Goal: Task Accomplishment & Management: Manage account settings

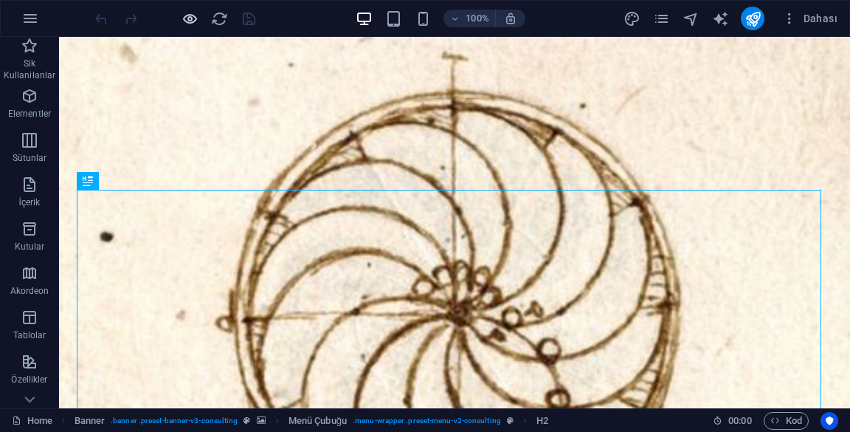
click at [190, 10] on icon "button" at bounding box center [190, 18] width 17 height 17
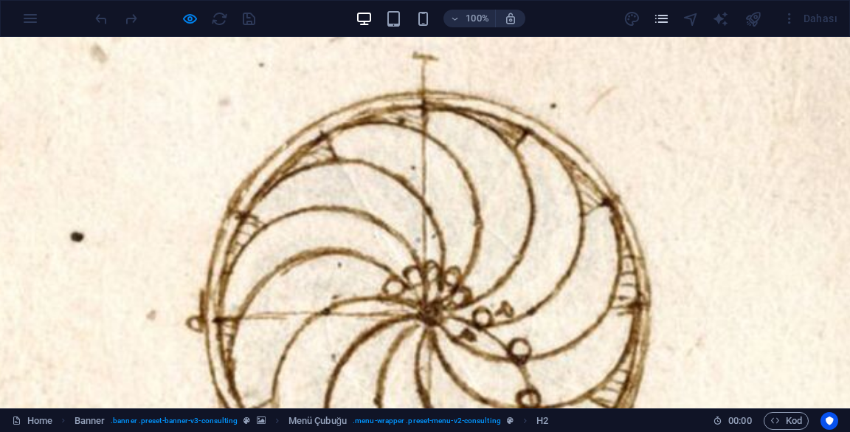
click at [660, 18] on icon "pages" at bounding box center [661, 18] width 17 height 17
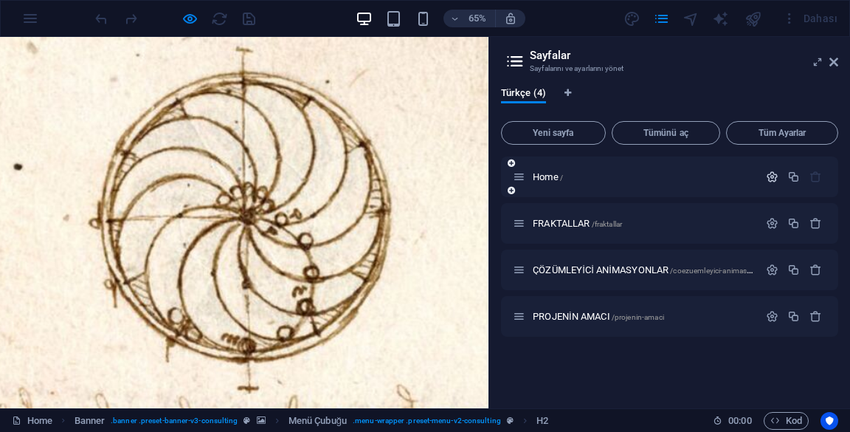
click at [766, 182] on icon "button" at bounding box center [772, 176] width 13 height 13
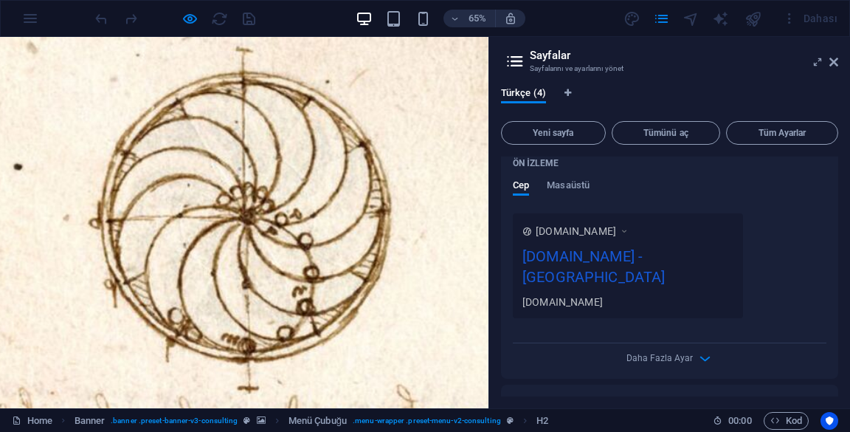
scroll to position [404, 0]
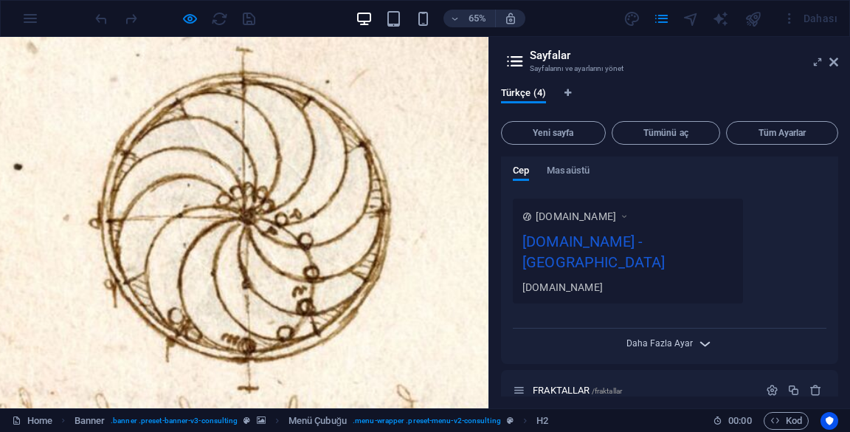
click at [683, 328] on div "Daha Fazla Ayar" at bounding box center [670, 340] width 314 height 24
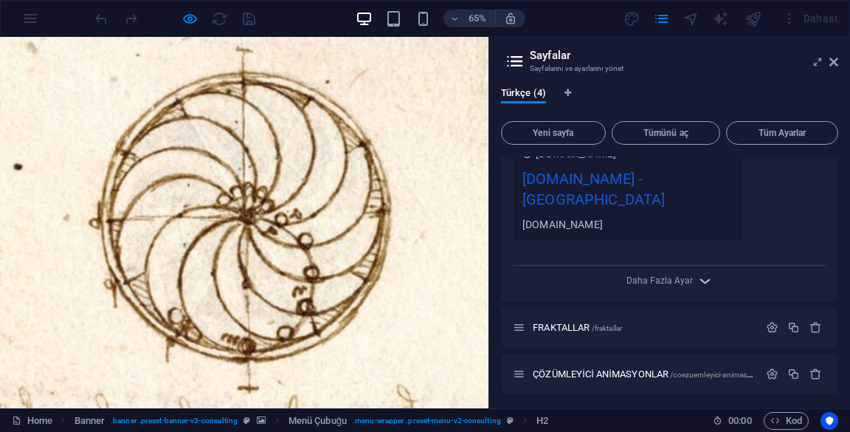
scroll to position [496, 0]
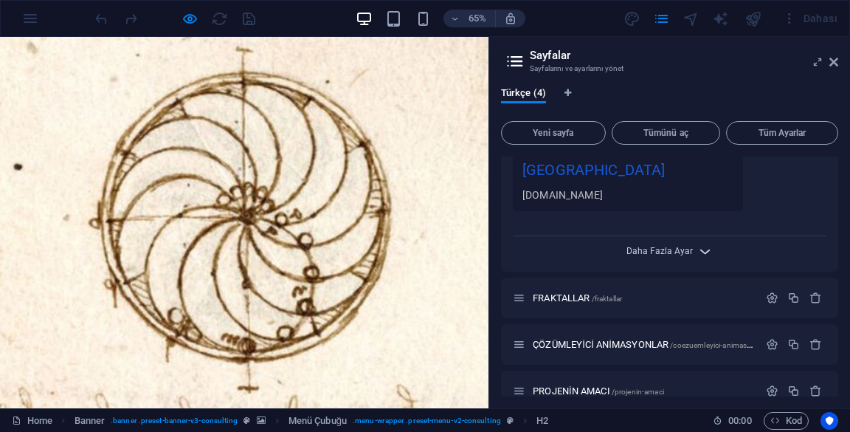
click at [669, 246] on span "Daha Fazla Ayar" at bounding box center [659, 251] width 66 height 10
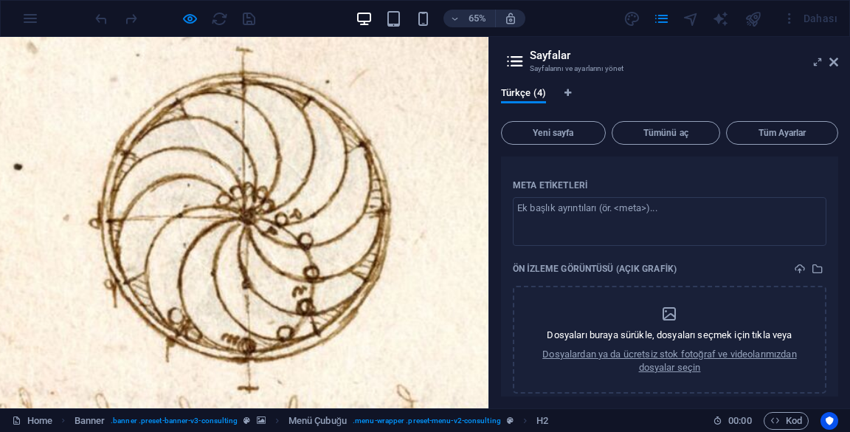
scroll to position [604, 0]
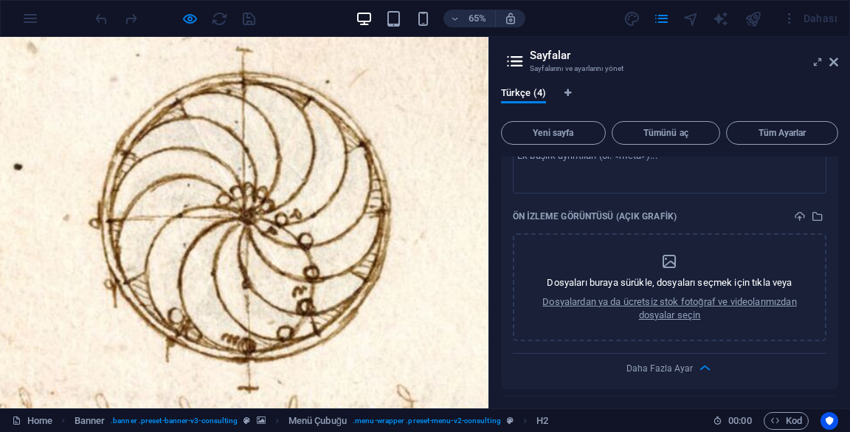
click at [832, 66] on icon at bounding box center [833, 62] width 9 height 12
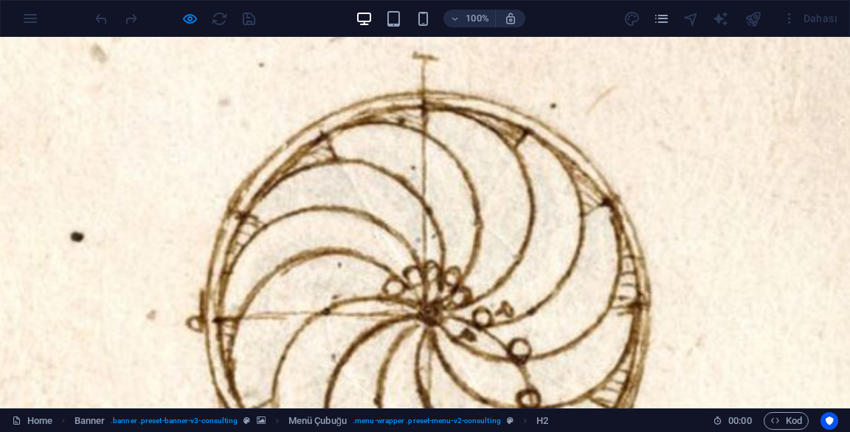
click at [636, 17] on div "Dahası" at bounding box center [733, 19] width 221 height 24
click at [635, 18] on div "Dahası" at bounding box center [733, 19] width 221 height 24
click at [621, 13] on div "100% Dahası" at bounding box center [467, 19] width 751 height 24
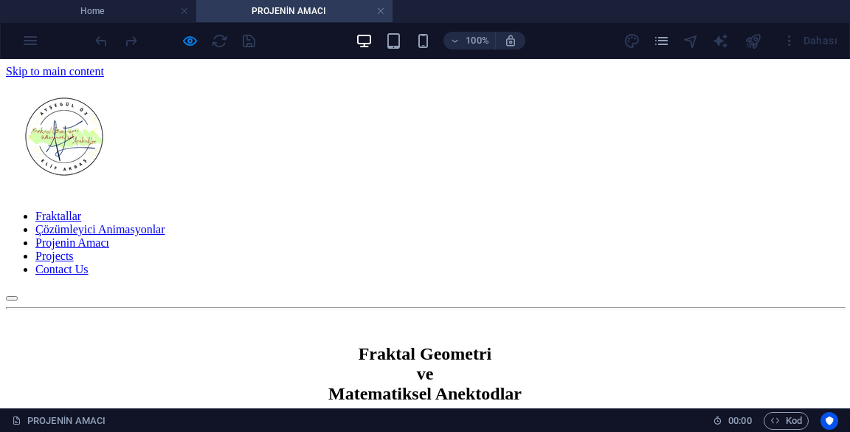
scroll to position [0, 0]
click at [376, 14] on link at bounding box center [380, 11] width 9 height 14
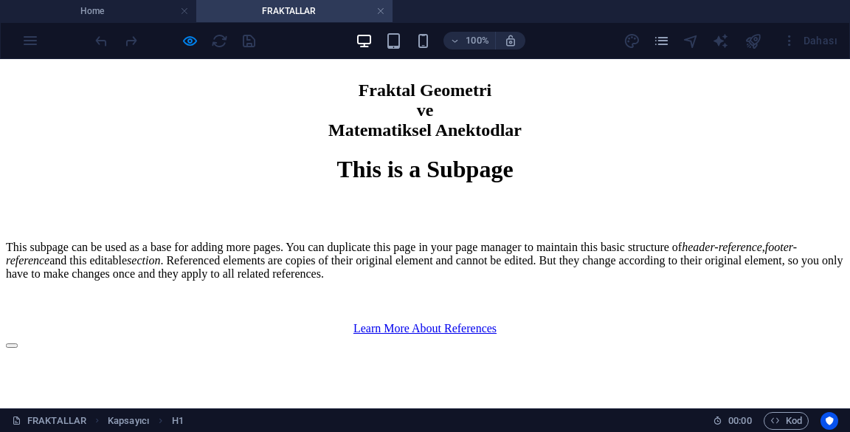
scroll to position [260, 0]
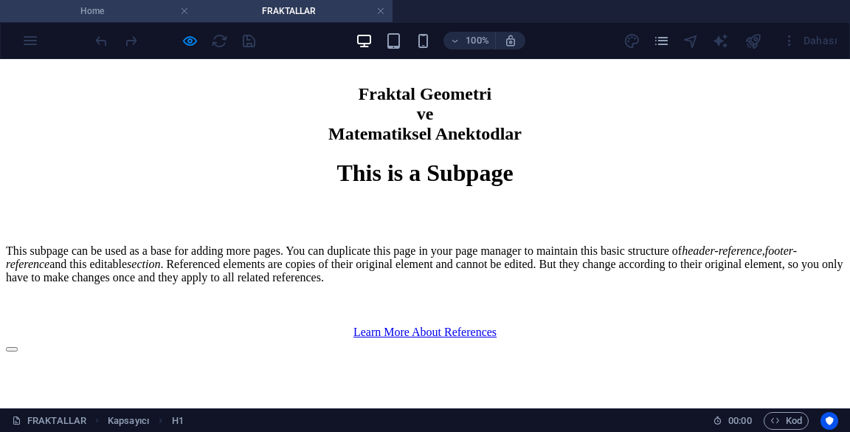
click at [162, 2] on li "Home" at bounding box center [98, 11] width 196 height 22
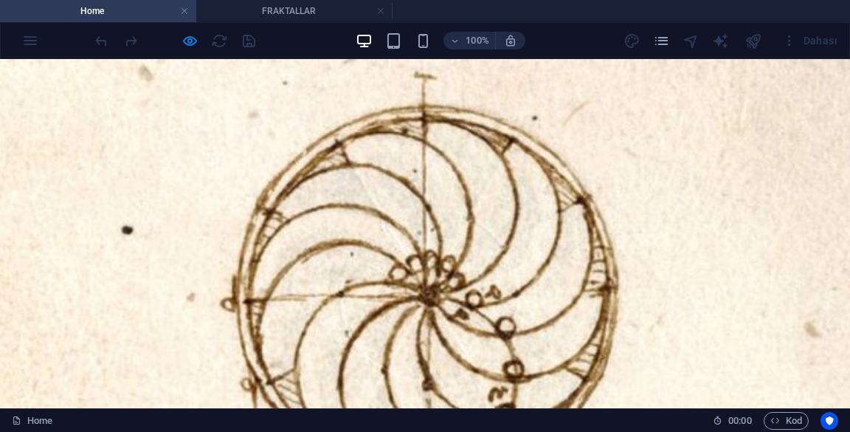
scroll to position [0, 0]
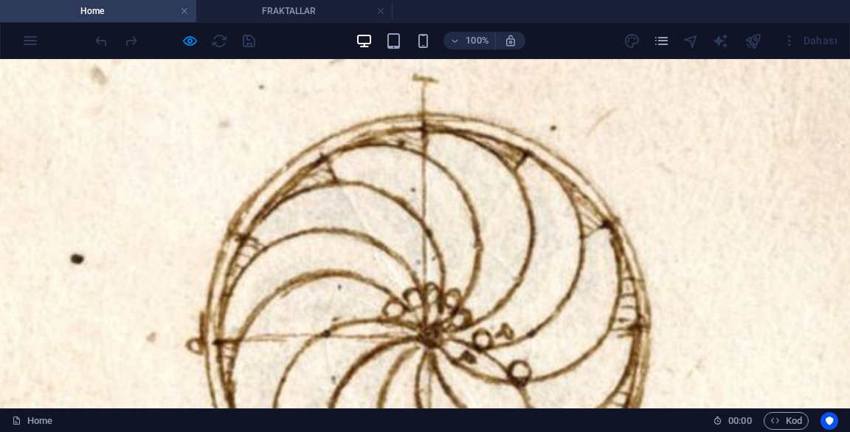
click at [175, 32] on div at bounding box center [174, 41] width 165 height 24
click at [185, 41] on icon "button" at bounding box center [190, 40] width 17 height 17
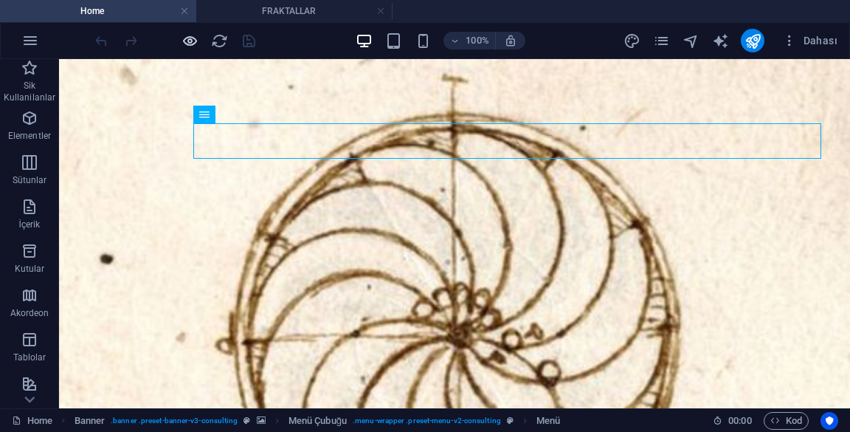
click at [192, 39] on icon "button" at bounding box center [190, 40] width 17 height 17
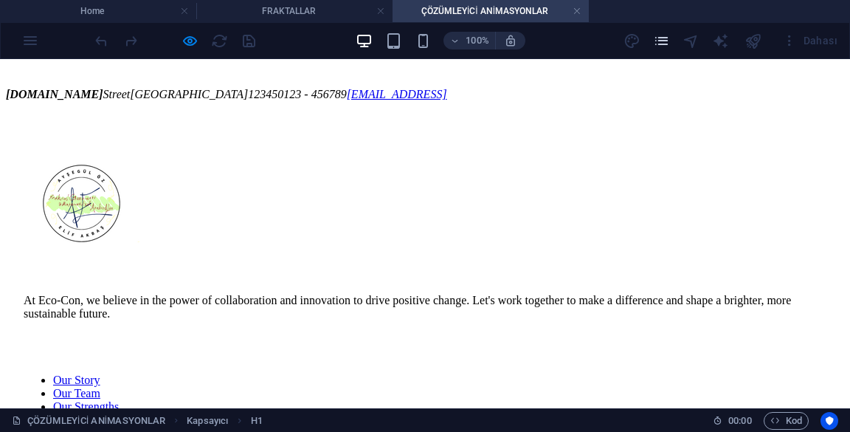
scroll to position [412, 0]
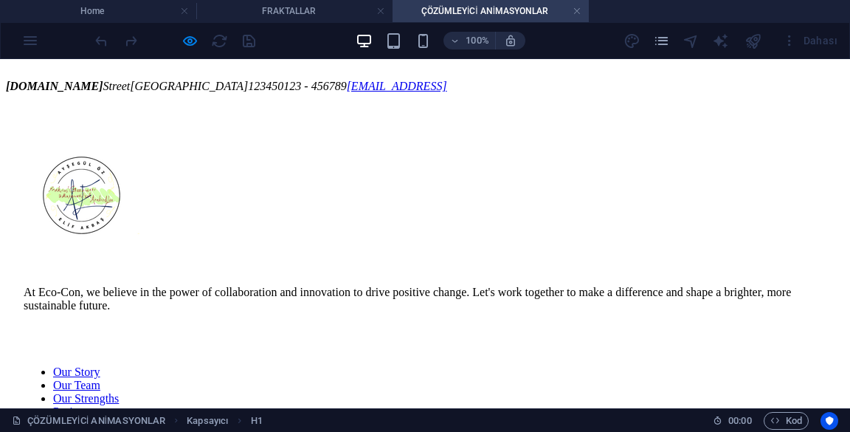
click at [533, 93] on div "[DOMAIN_NAME] [GEOGRAPHIC_DATA] 12345 0123 - 456789 [EMAIL_ADDRESS]" at bounding box center [425, 86] width 838 height 13
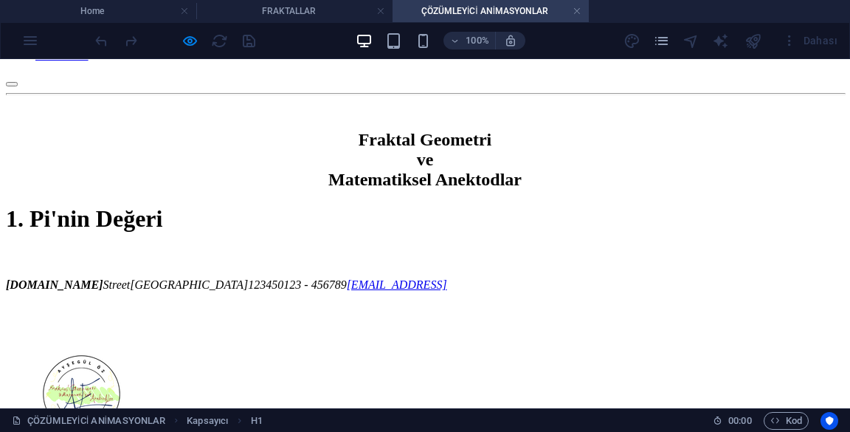
scroll to position [213, 0]
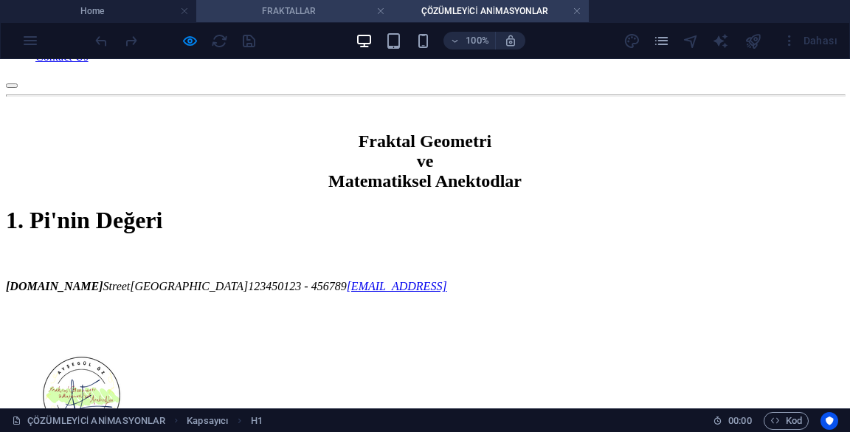
click at [326, 10] on h4 "FRAKTALLAR" at bounding box center [294, 11] width 196 height 16
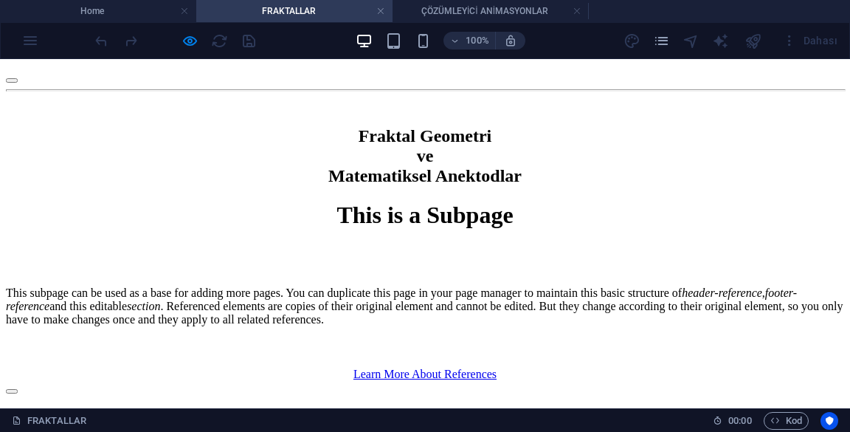
scroll to position [196, 0]
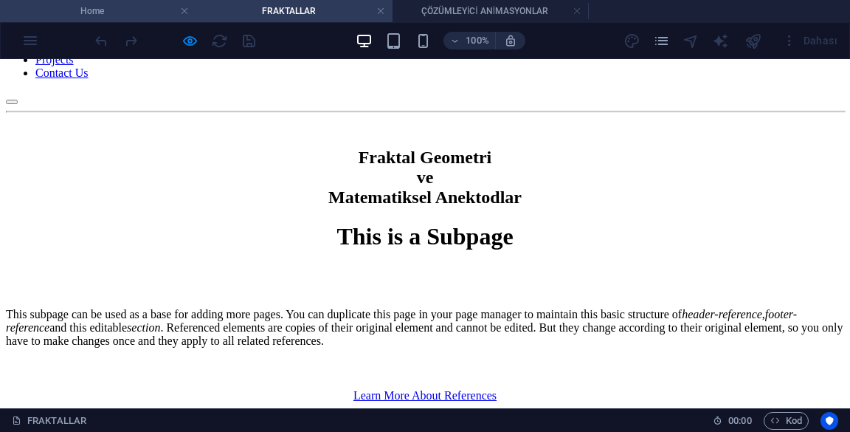
click at [142, 2] on li "Home" at bounding box center [98, 11] width 196 height 22
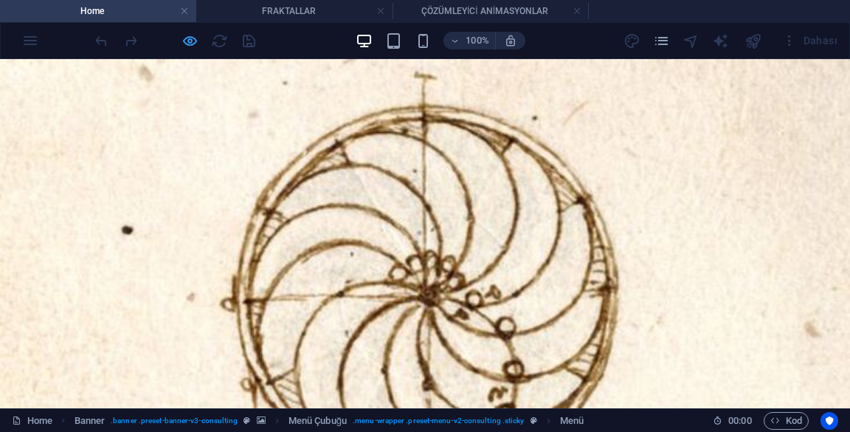
click at [183, 41] on icon "button" at bounding box center [190, 40] width 17 height 17
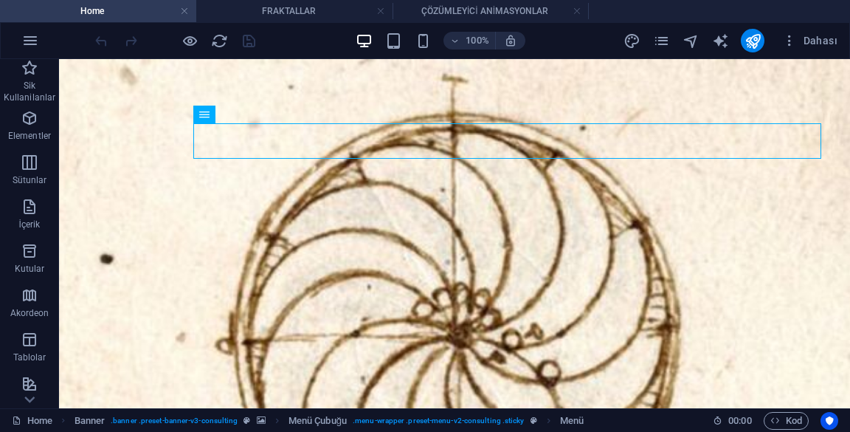
click at [214, 116] on div "Menü" at bounding box center [204, 115] width 22 height 18
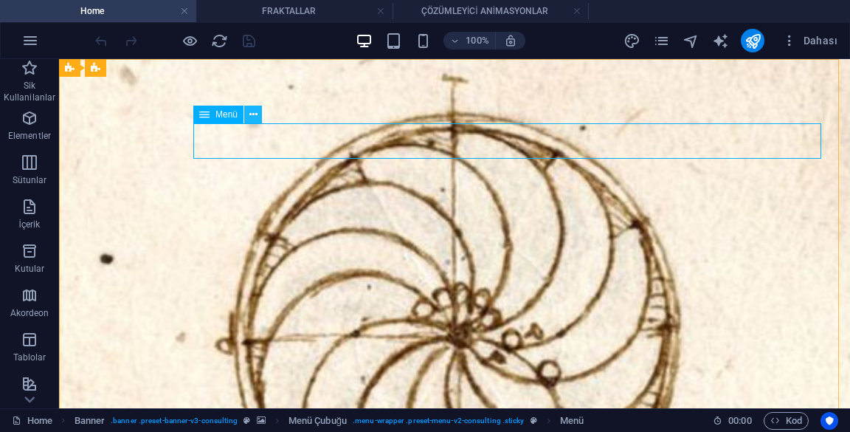
click at [252, 116] on icon at bounding box center [253, 114] width 8 height 15
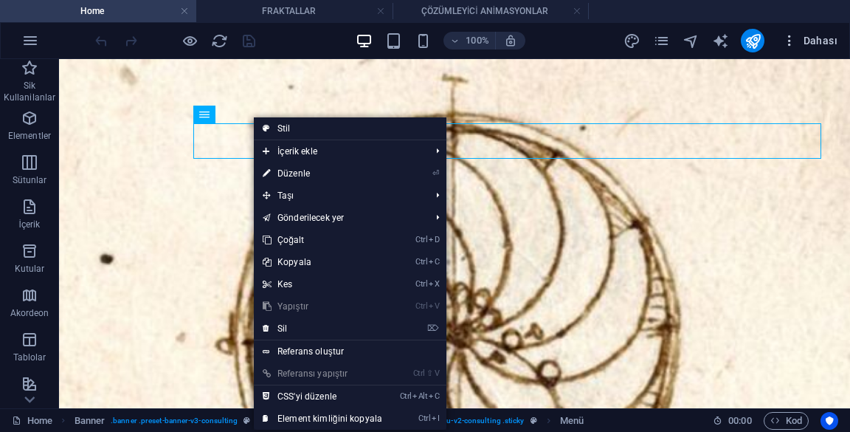
click at [818, 38] on span "Dahası" at bounding box center [809, 40] width 55 height 15
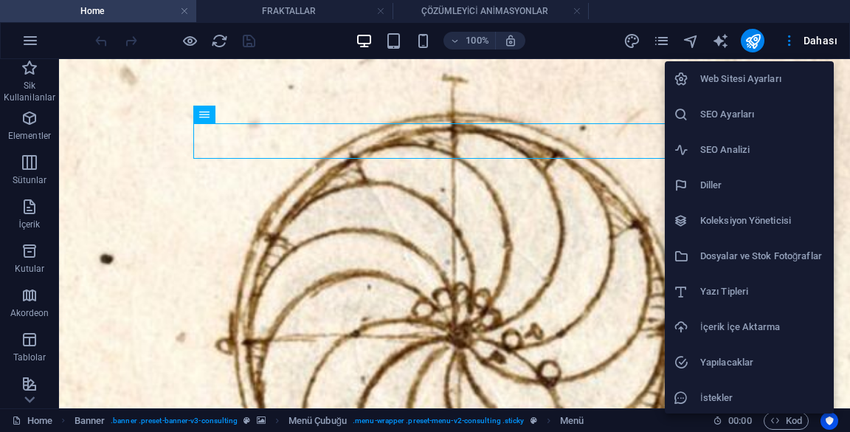
click at [778, 80] on h6 "Web Sitesi Ayarları" at bounding box center [762, 79] width 125 height 18
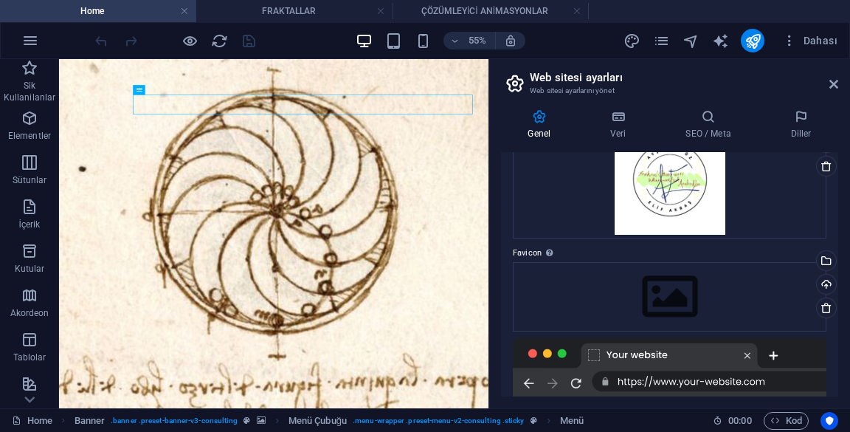
scroll to position [100, 0]
click at [621, 123] on icon at bounding box center [618, 116] width 69 height 15
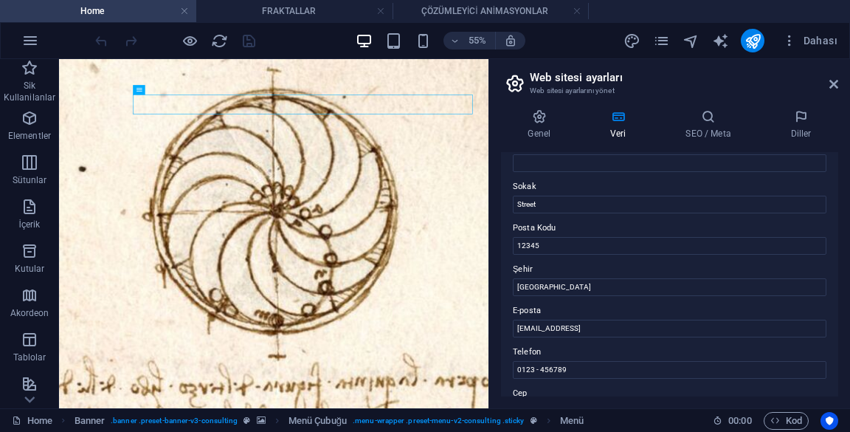
scroll to position [144, 0]
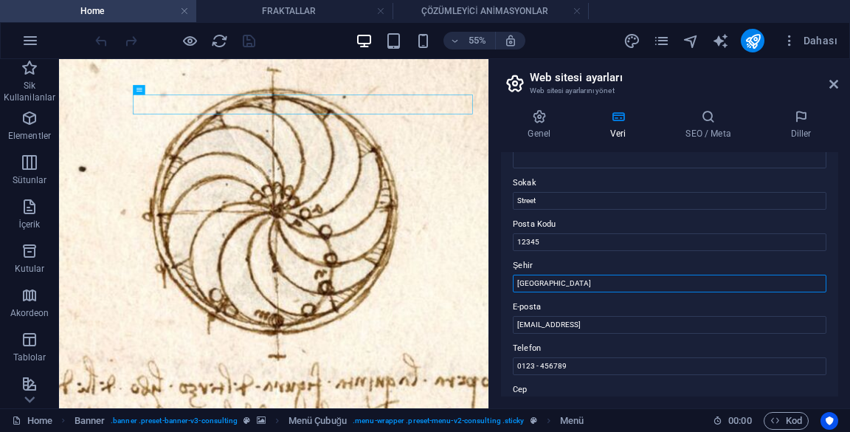
click at [629, 283] on input "[GEOGRAPHIC_DATA]" at bounding box center [670, 283] width 314 height 18
click at [671, 303] on label "E-posta" at bounding box center [670, 307] width 314 height 18
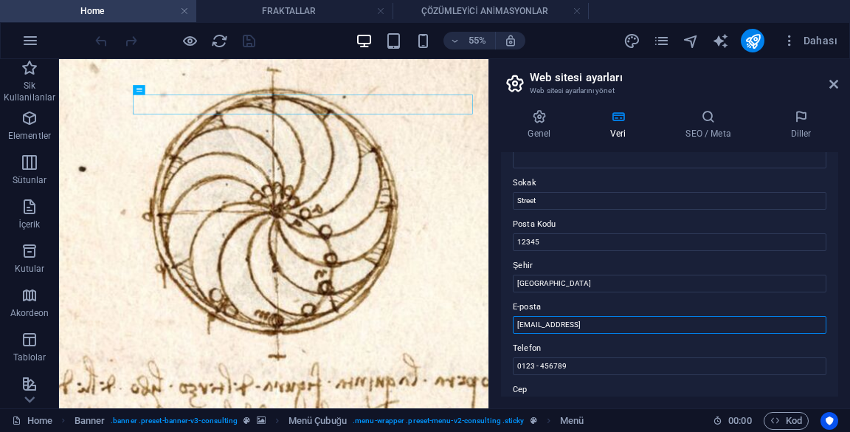
click at [671, 316] on input "[EMAIL_ADDRESS]" at bounding box center [670, 325] width 314 height 18
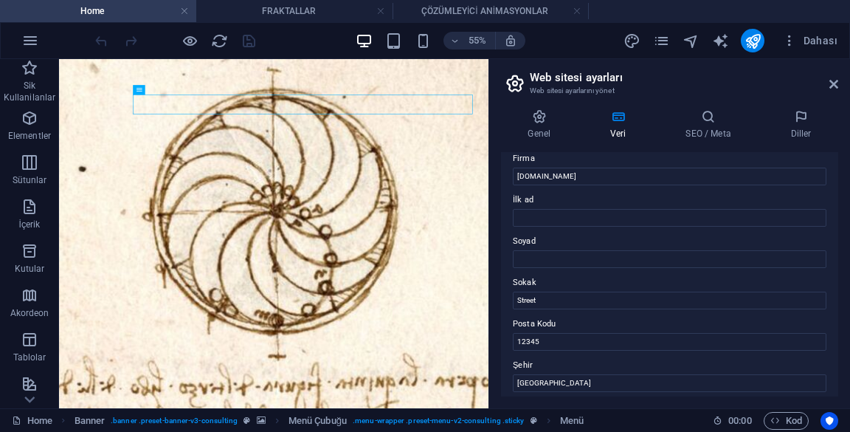
scroll to position [0, 0]
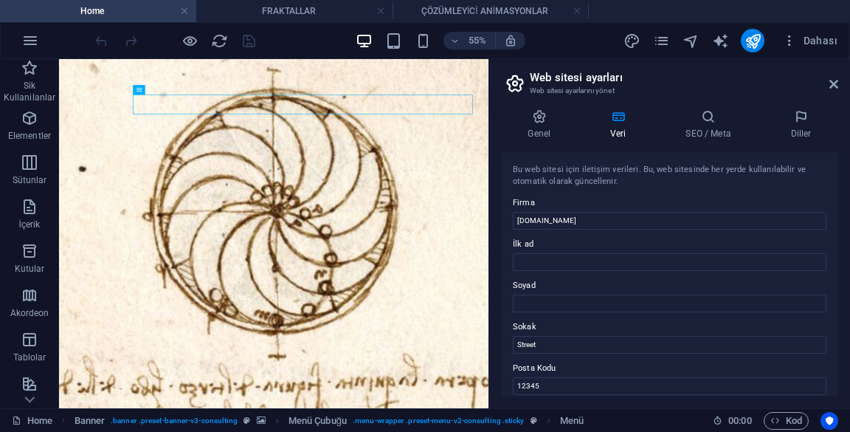
click at [827, 85] on header "Web sitesi ayarları Web sitesi ayarlarını yönet" at bounding box center [671, 78] width 334 height 38
click at [829, 84] on icon at bounding box center [833, 84] width 9 height 12
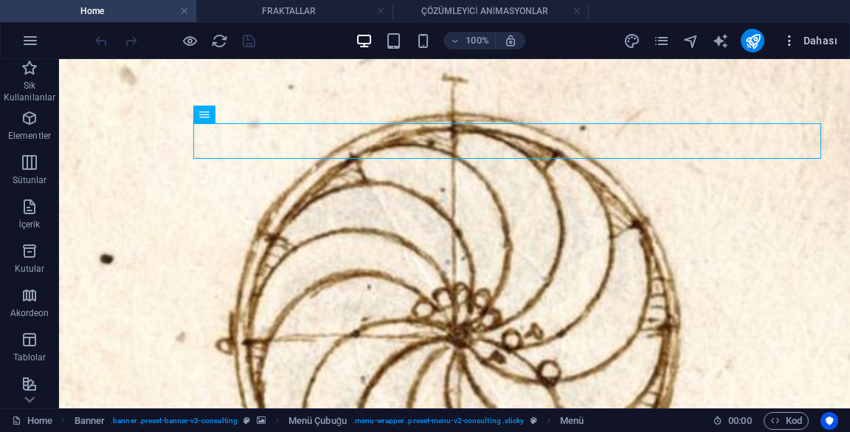
click at [819, 42] on span "Dahası" at bounding box center [809, 40] width 55 height 15
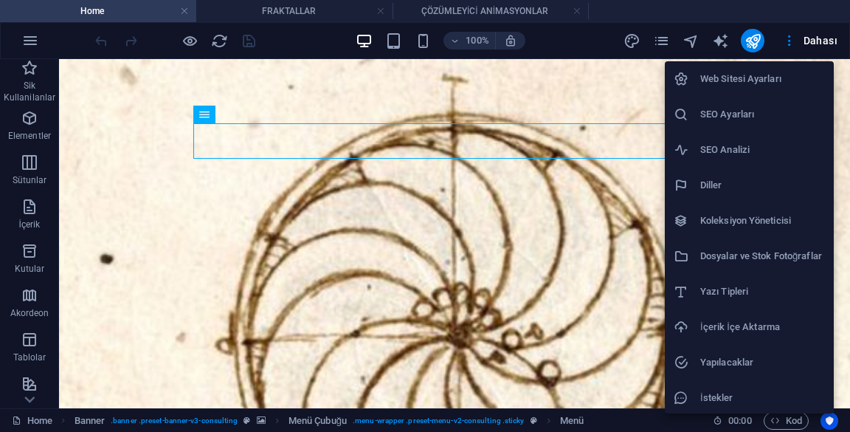
click at [794, 37] on div at bounding box center [425, 216] width 850 height 432
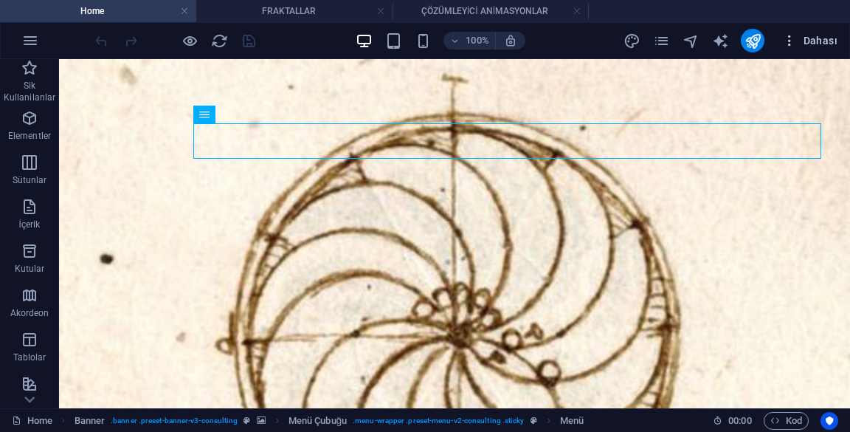
click at [791, 40] on icon "button" at bounding box center [789, 40] width 15 height 15
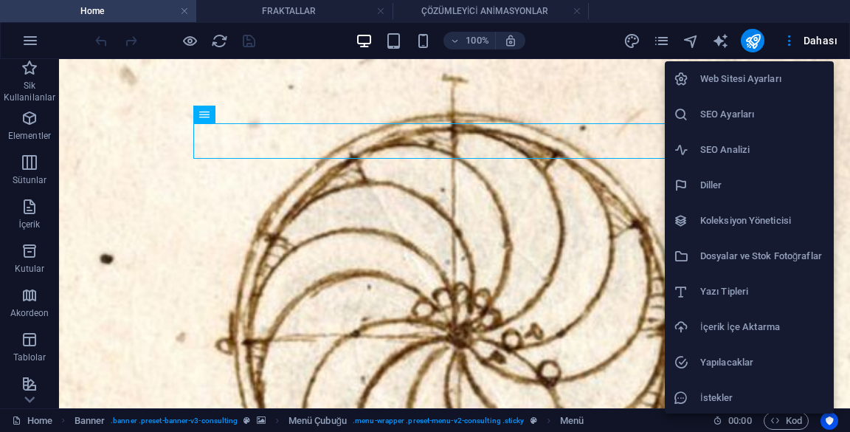
click at [823, 38] on div at bounding box center [425, 216] width 850 height 432
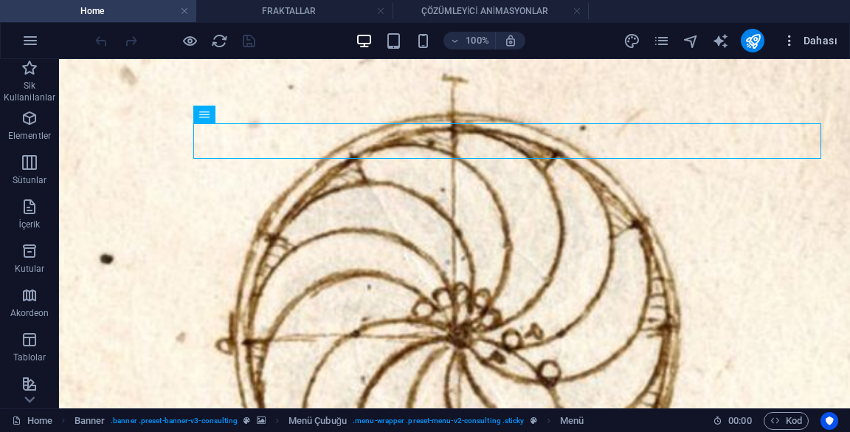
click at [828, 45] on span "Dahası" at bounding box center [809, 40] width 55 height 15
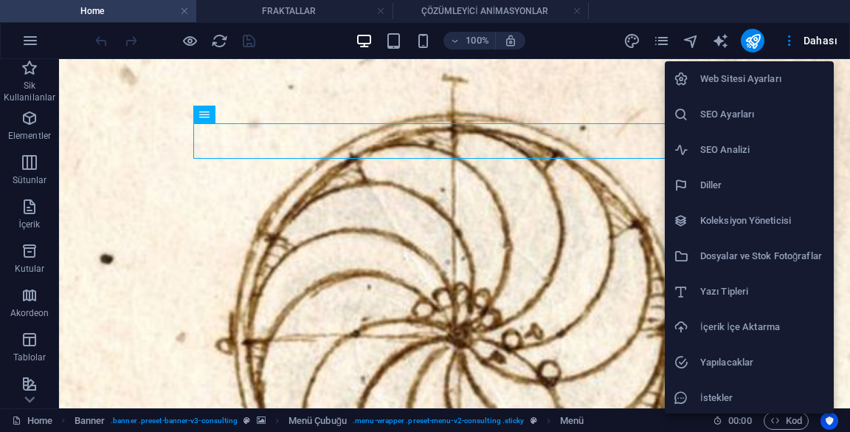
click at [618, 40] on div at bounding box center [425, 216] width 850 height 432
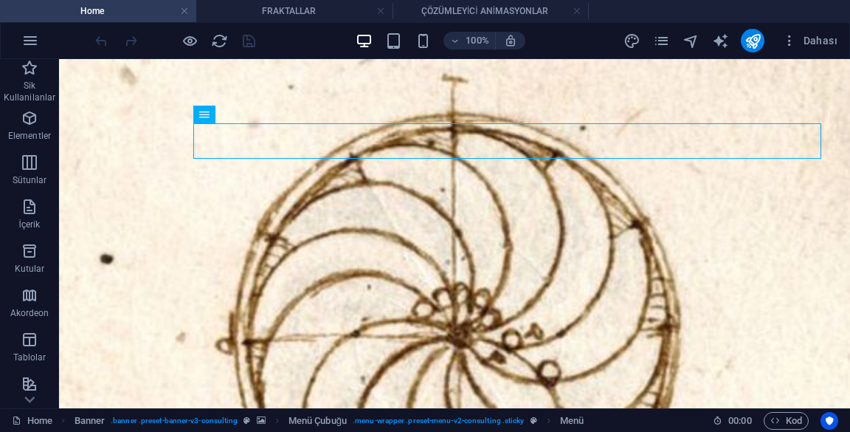
click at [660, 39] on div "Web Sitesi Ayarları SEO Ayarları SEO Analizi Diller Koleksiyon Yöneticisi Dosya…" at bounding box center [425, 220] width 850 height 423
click at [669, 39] on icon "pages" at bounding box center [661, 40] width 17 height 17
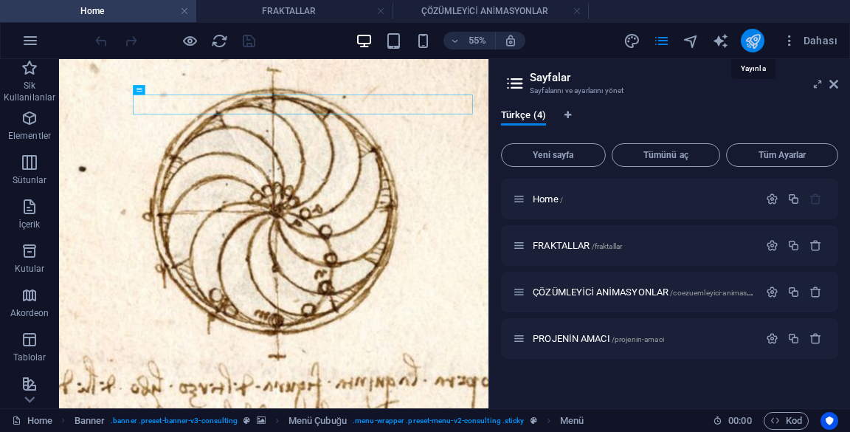
click at [757, 40] on icon "publish" at bounding box center [753, 40] width 17 height 17
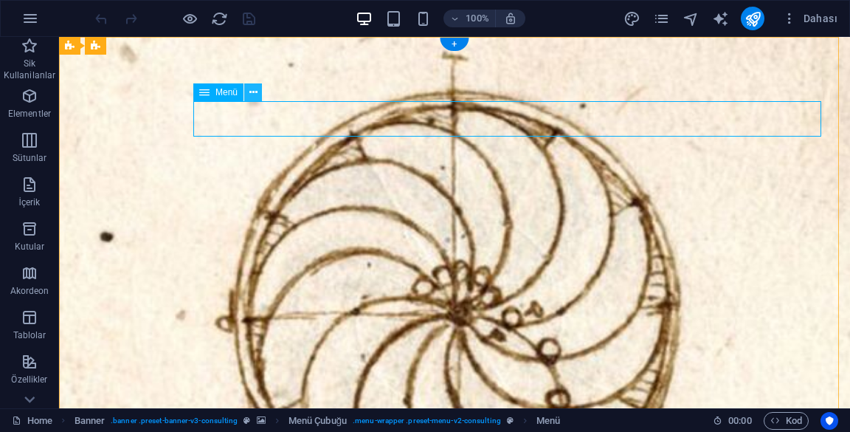
click at [257, 94] on button at bounding box center [253, 92] width 18 height 18
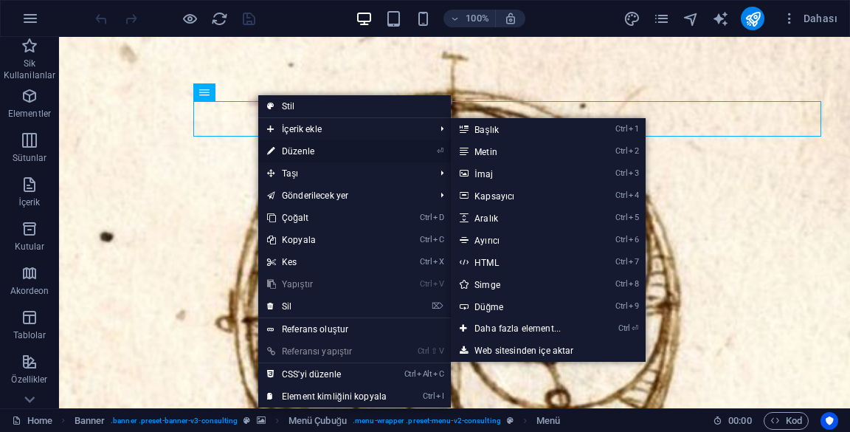
click at [371, 146] on link "⏎ Düzenle" at bounding box center [326, 151] width 137 height 22
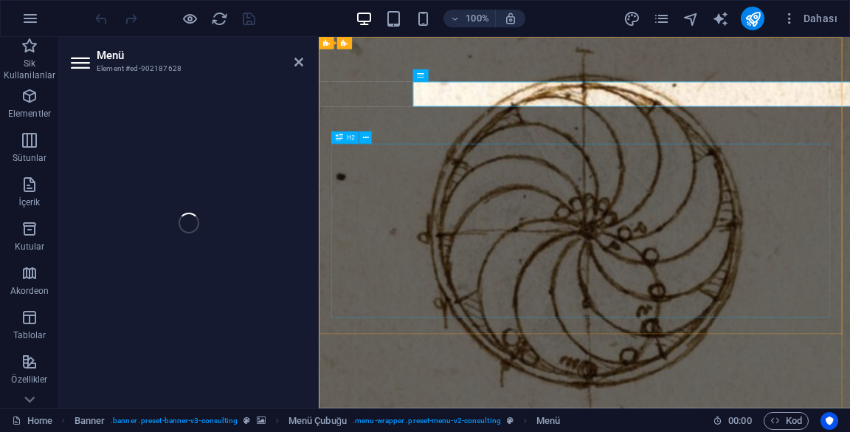
select select "1"
select select "2"
select select
select select "3"
select select
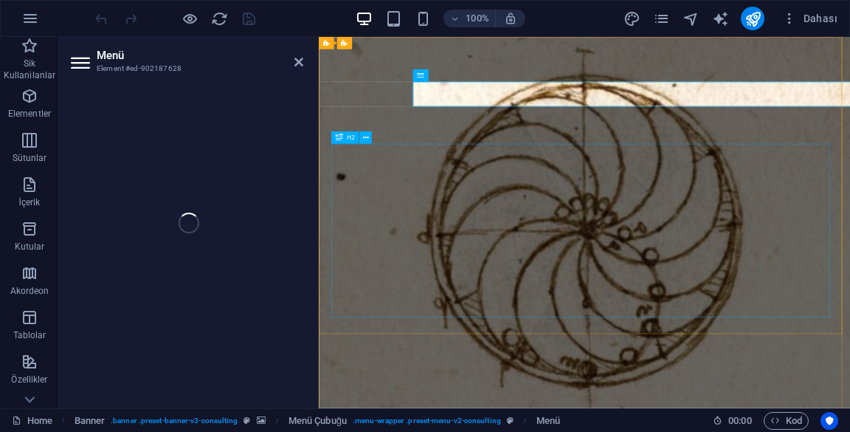
select select
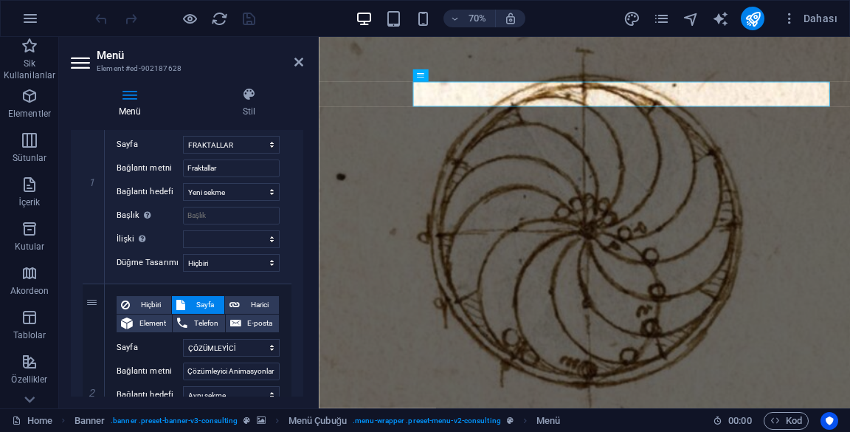
scroll to position [193, 0]
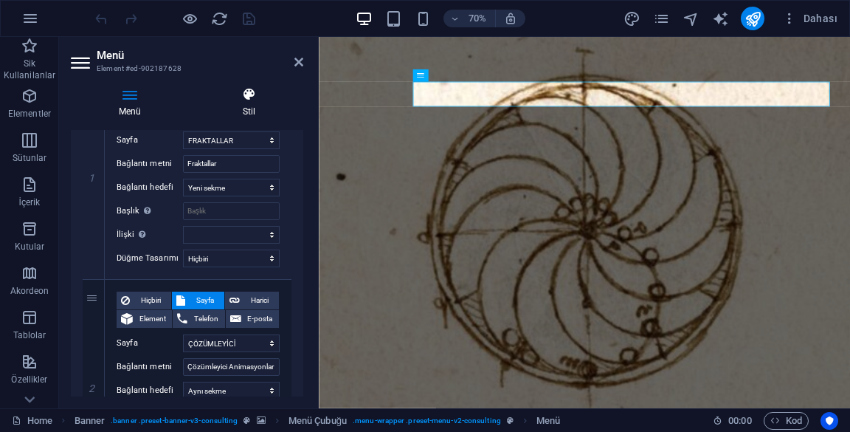
click at [240, 89] on icon at bounding box center [249, 94] width 108 height 15
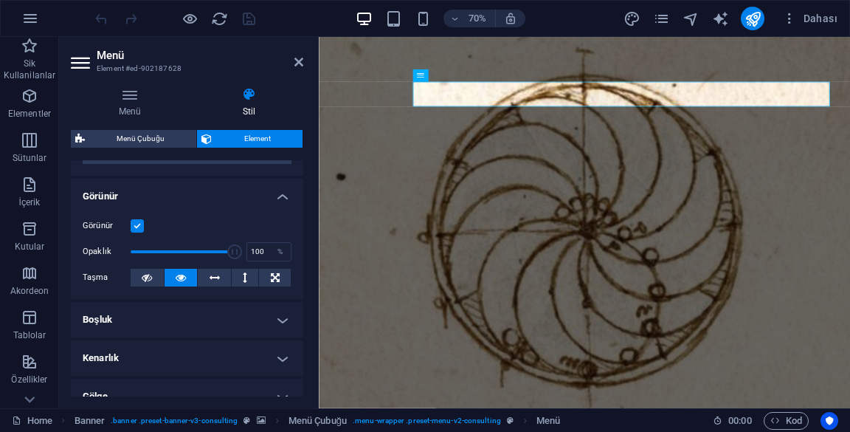
scroll to position [136, 0]
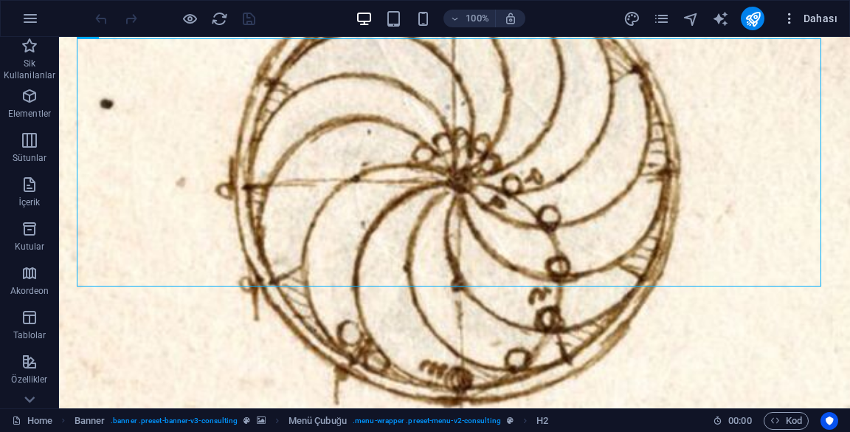
scroll to position [152, 0]
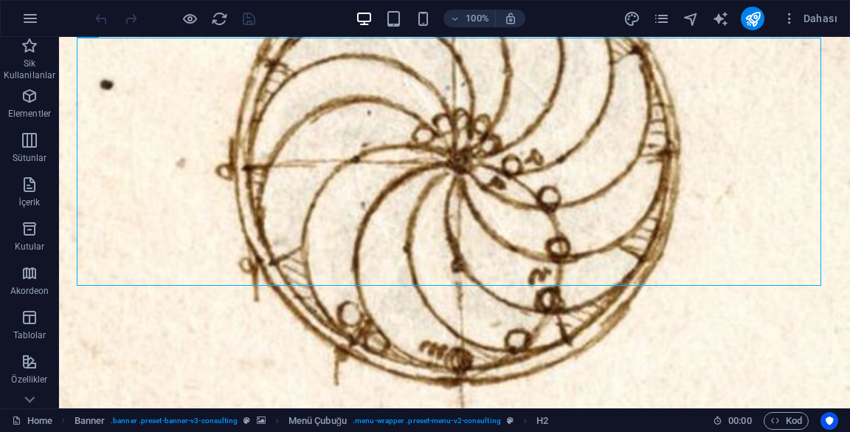
click at [614, 349] on figure at bounding box center [454, 217] width 791 height 664
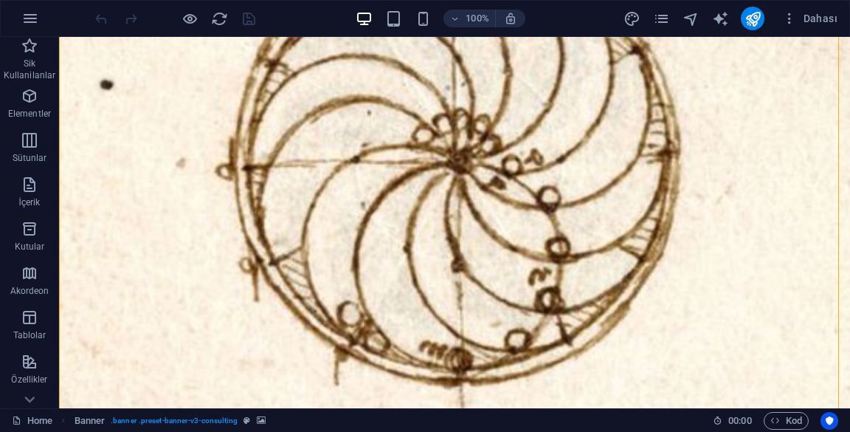
click at [634, 342] on figure at bounding box center [454, 217] width 791 height 664
click at [613, 337] on figure at bounding box center [454, 217] width 791 height 664
click at [679, 340] on figure at bounding box center [454, 217] width 791 height 664
click at [625, 360] on figure at bounding box center [454, 217] width 791 height 664
click at [637, 368] on figure at bounding box center [454, 217] width 791 height 664
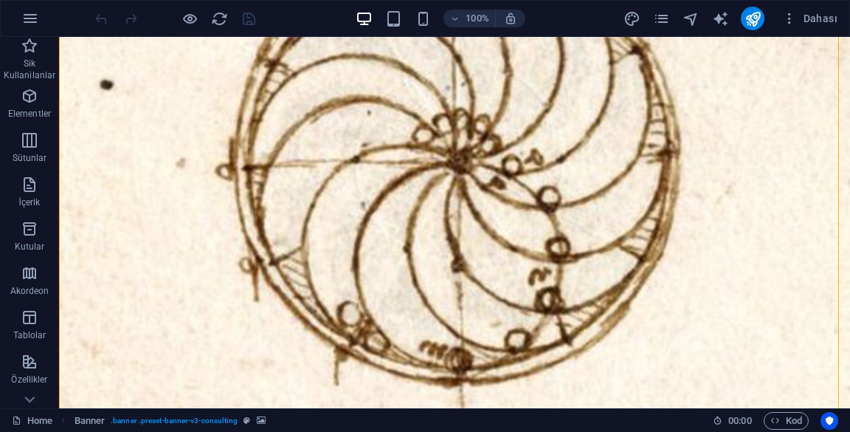
click at [641, 367] on figure at bounding box center [454, 217] width 791 height 664
select select "px"
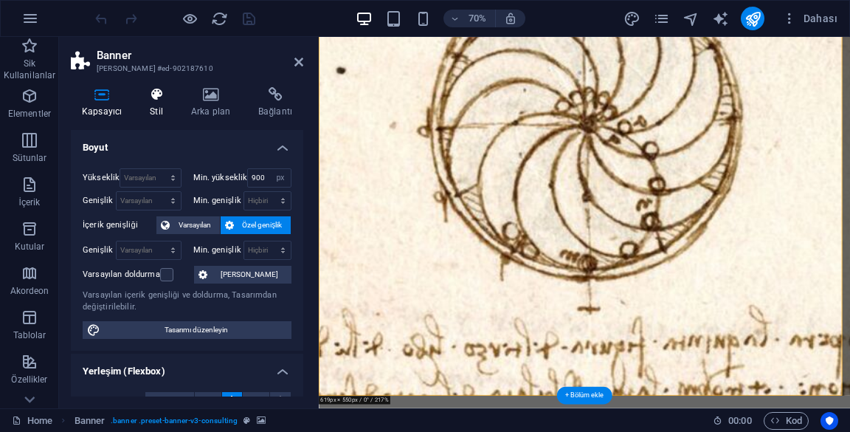
click at [150, 103] on h4 "Stil" at bounding box center [159, 102] width 41 height 31
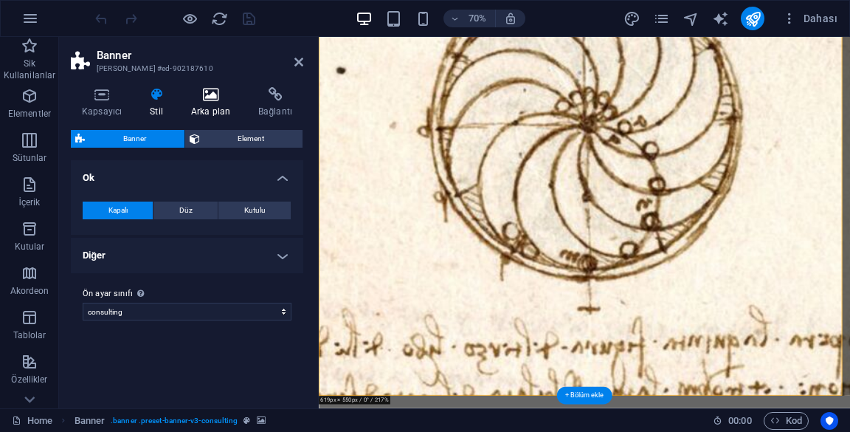
click at [209, 95] on icon at bounding box center [210, 94] width 61 height 15
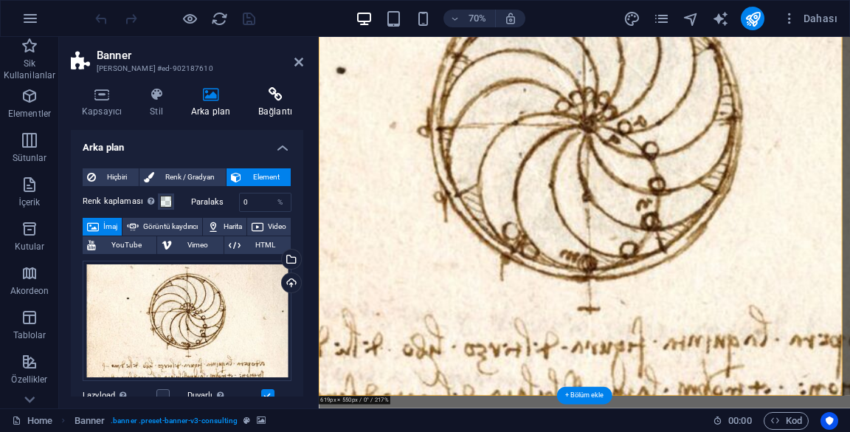
click at [276, 104] on h4 "Bağlantı" at bounding box center [275, 102] width 56 height 31
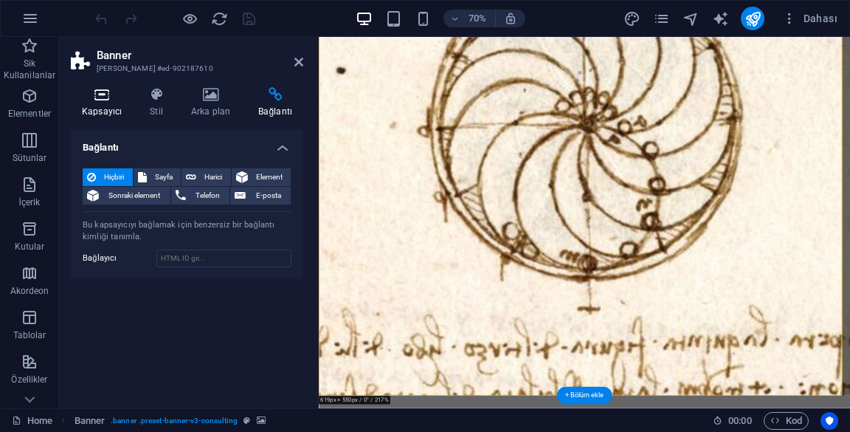
click at [97, 97] on icon at bounding box center [102, 94] width 62 height 15
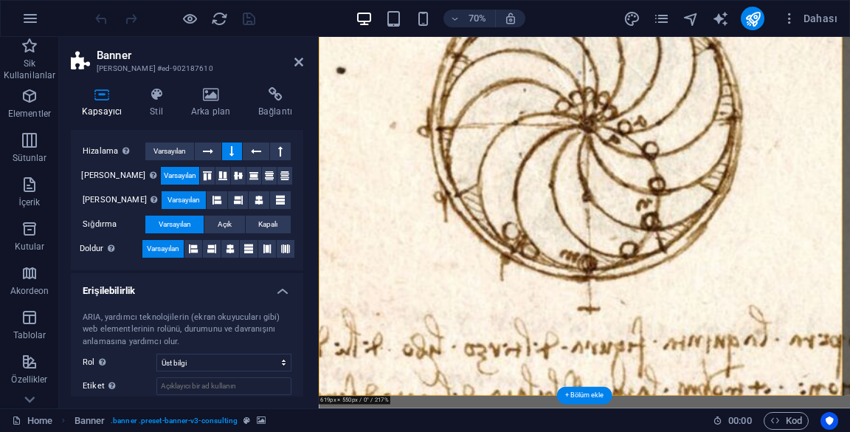
scroll to position [329, 0]
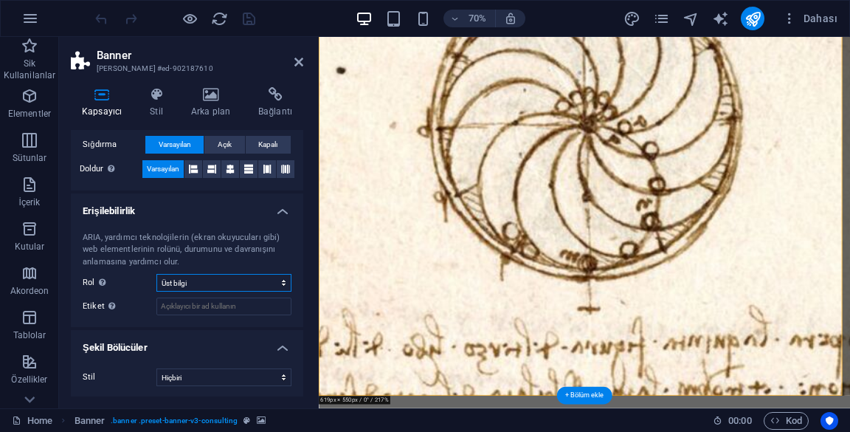
click at [263, 281] on select "Hiçbiri Alert Alt Bigi Article Banner Comment Complementary Dialog Marquee Pres…" at bounding box center [223, 283] width 135 height 18
select select "none"
click at [156, 274] on select "Hiçbiri Alert Alt Bigi Article Banner Comment Complementary Dialog Marquee Pres…" at bounding box center [223, 283] width 135 height 18
click at [241, 368] on select "Hiçbiri Üçgen Kare Çapraz Çokgen 1 Çokgen 2 Zikzak Çoklu Zikzaklar Dalgalar Çok…" at bounding box center [223, 377] width 135 height 18
click at [237, 374] on select "Hiçbiri Üçgen Kare Çapraz Çokgen 1 Çokgen 2 Zikzak Çoklu Zikzaklar Dalgalar Çok…" at bounding box center [223, 377] width 135 height 18
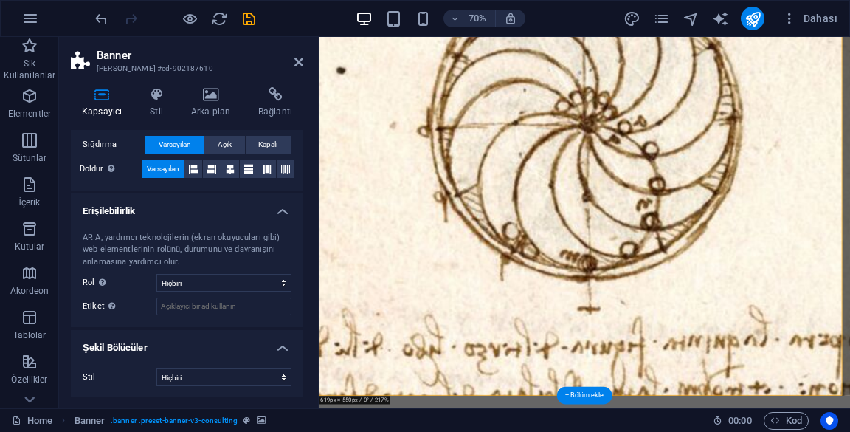
click at [250, 207] on h4 "Erişilebilirlik" at bounding box center [187, 206] width 232 height 27
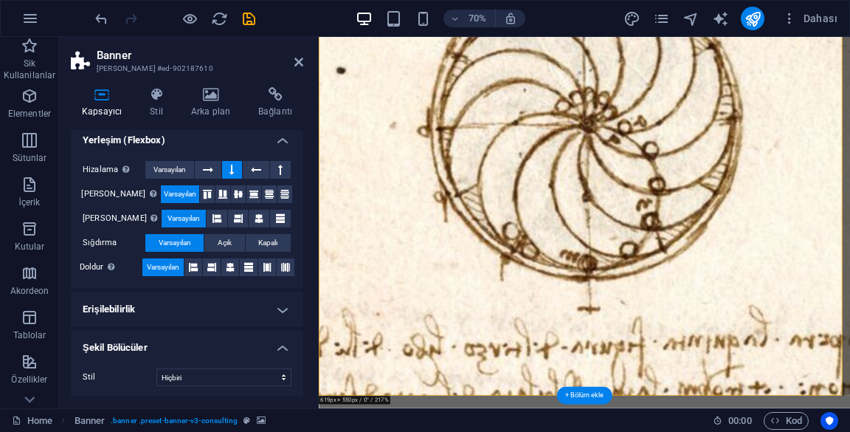
click at [219, 339] on h4 "Şekil Bölücüler" at bounding box center [187, 343] width 232 height 27
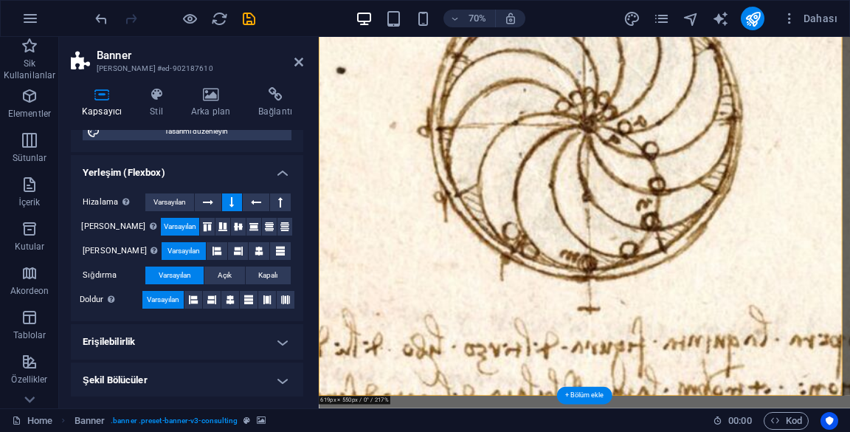
click at [266, 170] on h4 "Yerleşim (Flexbox)" at bounding box center [187, 168] width 232 height 27
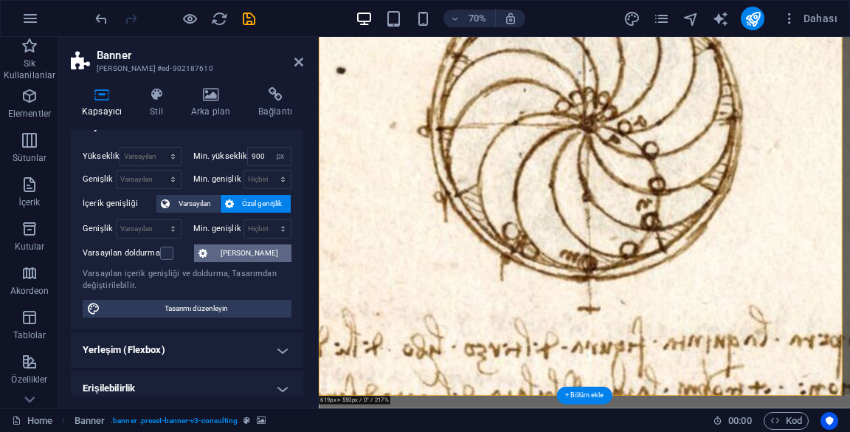
scroll to position [0, 0]
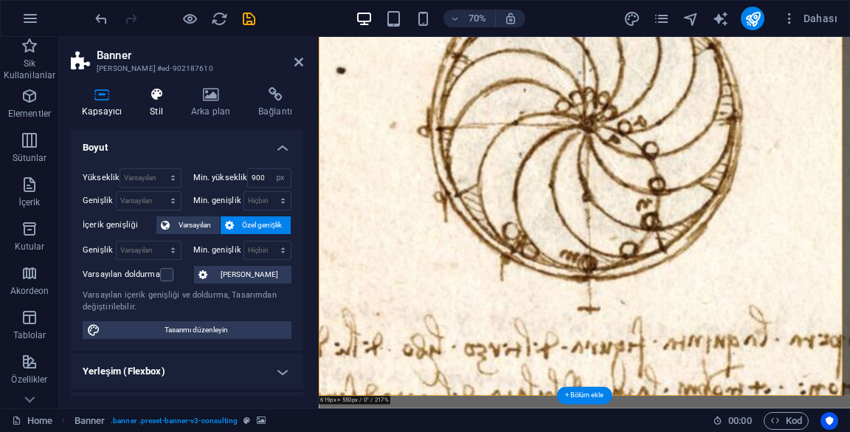
click at [167, 104] on h4 "Stil" at bounding box center [159, 102] width 41 height 31
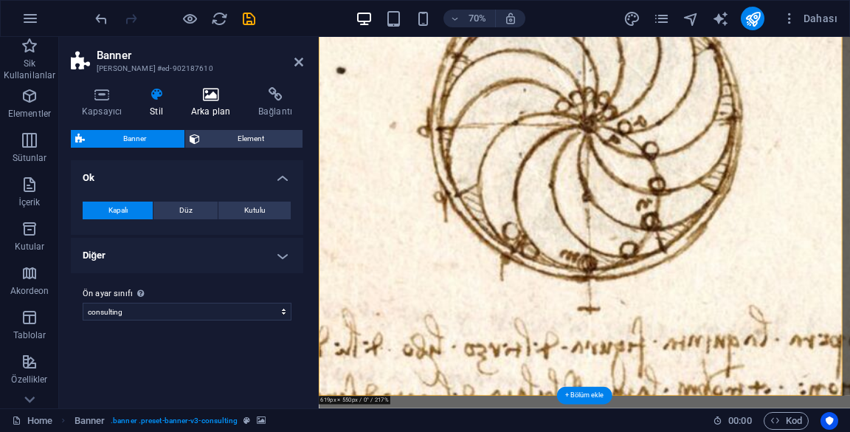
click at [215, 110] on h4 "Arka plan" at bounding box center [213, 102] width 67 height 31
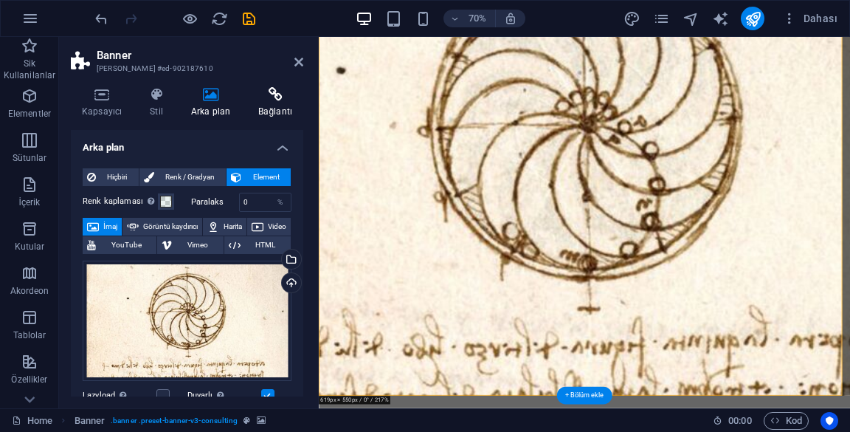
click at [276, 103] on h4 "Bağlantı" at bounding box center [275, 102] width 56 height 31
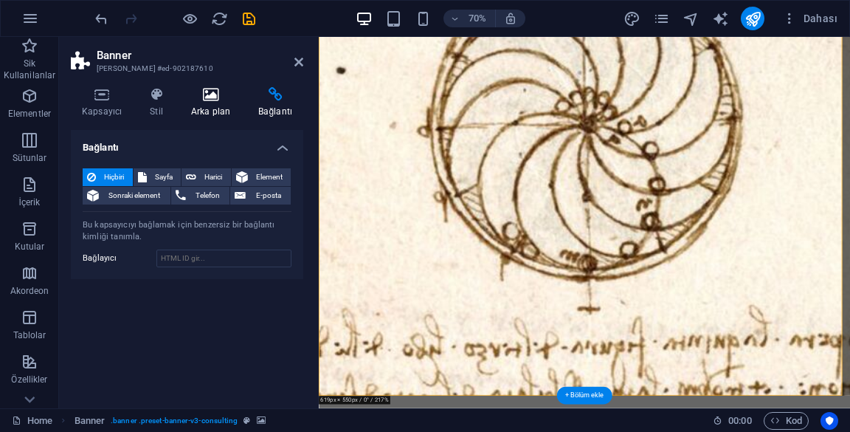
click at [215, 103] on h4 "Arka plan" at bounding box center [213, 102] width 67 height 31
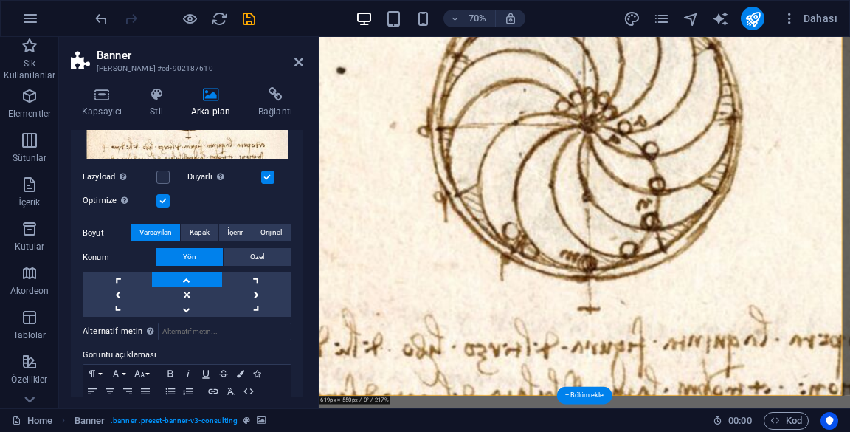
scroll to position [278, 0]
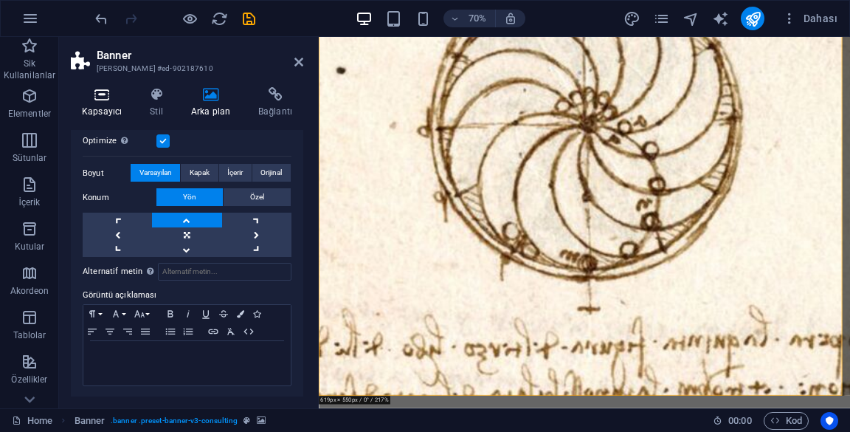
click at [109, 109] on h4 "Kapsayıcı" at bounding box center [105, 102] width 68 height 31
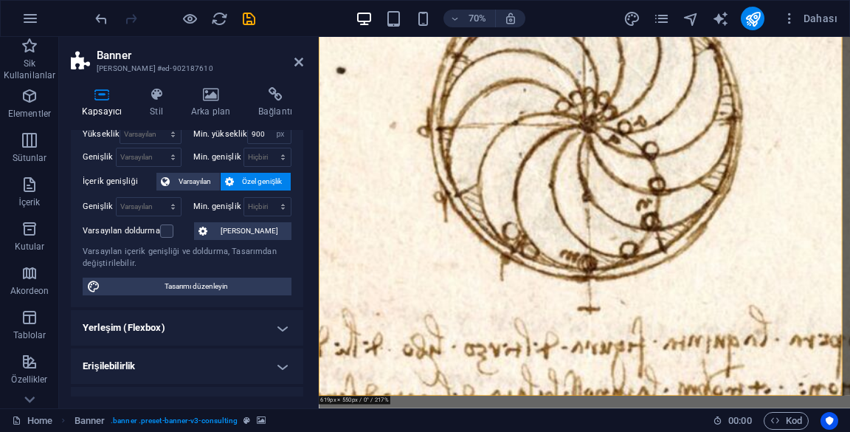
scroll to position [68, 0]
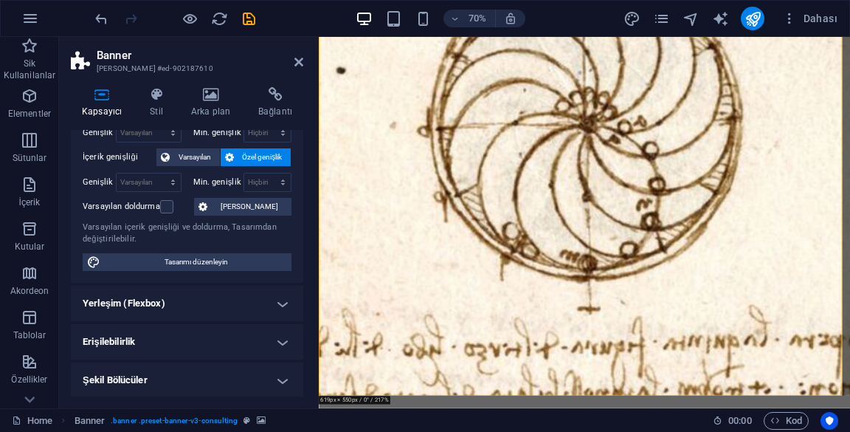
click at [214, 290] on h4 "Yerleşim (Flexbox)" at bounding box center [187, 303] width 232 height 35
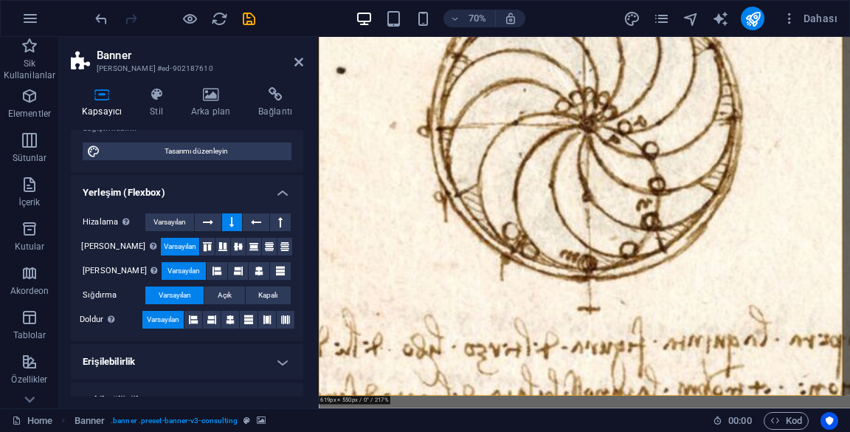
click at [263, 178] on h4 "Yerleşim (Flexbox)" at bounding box center [187, 188] width 232 height 27
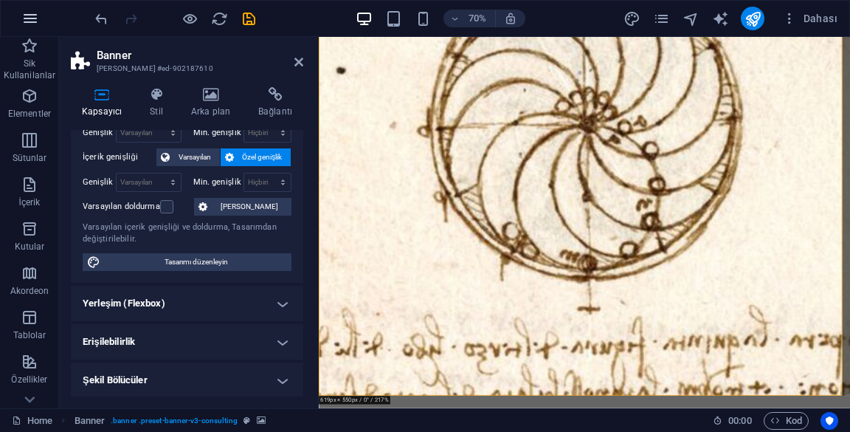
click at [39, 14] on button "button" at bounding box center [30, 18] width 35 height 35
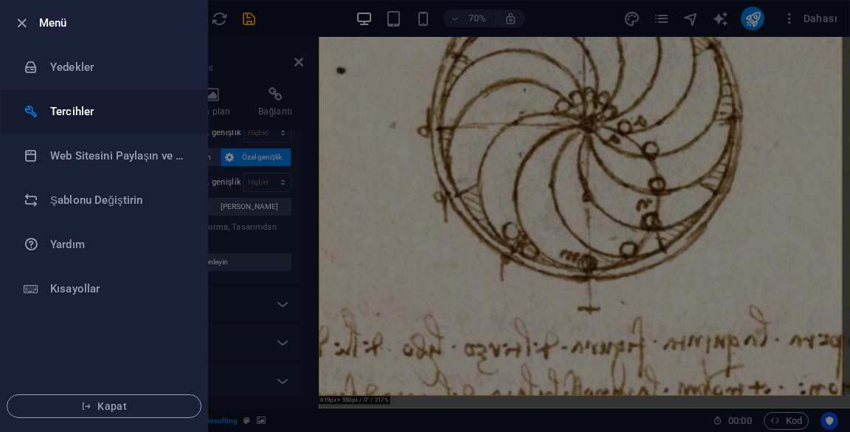
click at [43, 114] on div at bounding box center [37, 111] width 27 height 15
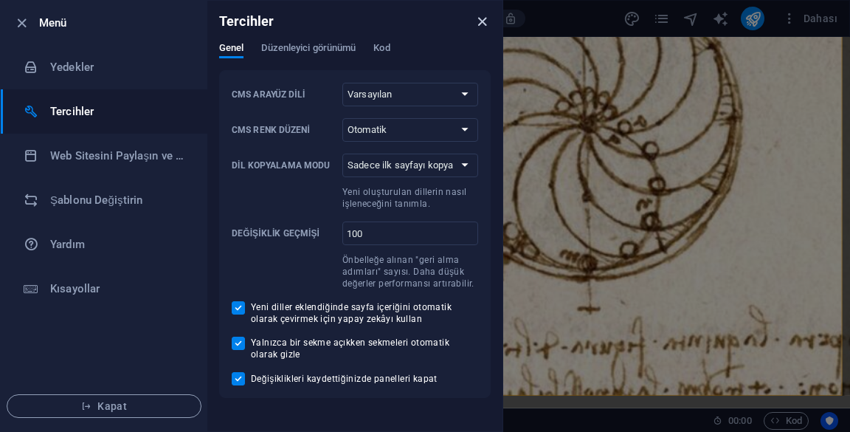
click at [476, 15] on icon "close" at bounding box center [482, 21] width 17 height 17
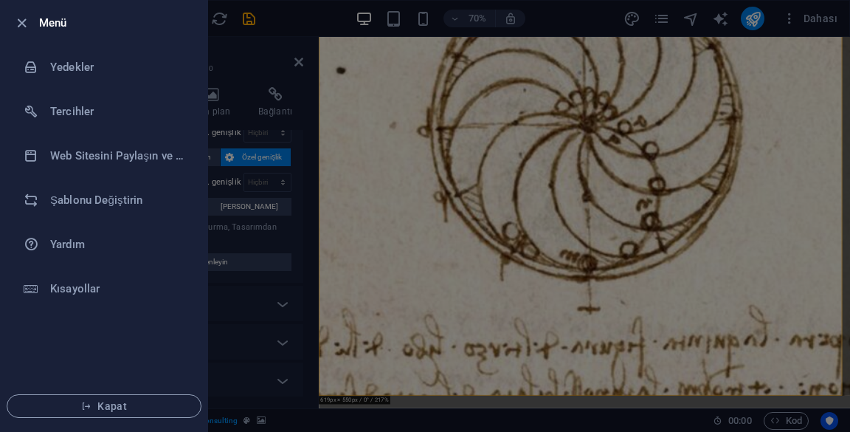
click at [351, 176] on div at bounding box center [425, 216] width 850 height 432
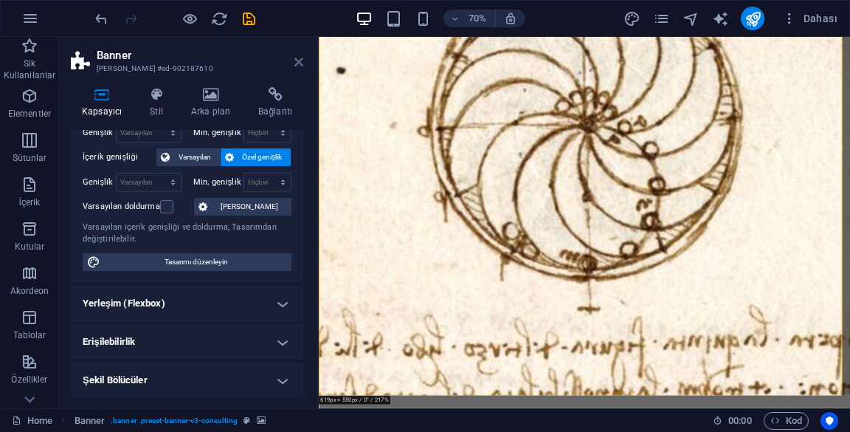
click at [301, 66] on icon at bounding box center [298, 62] width 9 height 12
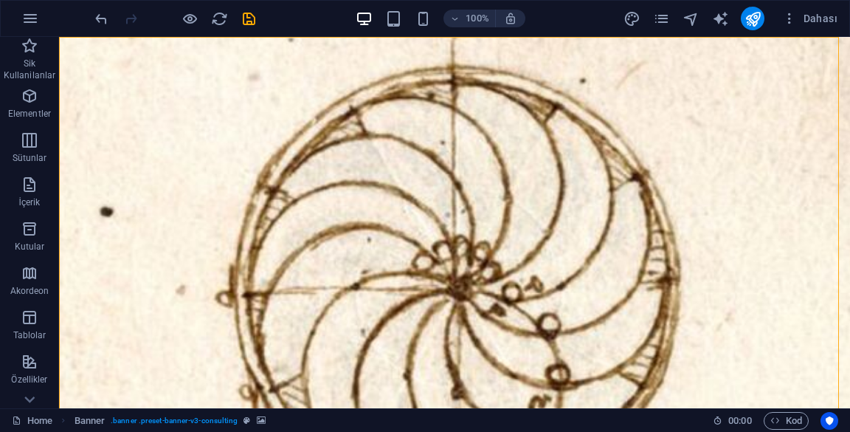
scroll to position [0, 0]
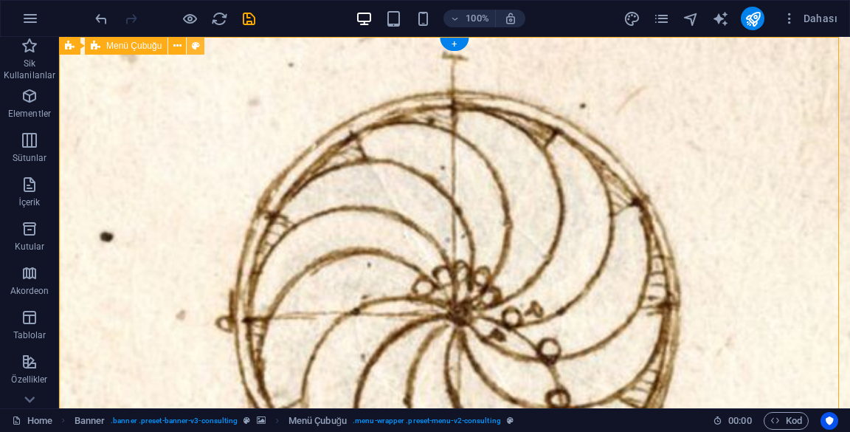
click at [196, 46] on icon at bounding box center [196, 45] width 8 height 15
select select "rem"
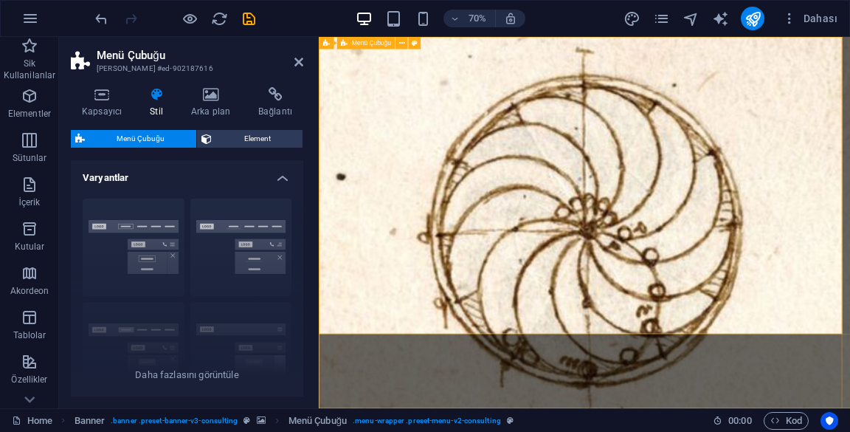
click at [109, 105] on h4 "Kapsayıcı" at bounding box center [105, 102] width 68 height 31
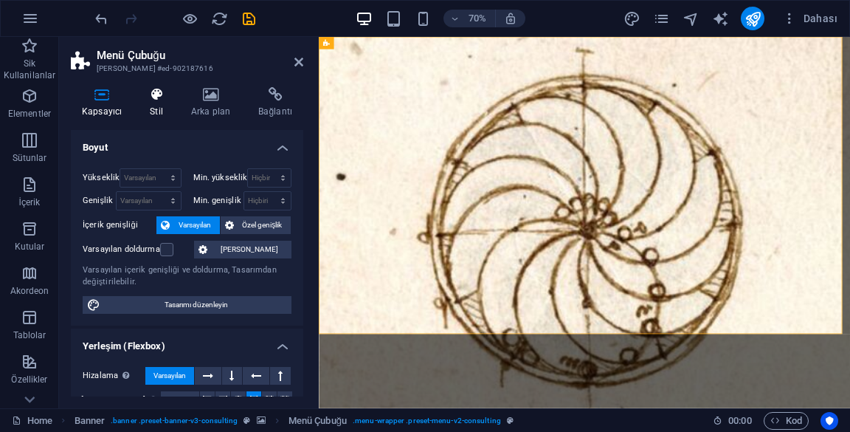
click at [158, 101] on icon at bounding box center [156, 94] width 35 height 15
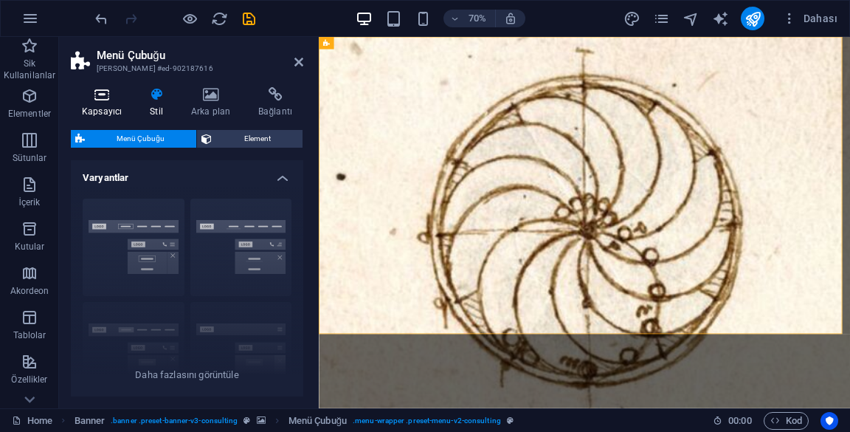
click at [97, 103] on h4 "Kapsayıcı" at bounding box center [105, 102] width 68 height 31
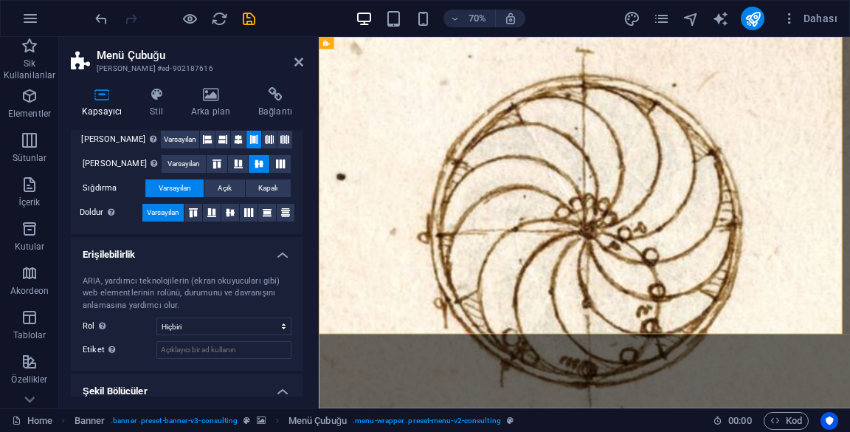
scroll to position [305, 0]
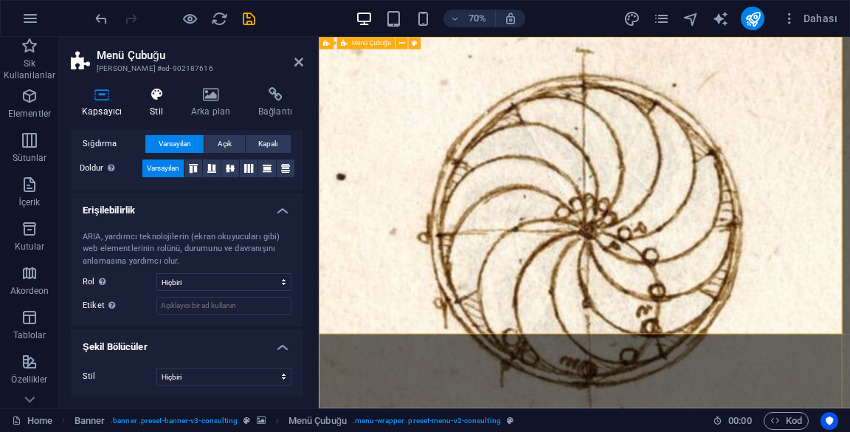
click at [161, 96] on icon at bounding box center [156, 94] width 35 height 15
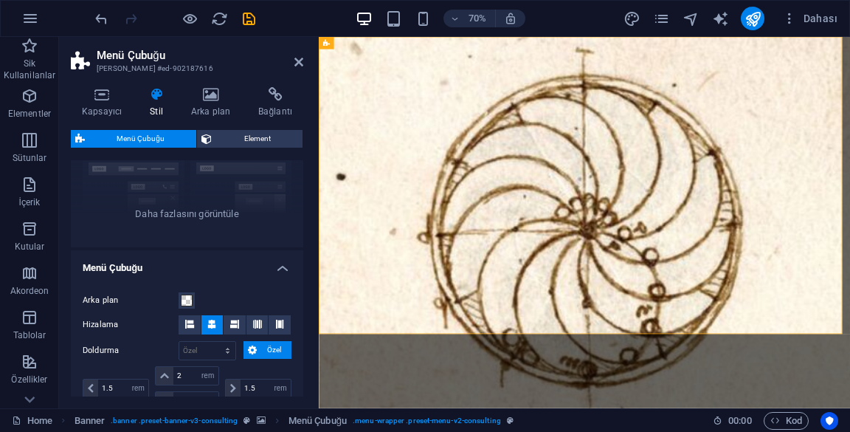
scroll to position [210, 0]
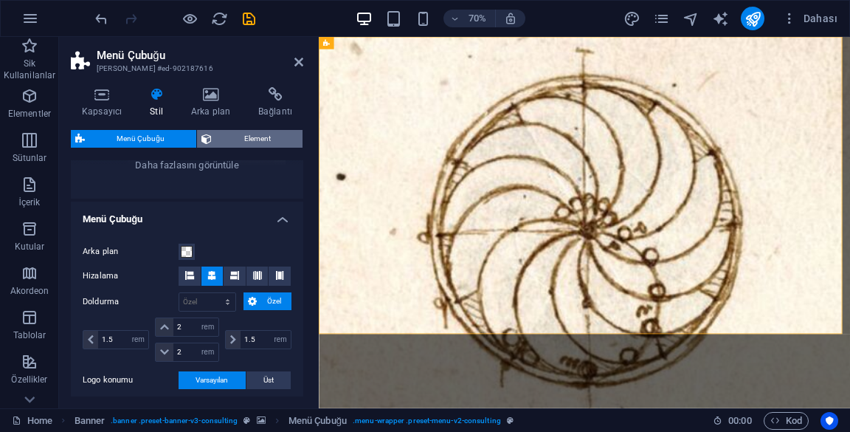
click at [258, 145] on span "Element" at bounding box center [257, 139] width 82 height 18
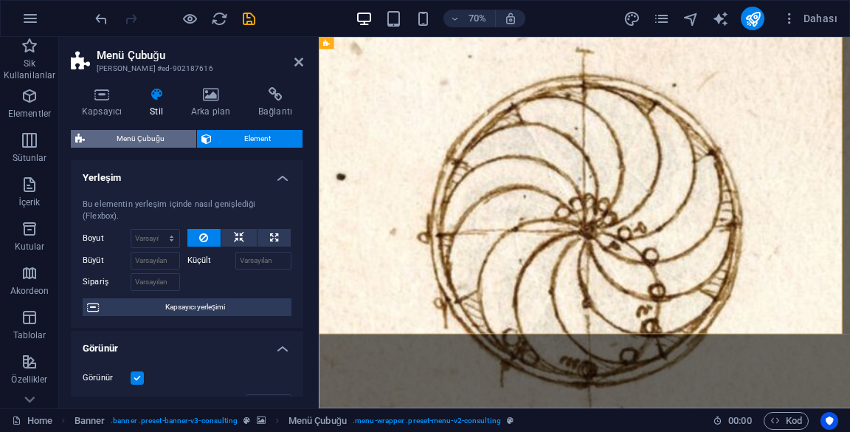
click at [160, 142] on span "Menü Çubuğu" at bounding box center [140, 139] width 103 height 18
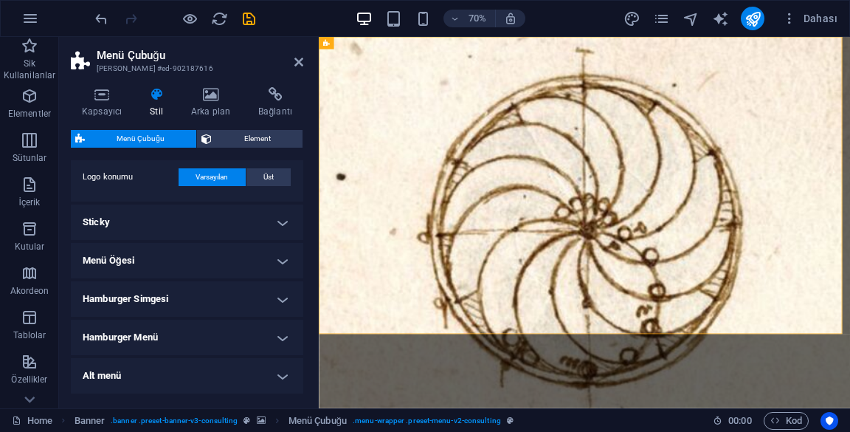
scroll to position [466, 0]
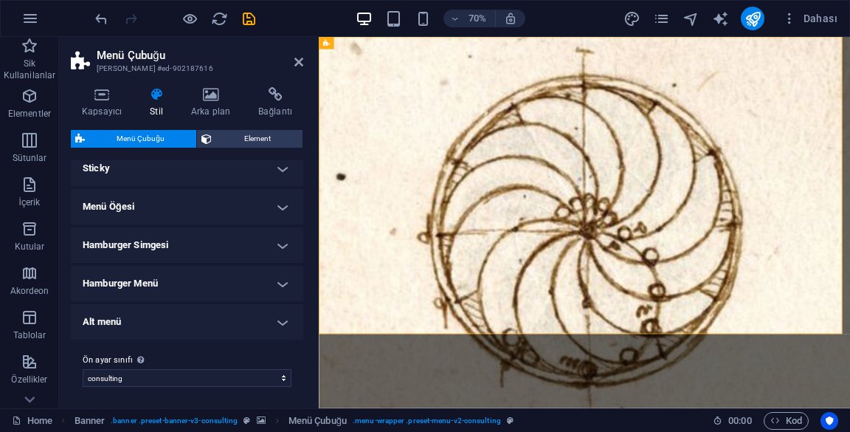
click at [237, 276] on h4 "Hamburger Menü" at bounding box center [187, 283] width 232 height 35
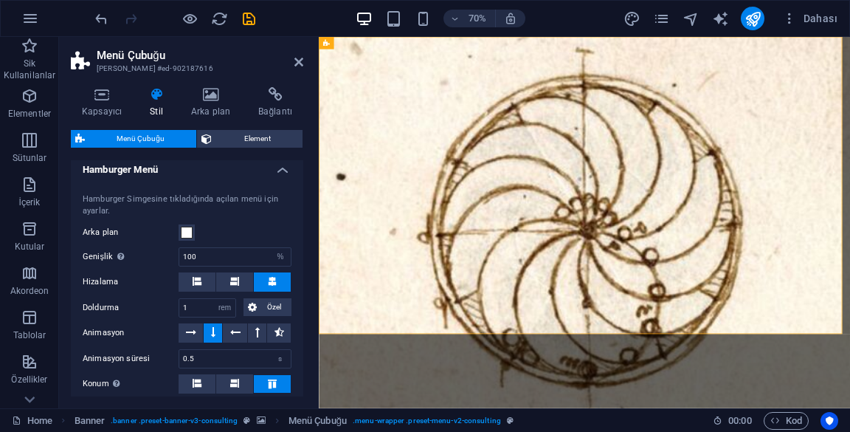
scroll to position [444, 0]
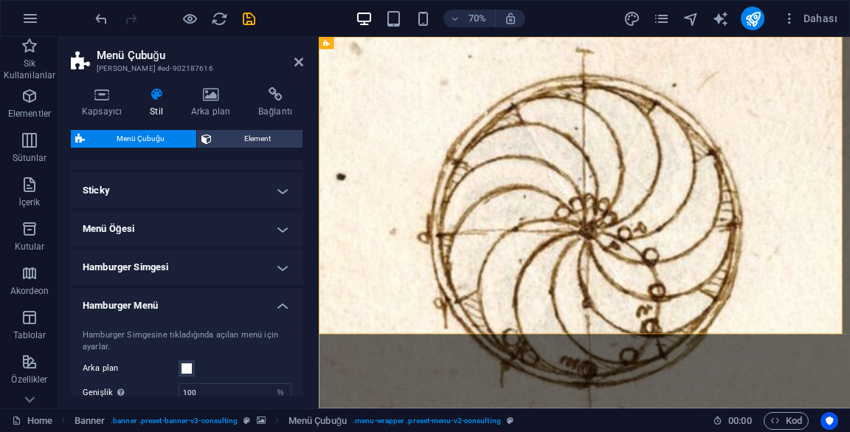
click at [245, 301] on h4 "Hamburger Menü" at bounding box center [187, 301] width 232 height 27
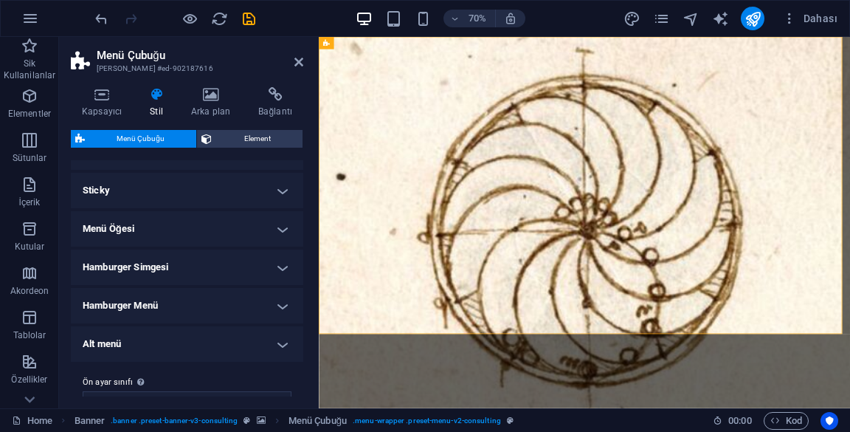
click at [261, 271] on h4 "Hamburger Simgesi" at bounding box center [187, 266] width 232 height 35
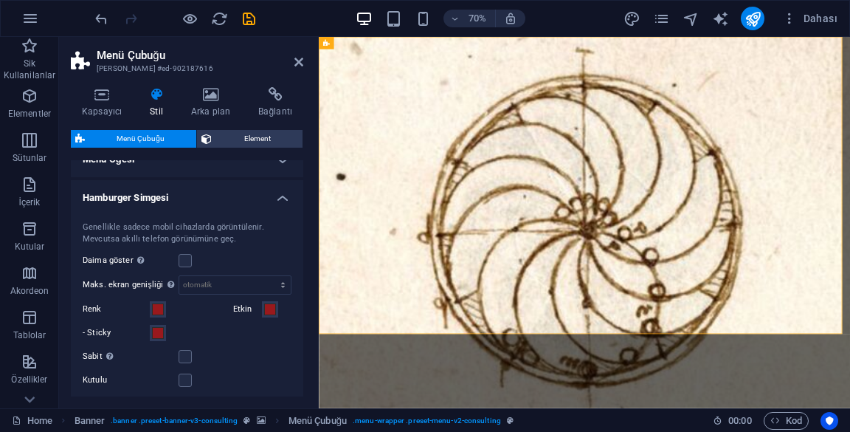
scroll to position [525, 0]
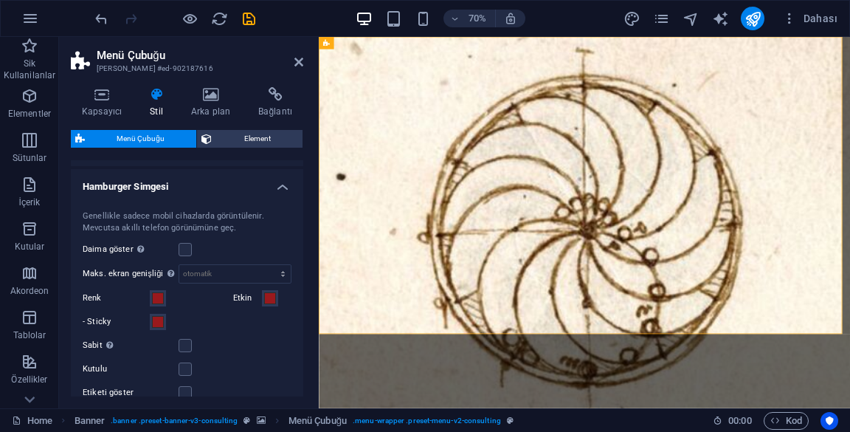
click at [274, 187] on h4 "Hamburger Simgesi" at bounding box center [187, 182] width 232 height 27
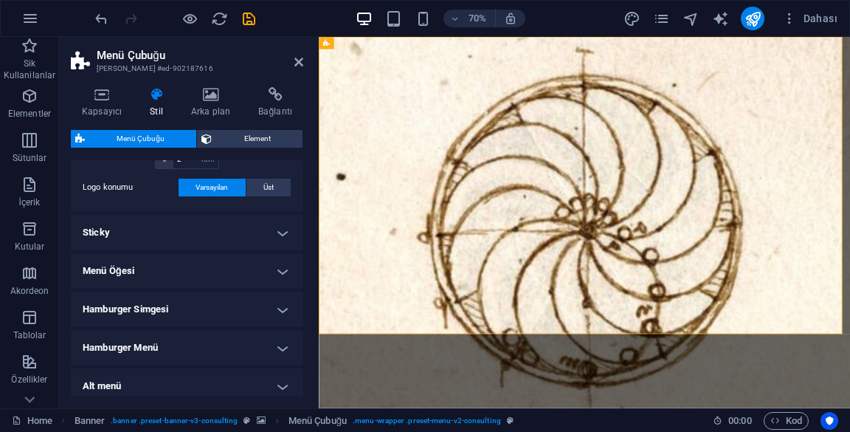
scroll to position [401, 0]
click at [264, 232] on h4 "Sticky" at bounding box center [187, 233] width 232 height 35
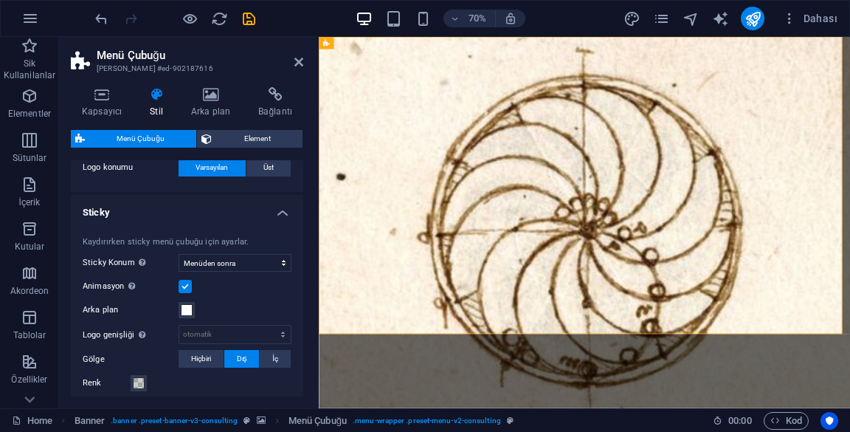
scroll to position [429, 0]
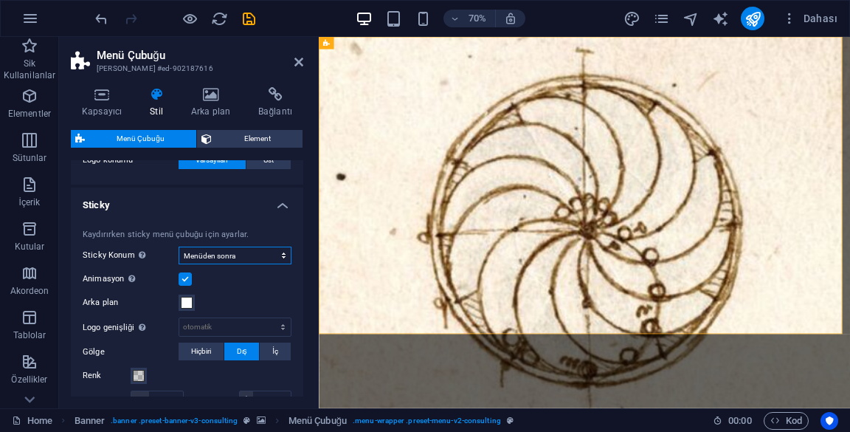
click at [266, 258] on select "Kapalı Hızlı Menüden sonra Banner'dan sonra Yukarı kaydırırken" at bounding box center [235, 255] width 113 height 18
click at [179, 246] on select "Kapalı Hızlı Menüden sonra Banner'dan sonra Yukarı kaydırırken" at bounding box center [235, 255] width 113 height 18
click at [254, 252] on select "Kapalı Hızlı Menüden sonra Banner'dan sonra Yukarı kaydırırken" at bounding box center [235, 255] width 113 height 18
select select "sticky_none"
click at [179, 246] on select "Kapalı Hızlı Menüden sonra Banner'dan sonra Yukarı kaydırırken" at bounding box center [235, 255] width 113 height 18
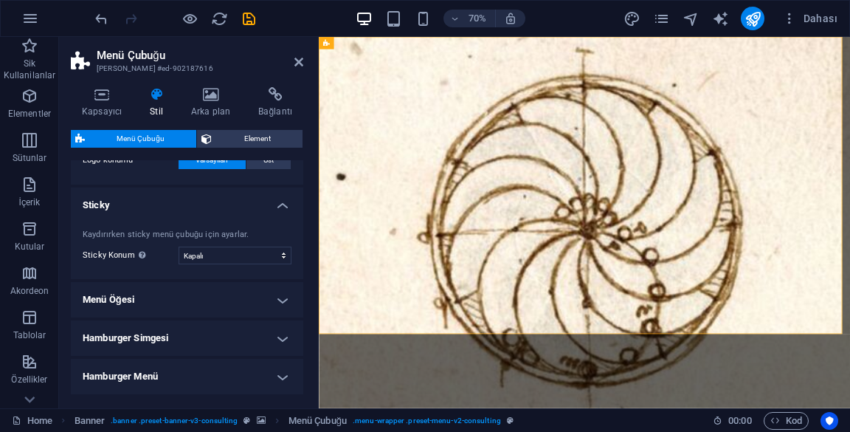
click at [278, 198] on h4 "Sticky" at bounding box center [187, 200] width 232 height 27
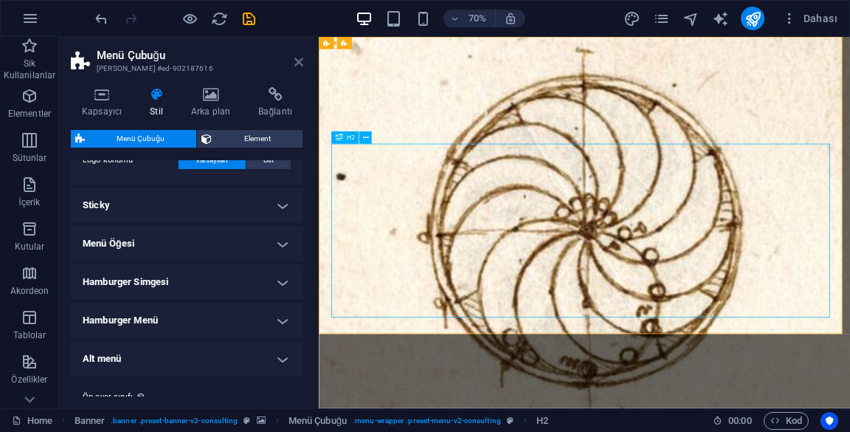
click at [295, 65] on icon at bounding box center [298, 62] width 9 height 12
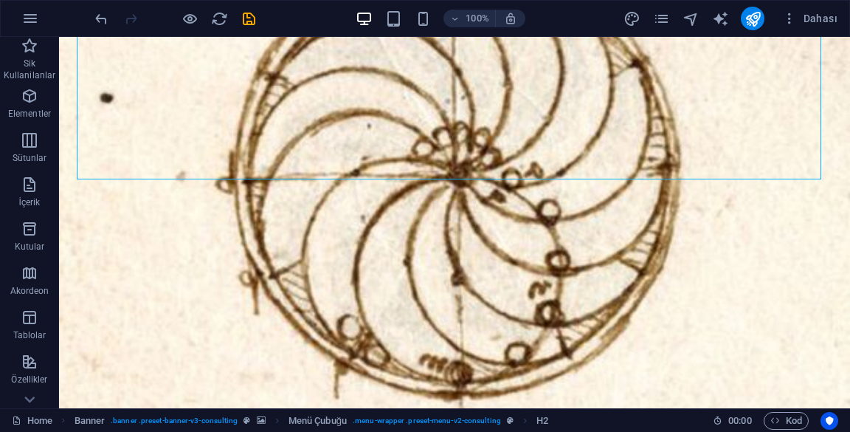
scroll to position [0, 0]
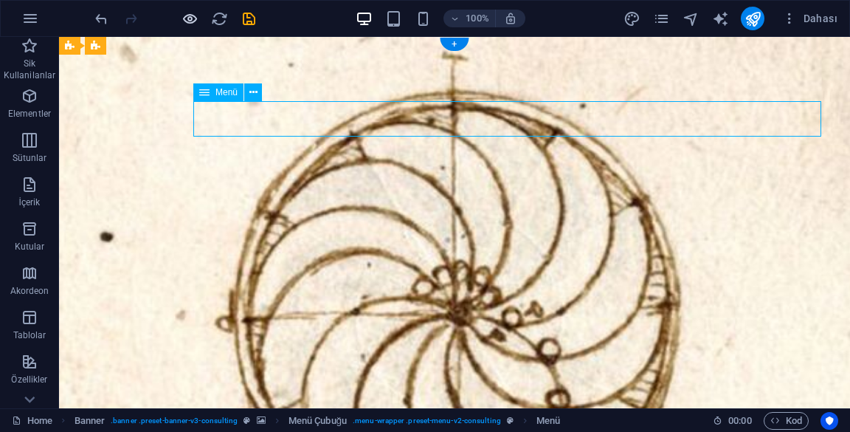
click at [192, 21] on icon "button" at bounding box center [190, 18] width 17 height 17
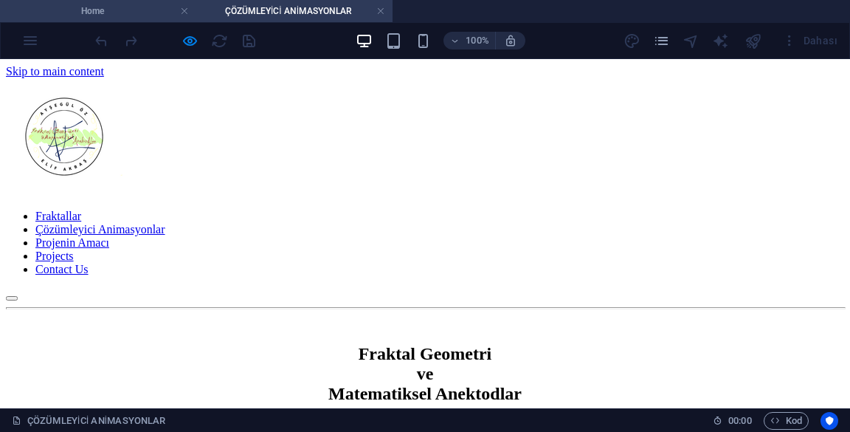
click at [136, 12] on h4 "Home" at bounding box center [98, 11] width 196 height 16
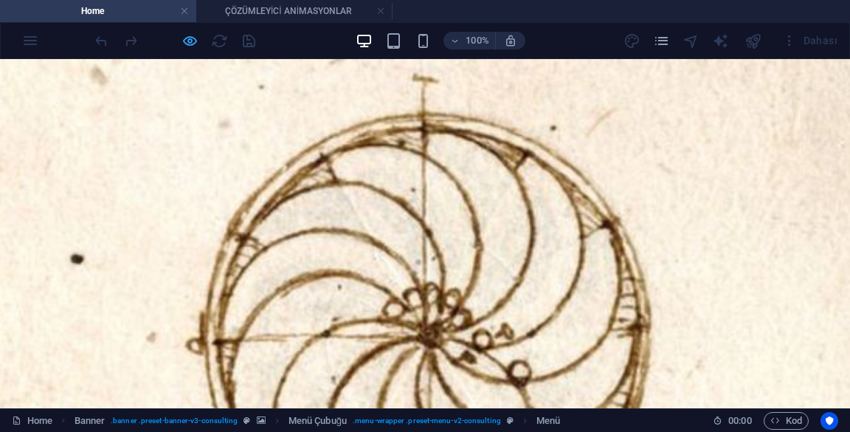
click at [182, 40] on icon "button" at bounding box center [190, 40] width 17 height 17
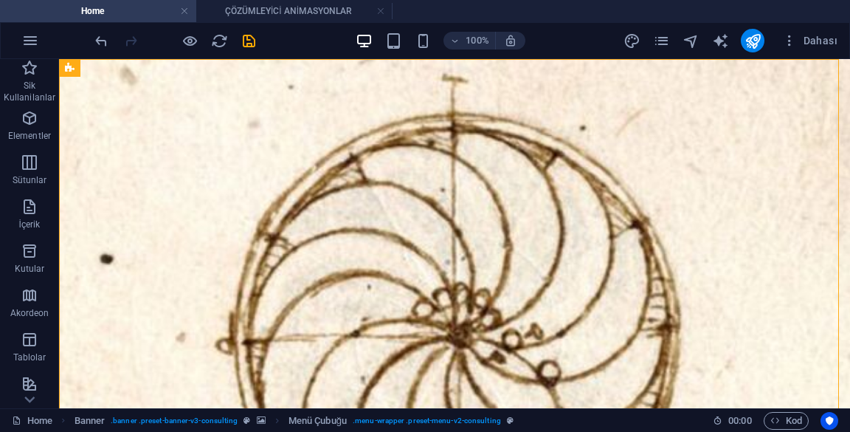
click at [246, 42] on icon "save" at bounding box center [249, 40] width 17 height 17
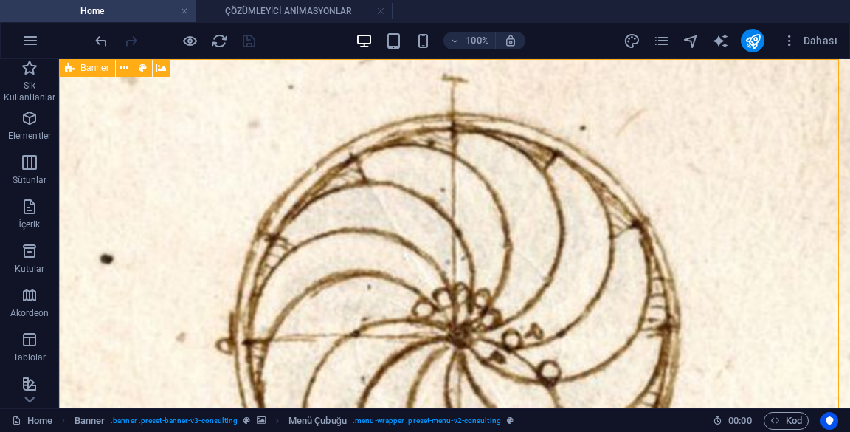
click at [64, 69] on div "Banner" at bounding box center [87, 68] width 56 height 18
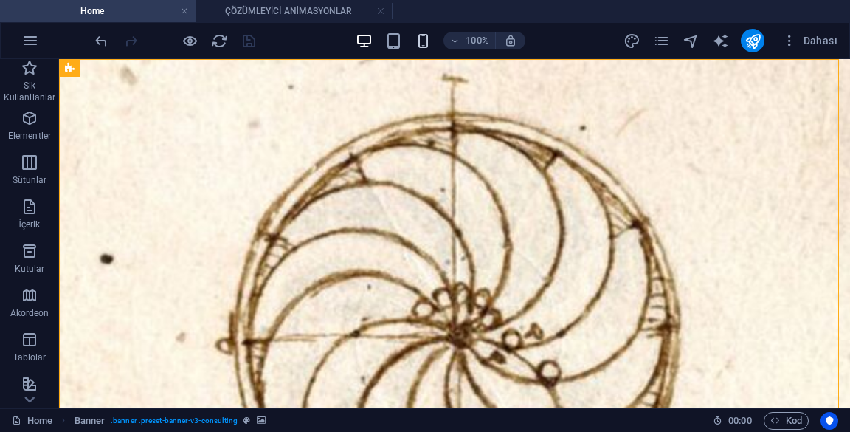
click at [0, 0] on button at bounding box center [0, 0] width 0 height 0
select select "rem"
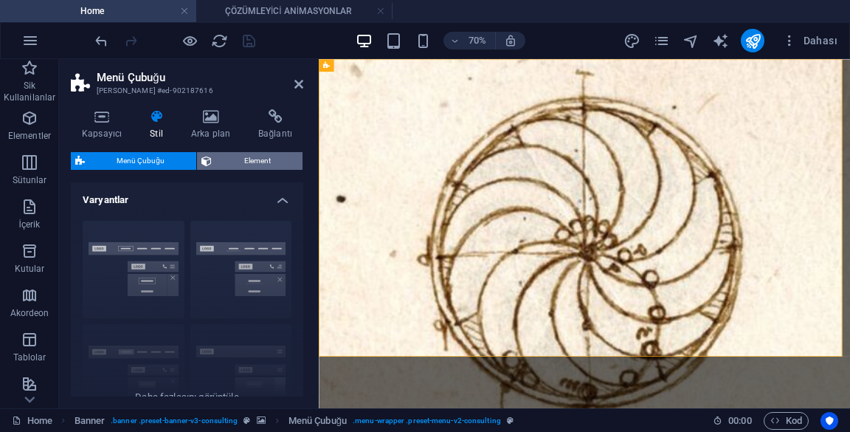
click at [272, 162] on span "Element" at bounding box center [257, 161] width 82 height 18
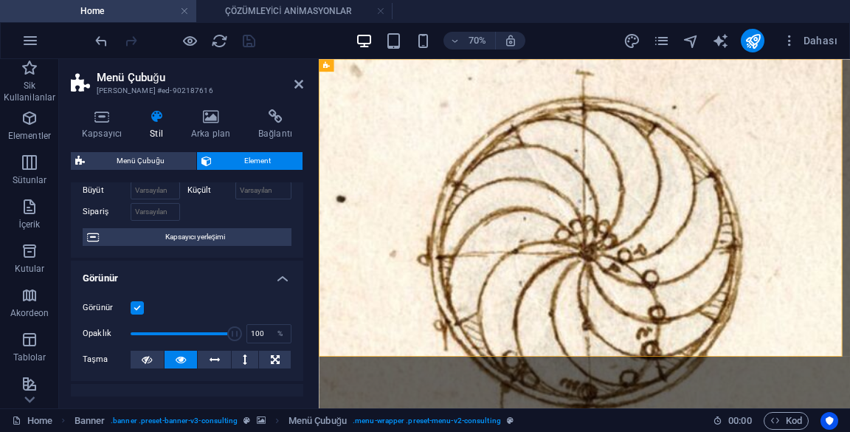
scroll to position [92, 0]
click at [137, 315] on div "Görünür" at bounding box center [187, 308] width 209 height 18
click at [131, 310] on label at bounding box center [137, 307] width 13 height 13
click at [0, 0] on input "Görünür" at bounding box center [0, 0] width 0 height 0
click at [137, 310] on label at bounding box center [137, 307] width 13 height 13
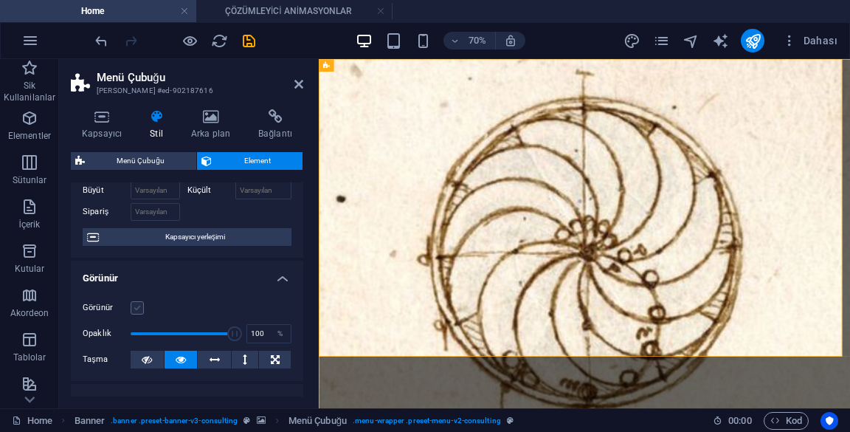
click at [0, 0] on input "Görünür" at bounding box center [0, 0] width 0 height 0
click at [137, 315] on div "Görünür" at bounding box center [187, 308] width 209 height 18
click at [134, 307] on label at bounding box center [137, 307] width 13 height 13
click at [0, 0] on input "Görünür" at bounding box center [0, 0] width 0 height 0
click at [141, 306] on label at bounding box center [137, 307] width 13 height 13
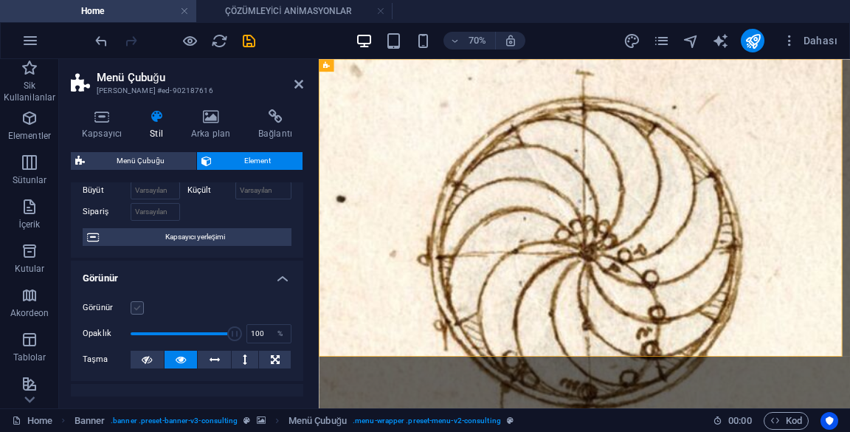
click at [0, 0] on input "Görünür" at bounding box center [0, 0] width 0 height 0
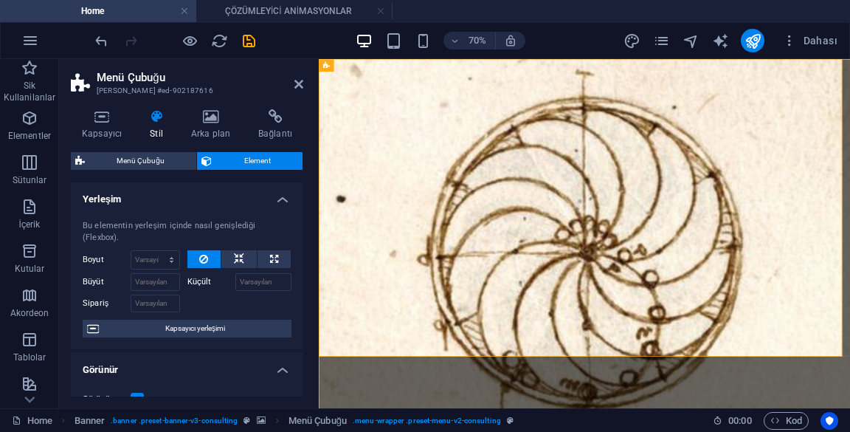
scroll to position [0, 0]
click at [165, 162] on span "Menü Çubuğu" at bounding box center [140, 161] width 103 height 18
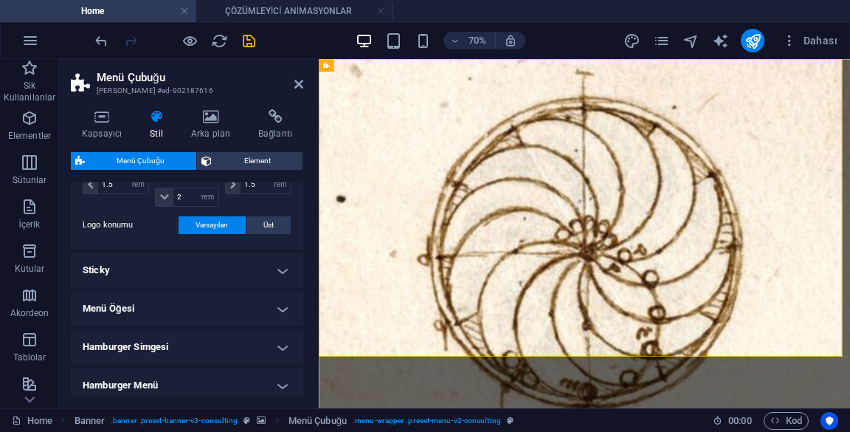
scroll to position [389, 0]
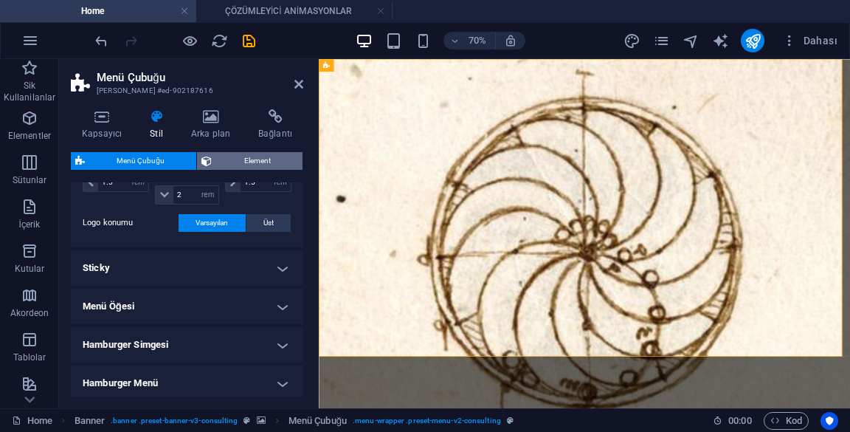
click at [270, 157] on span "Element" at bounding box center [257, 161] width 82 height 18
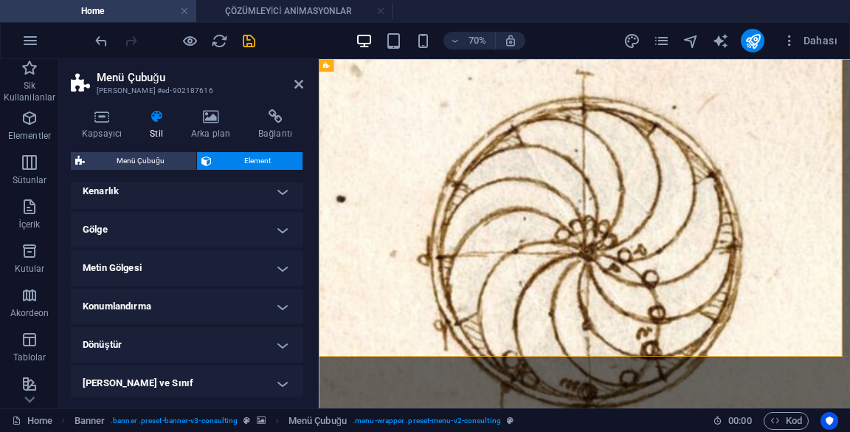
scroll to position [421, 0]
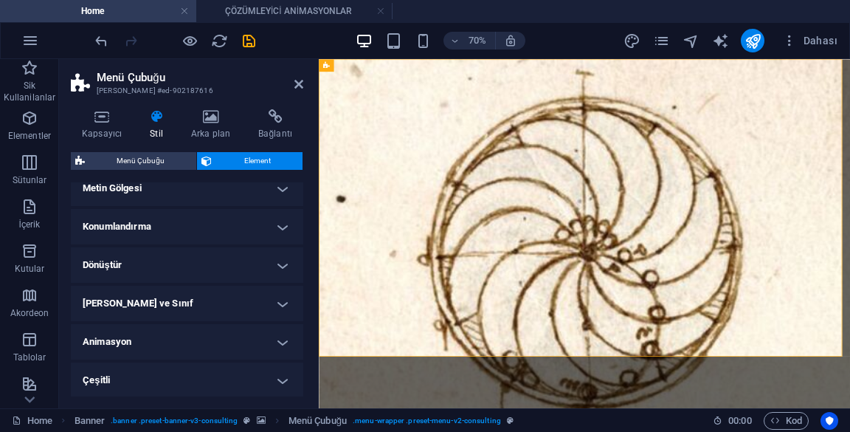
click at [239, 300] on h4 "[PERSON_NAME] ve Sınıf" at bounding box center [187, 303] width 232 height 35
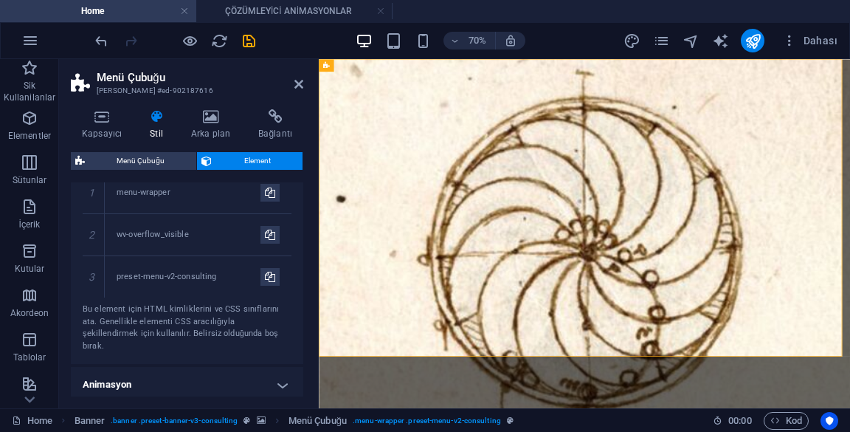
scroll to position [531, 0]
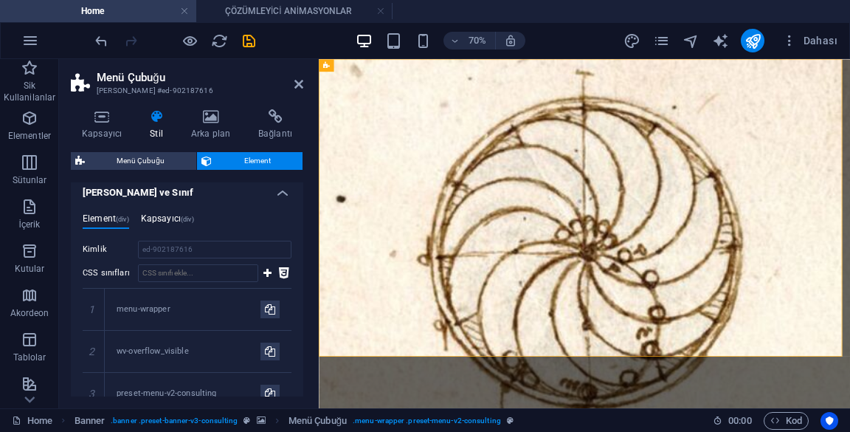
click at [190, 219] on span "(div)" at bounding box center [187, 218] width 13 height 7
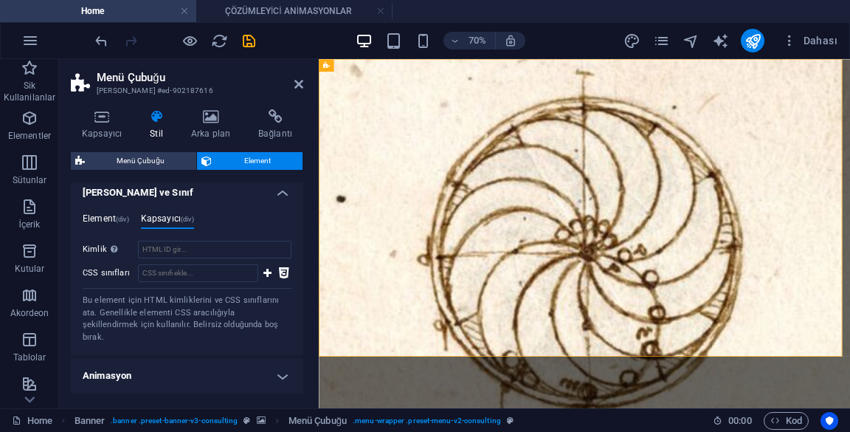
click at [114, 226] on h4 "Element (div)" at bounding box center [106, 221] width 46 height 16
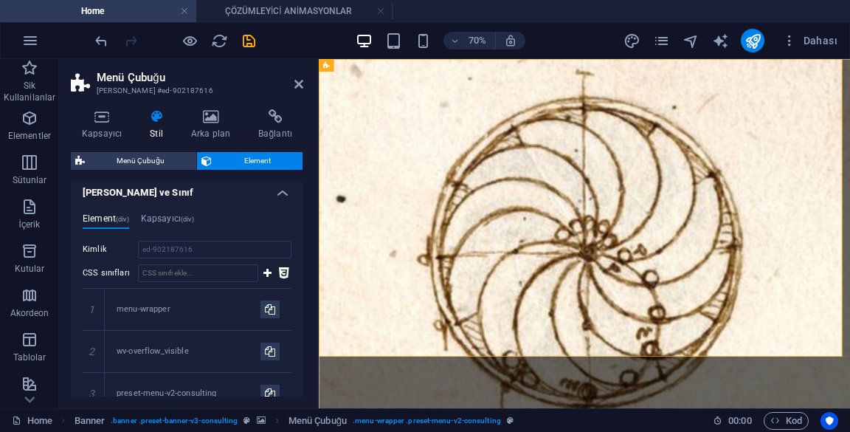
click at [245, 199] on h4 "[PERSON_NAME] ve Sınıf" at bounding box center [187, 188] width 232 height 27
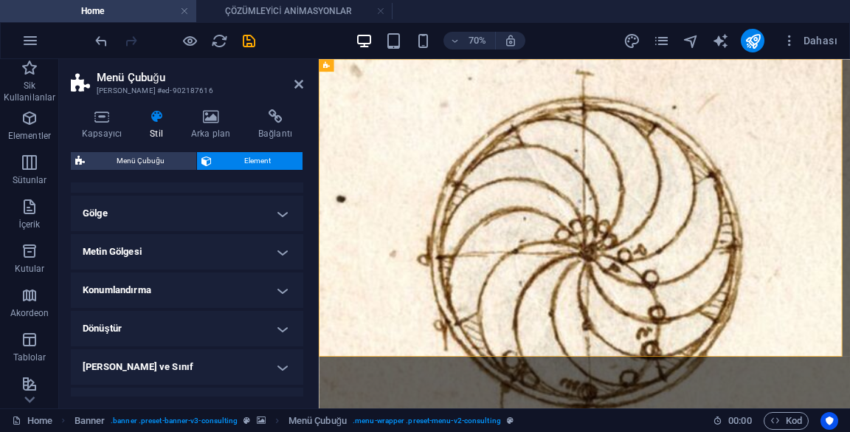
scroll to position [344, 0]
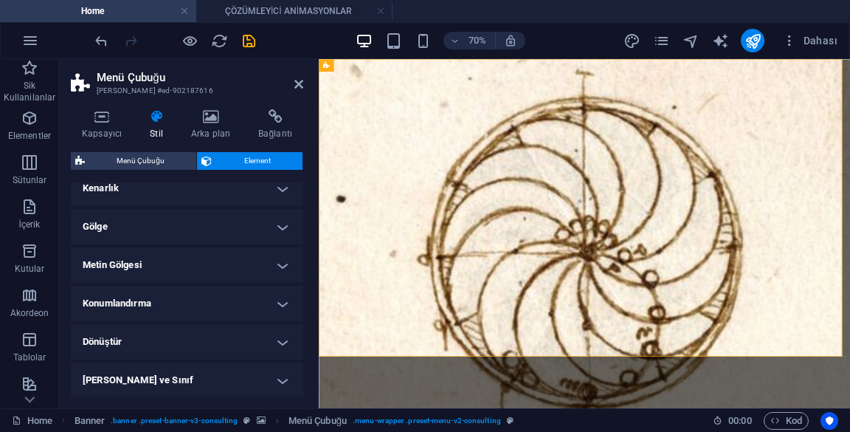
click at [241, 215] on h4 "Gölge" at bounding box center [187, 226] width 232 height 35
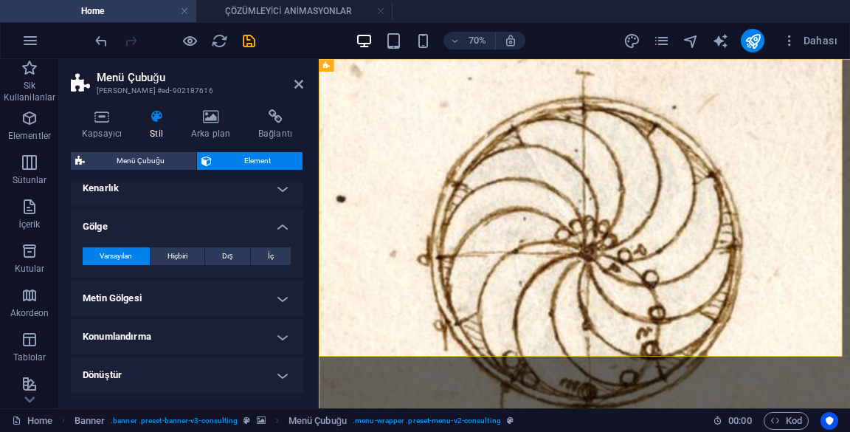
click at [258, 221] on h4 "Gölge" at bounding box center [187, 222] width 232 height 27
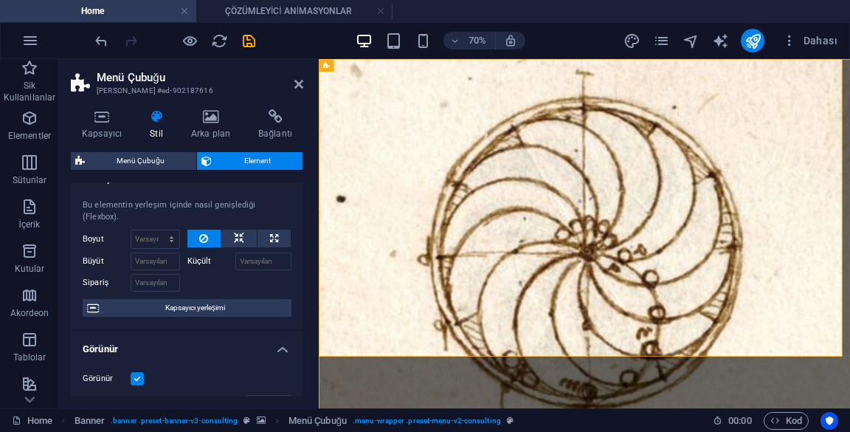
scroll to position [0, 0]
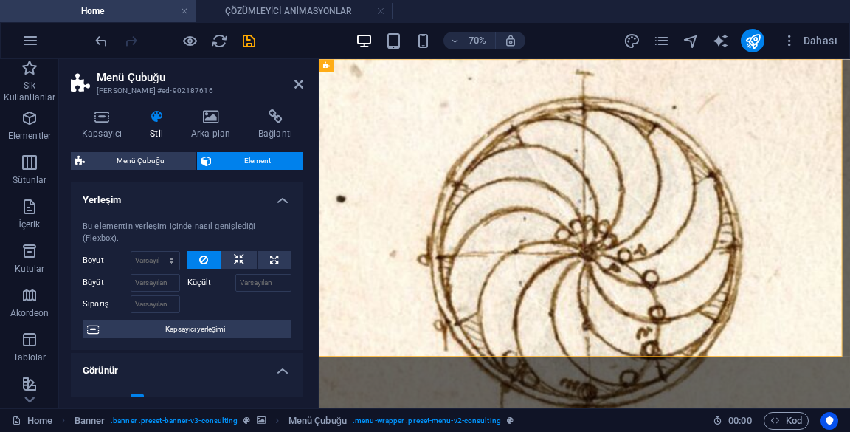
click at [220, 185] on h4 "Yerleşim" at bounding box center [187, 195] width 232 height 27
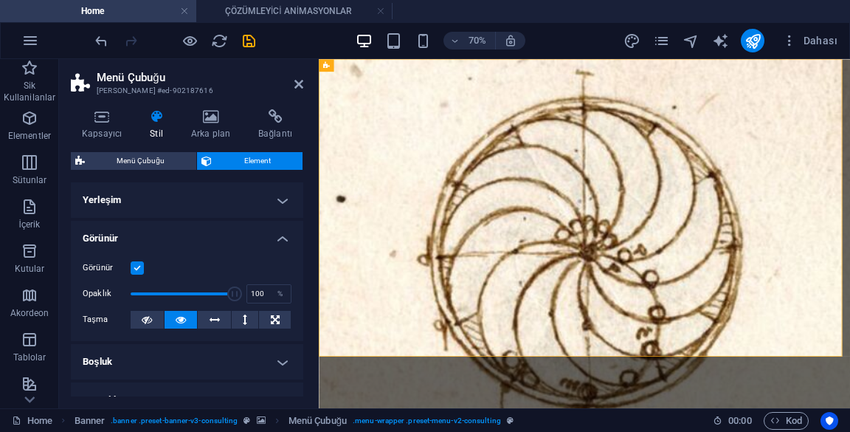
click at [242, 230] on h4 "Görünür" at bounding box center [187, 234] width 232 height 27
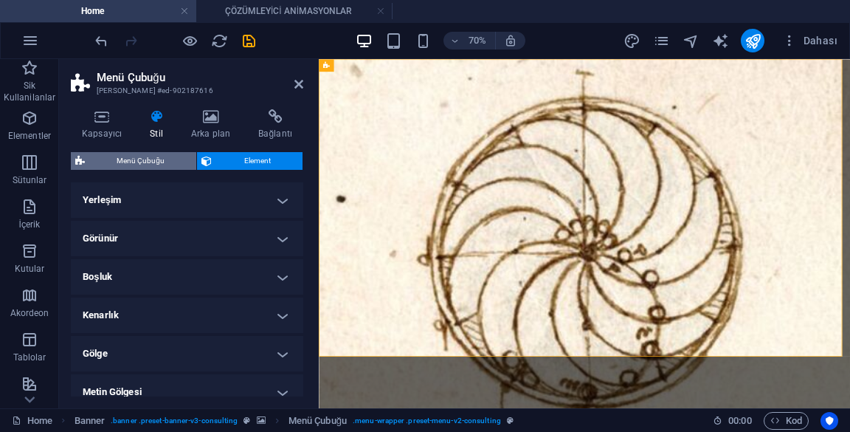
click at [168, 152] on span "Menü Çubuğu" at bounding box center [140, 161] width 103 height 18
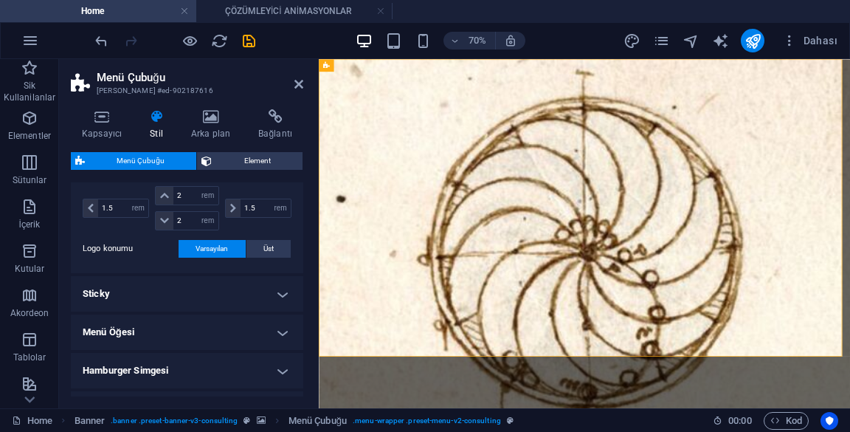
click at [225, 324] on h4 "Menü Öğesi" at bounding box center [187, 331] width 232 height 35
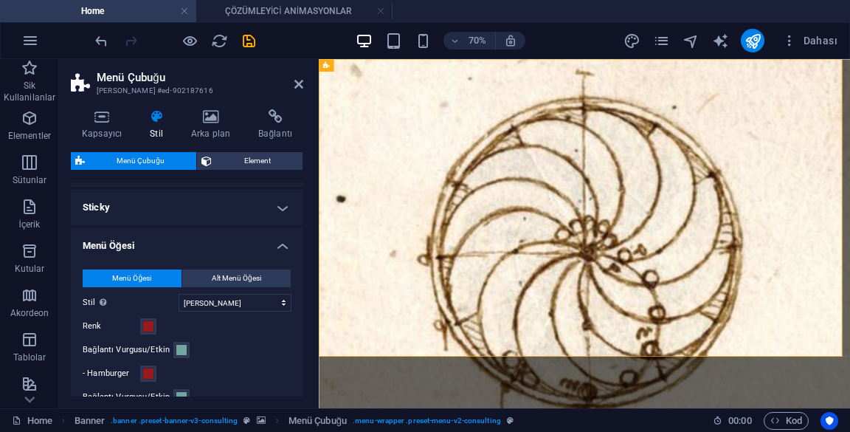
scroll to position [450, 0]
click at [239, 274] on span "Alt Menü Öğesi" at bounding box center [236, 278] width 49 height 18
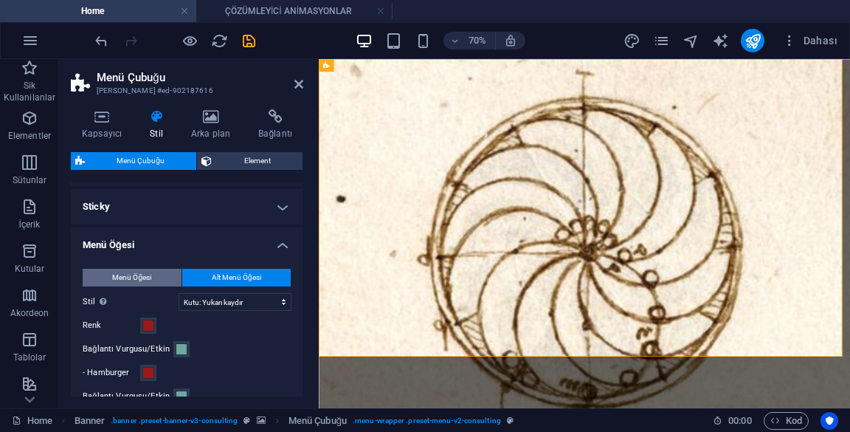
click at [159, 277] on button "Menü Öğesi" at bounding box center [132, 278] width 99 height 18
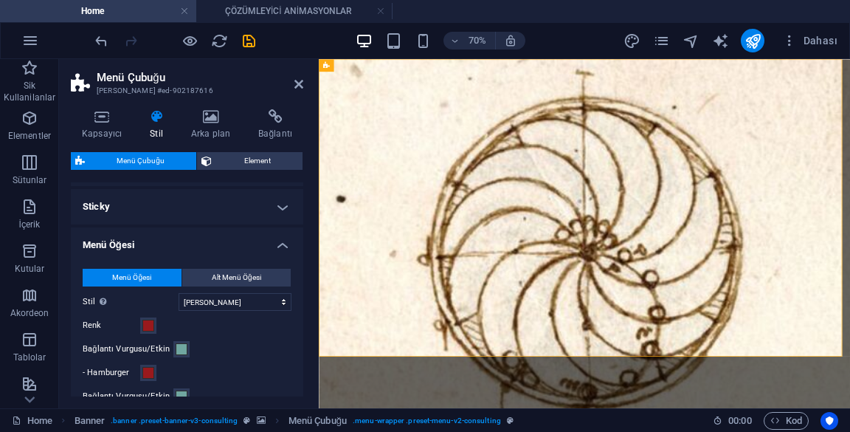
click at [260, 246] on h4 "Menü Öğesi" at bounding box center [187, 240] width 232 height 27
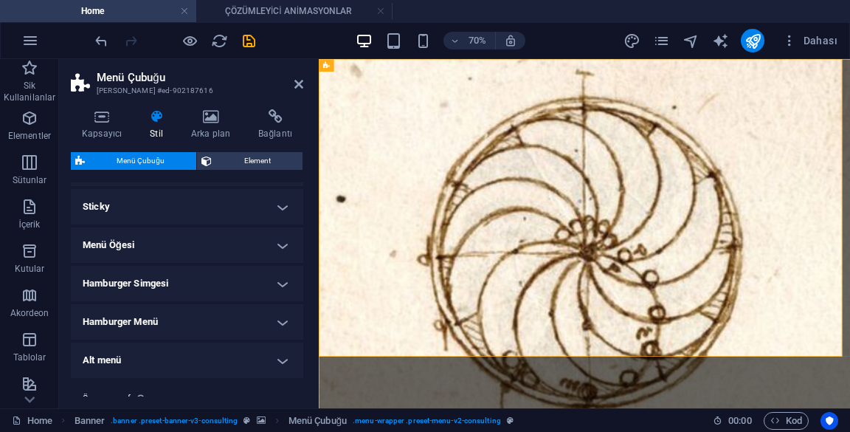
scroll to position [488, 0]
click at [213, 326] on h4 "Alt menü" at bounding box center [187, 321] width 232 height 35
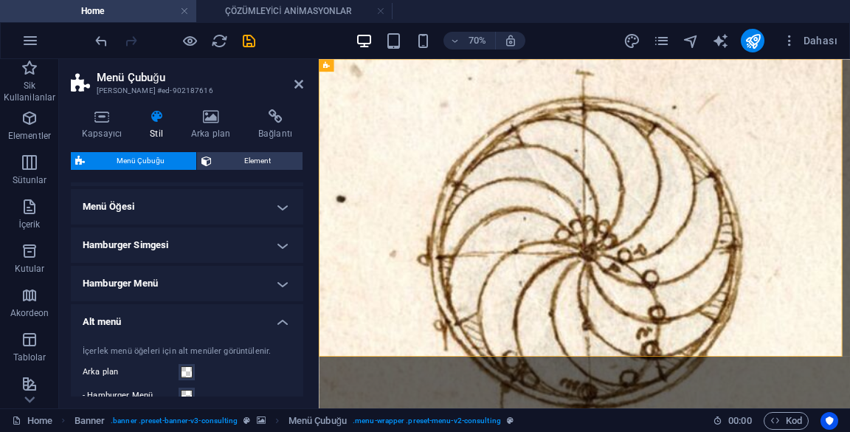
click at [232, 322] on h4 "Alt menü" at bounding box center [187, 317] width 232 height 27
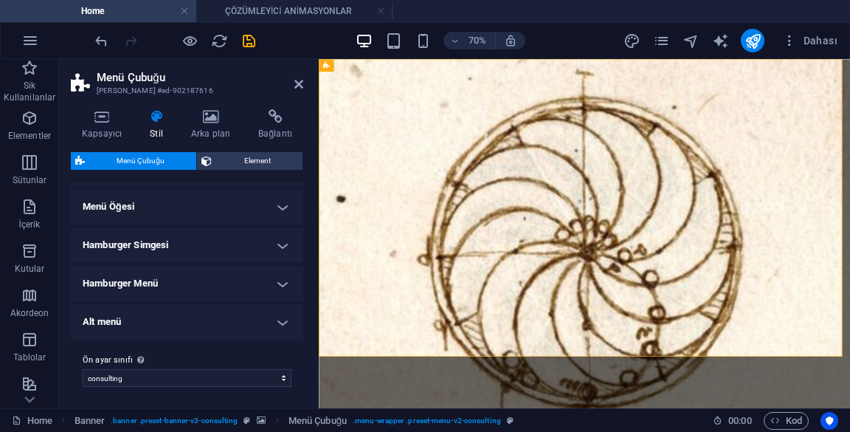
click at [255, 313] on h4 "Alt menü" at bounding box center [187, 321] width 232 height 35
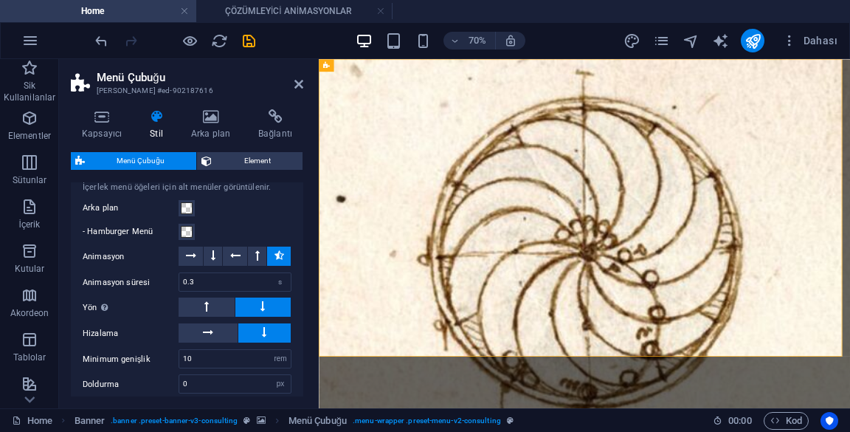
scroll to position [652, 0]
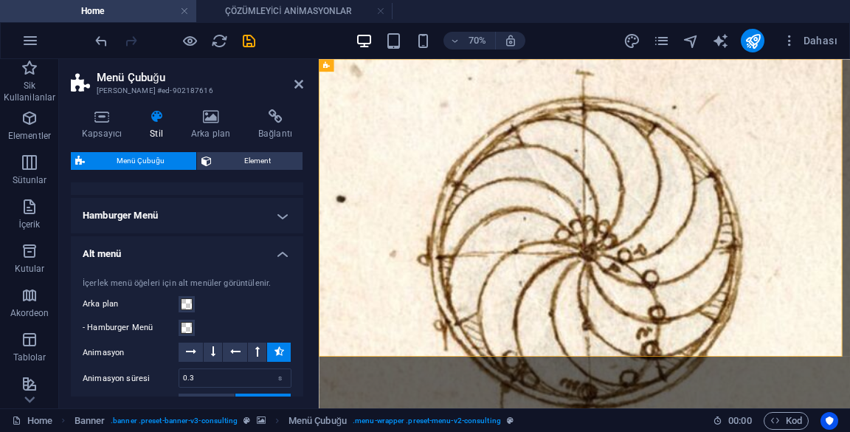
click at [252, 260] on h4 "Alt menü" at bounding box center [187, 249] width 232 height 27
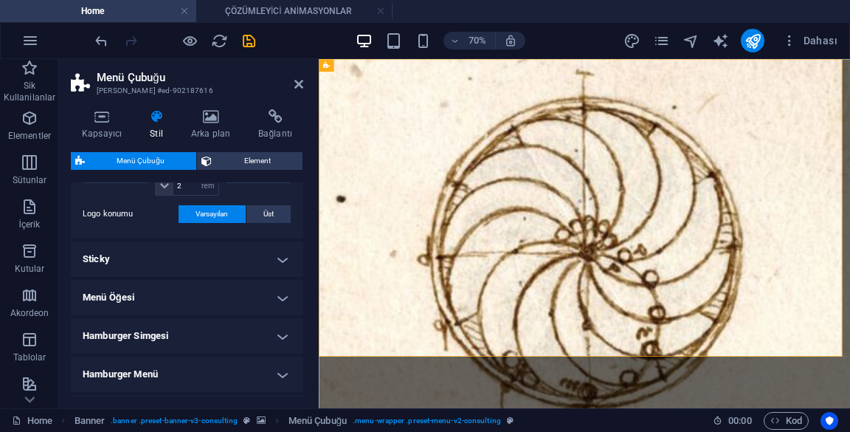
click at [267, 259] on h4 "Sticky" at bounding box center [187, 258] width 232 height 35
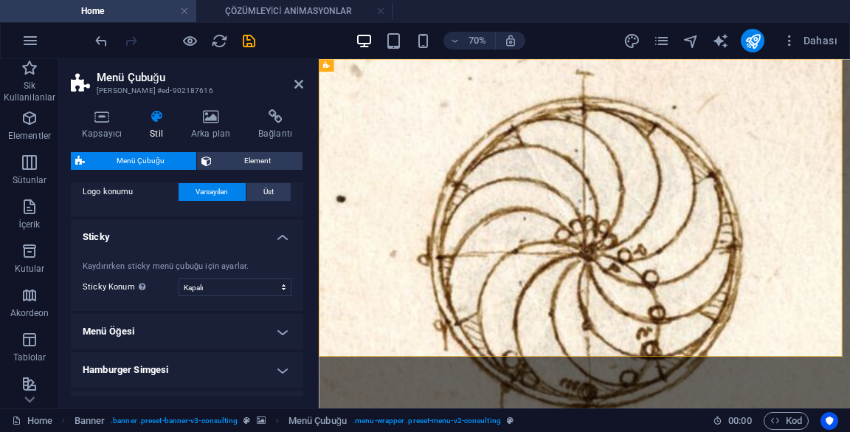
click at [272, 239] on h4 "Sticky" at bounding box center [187, 232] width 232 height 27
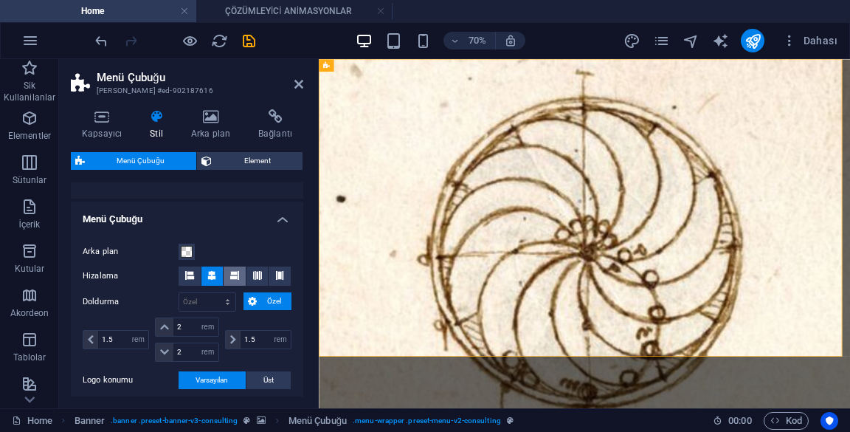
scroll to position [229, 0]
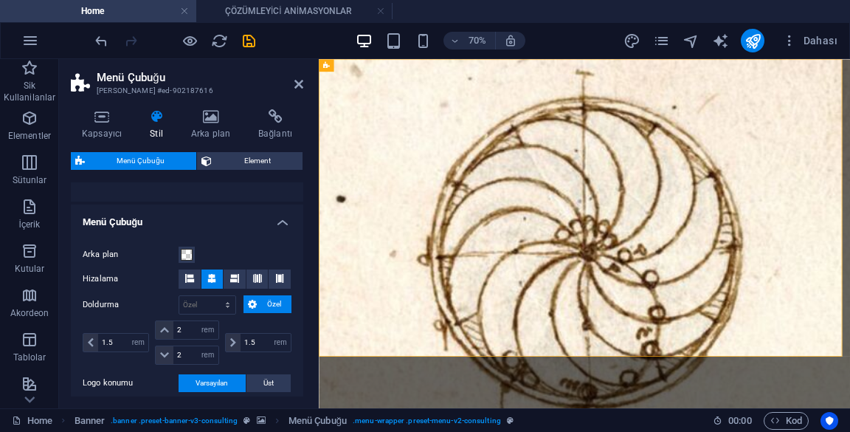
click at [253, 228] on h4 "Menü Çubuğu" at bounding box center [187, 217] width 232 height 27
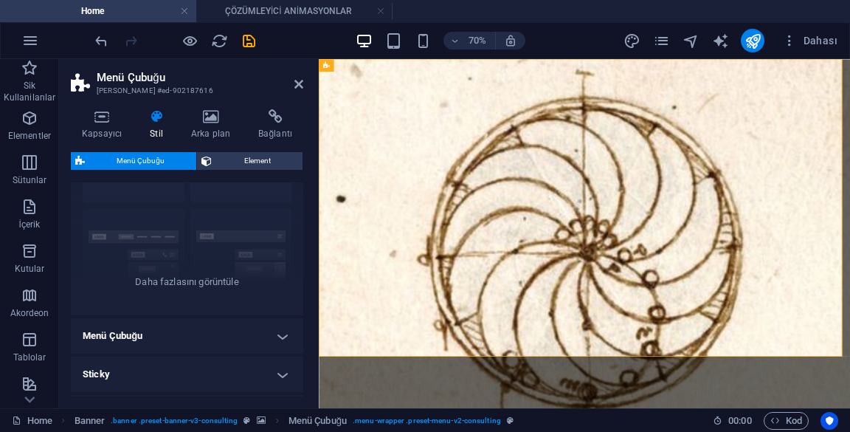
scroll to position [114, 0]
click at [35, 70] on icon "button" at bounding box center [30, 68] width 18 height 18
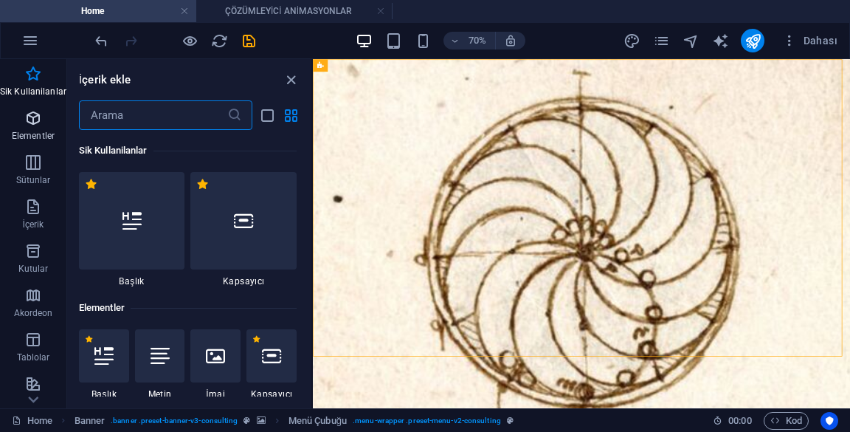
click at [34, 119] on icon "button" at bounding box center [33, 118] width 18 height 18
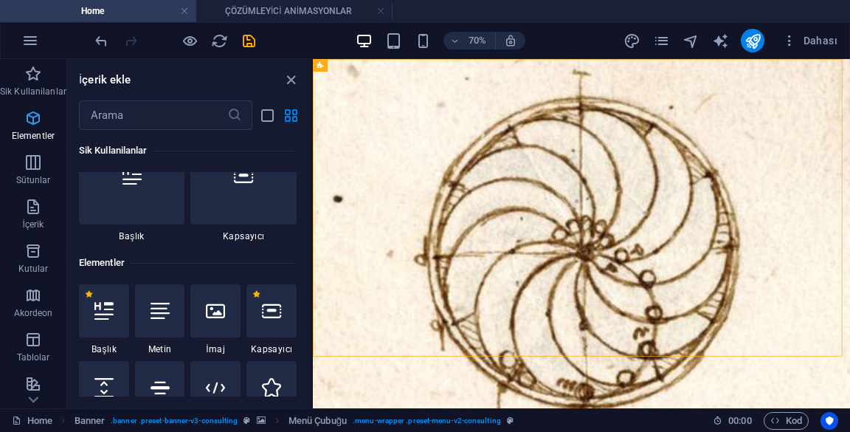
scroll to position [157, 0]
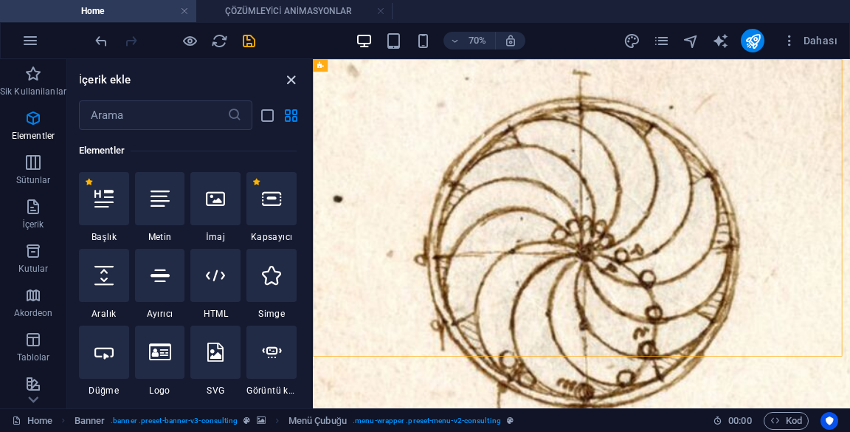
click at [293, 75] on icon "close panel" at bounding box center [291, 80] width 17 height 17
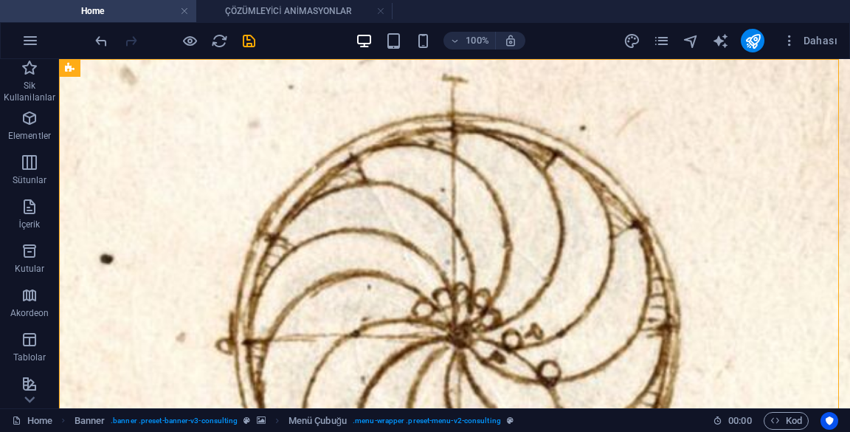
click at [815, 27] on div "100% Dahası" at bounding box center [425, 40] width 849 height 35
click at [825, 40] on span "Dahası" at bounding box center [809, 40] width 55 height 15
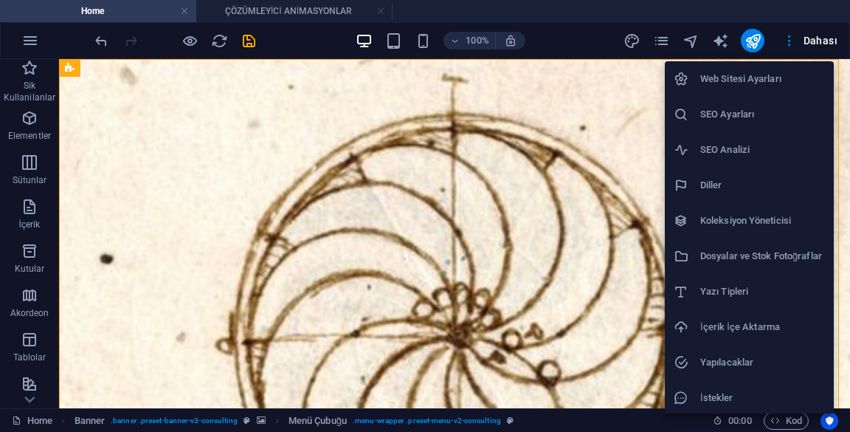
click at [787, 76] on h6 "Web Sitesi Ayarları" at bounding box center [762, 79] width 125 height 18
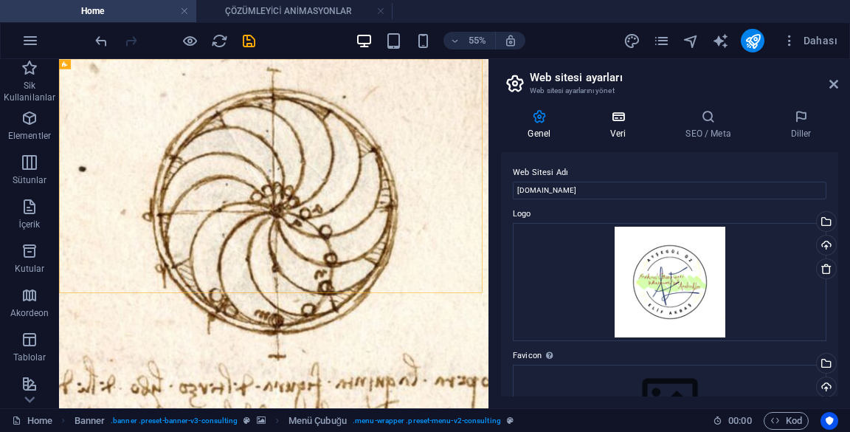
click at [629, 125] on h4 "Veri" at bounding box center [621, 124] width 75 height 31
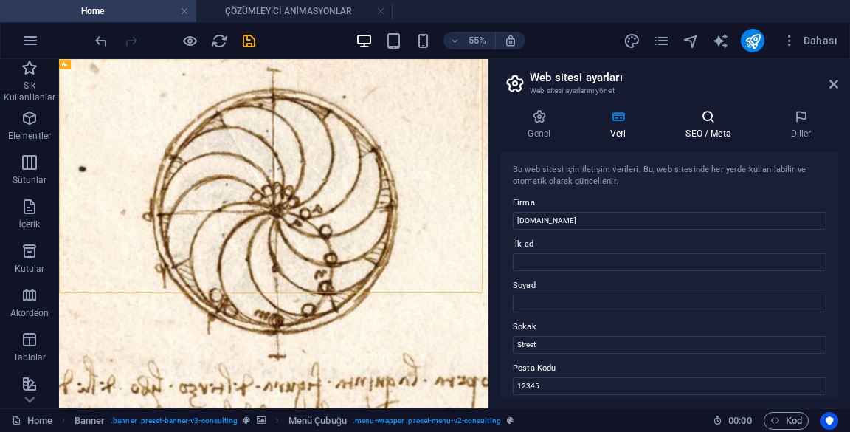
click at [720, 121] on icon at bounding box center [708, 116] width 99 height 15
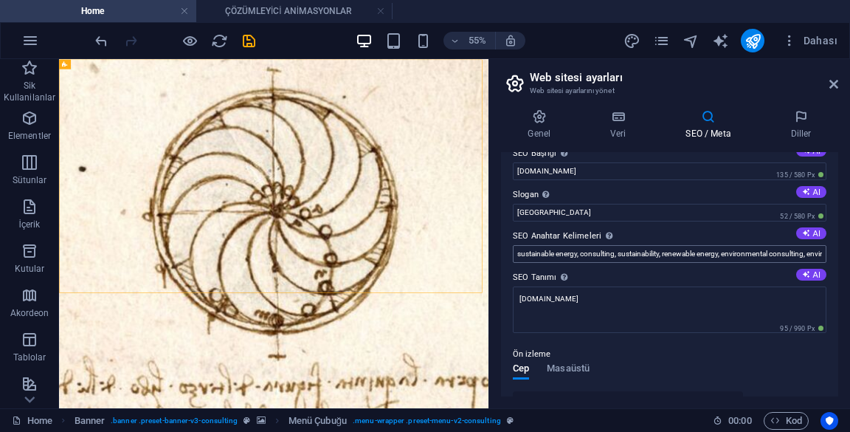
scroll to position [0, 0]
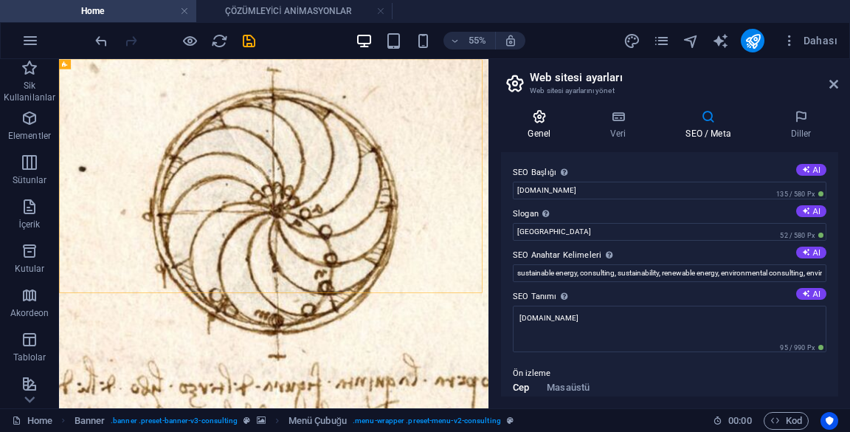
click at [535, 108] on div "Genel Veri SEO / Meta [PERSON_NAME] Web Sitesi Adı [DOMAIN_NAME] Logo Dosyaları…" at bounding box center [669, 252] width 361 height 311
click at [545, 125] on h4 "Genel" at bounding box center [542, 124] width 83 height 31
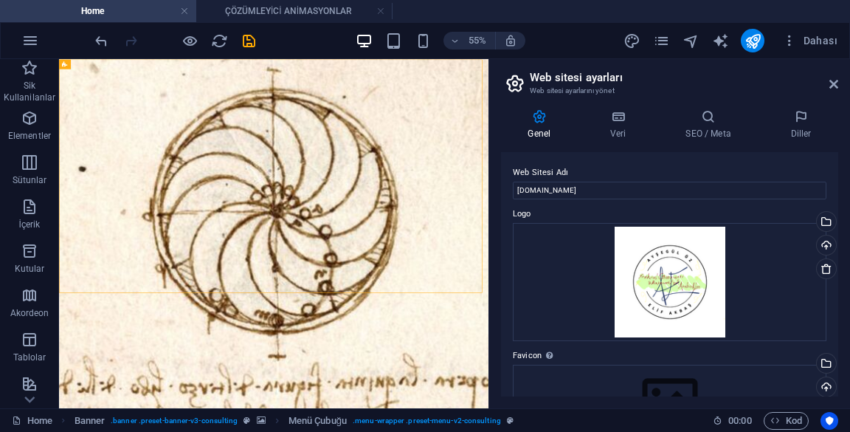
click at [546, 117] on icon at bounding box center [539, 116] width 77 height 15
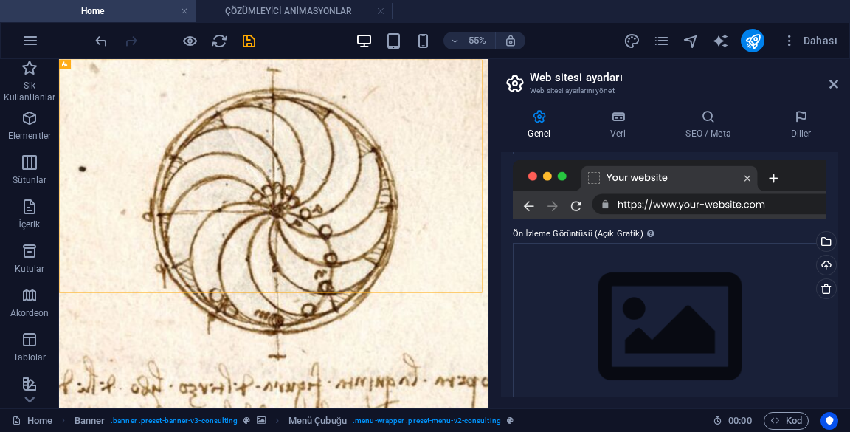
scroll to position [307, 0]
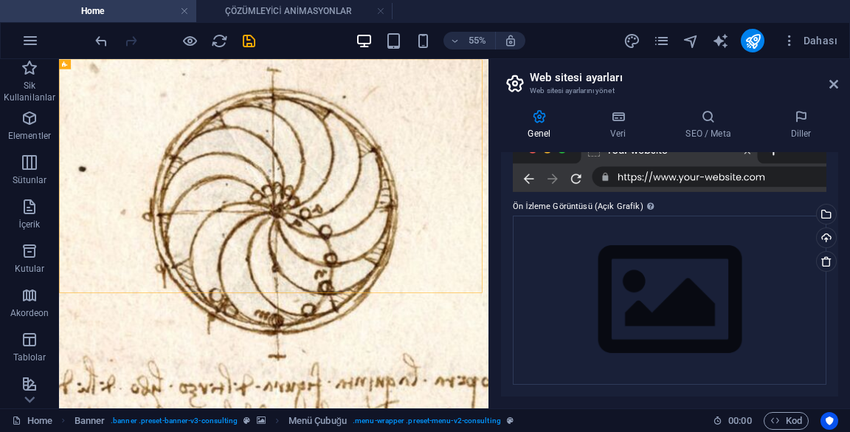
click at [828, 91] on header "Web sitesi ayarları Web sitesi ayarlarını yönet" at bounding box center [671, 78] width 334 height 38
click at [838, 85] on icon at bounding box center [833, 84] width 9 height 12
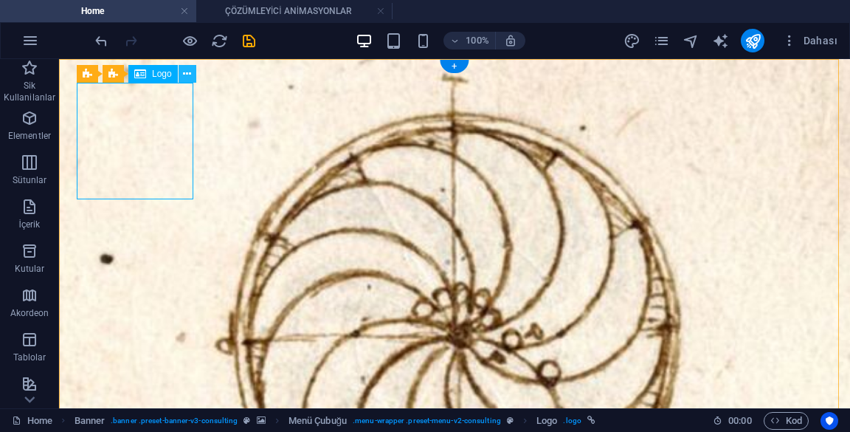
click at [183, 73] on icon at bounding box center [187, 73] width 8 height 15
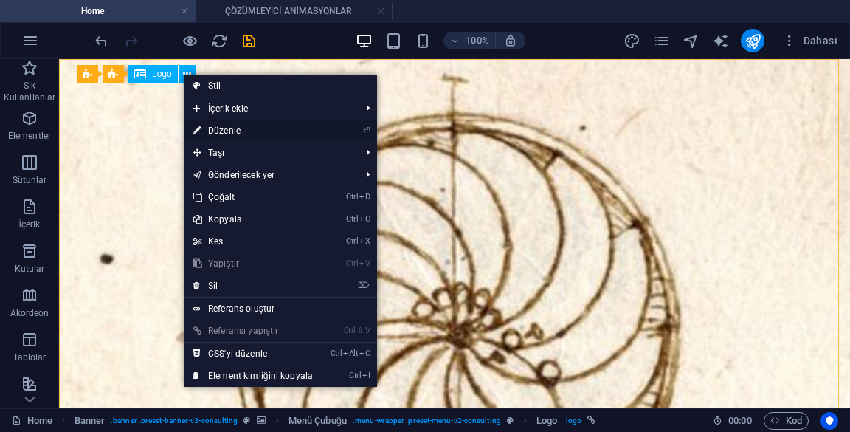
click at [202, 125] on link "⏎ Düzenle" at bounding box center [252, 131] width 137 height 22
select select "px"
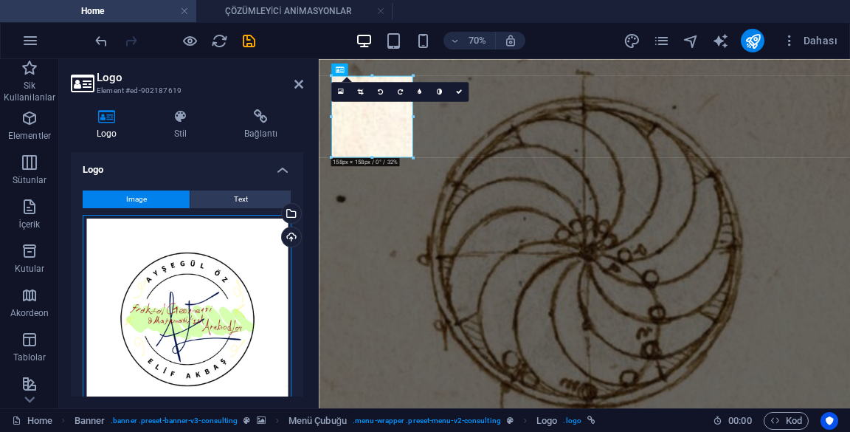
click at [258, 276] on div "Dosyaları buraya sürükleyin, dosyaları seçmek için tıklayın veya Dosyalardan ya…" at bounding box center [187, 319] width 209 height 209
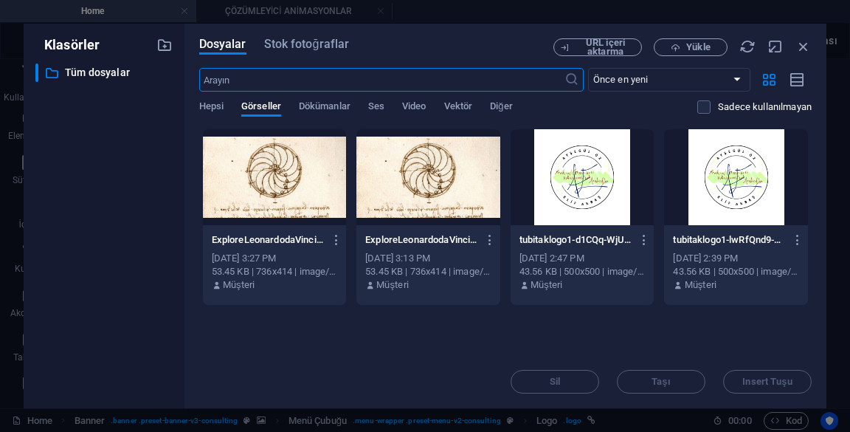
click at [804, 44] on icon "button" at bounding box center [803, 46] width 16 height 16
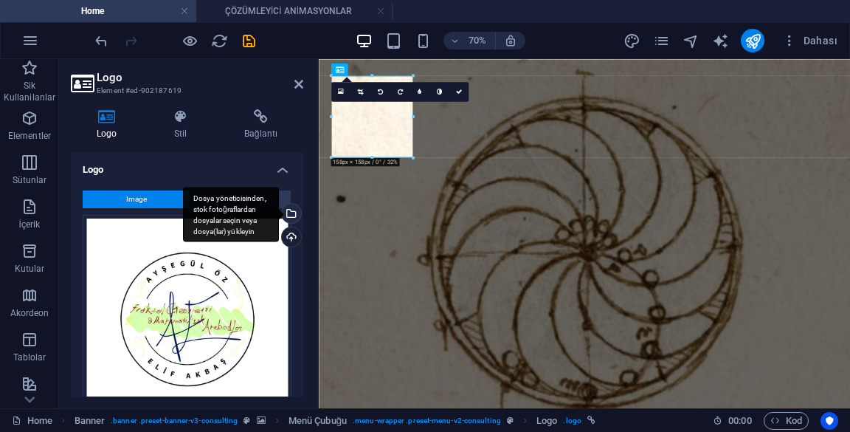
click at [288, 210] on div "Dosya yöneticisinden, stok fotoğraflardan dosyalar seçin veya dosya(lar) yükley…" at bounding box center [290, 215] width 22 height 22
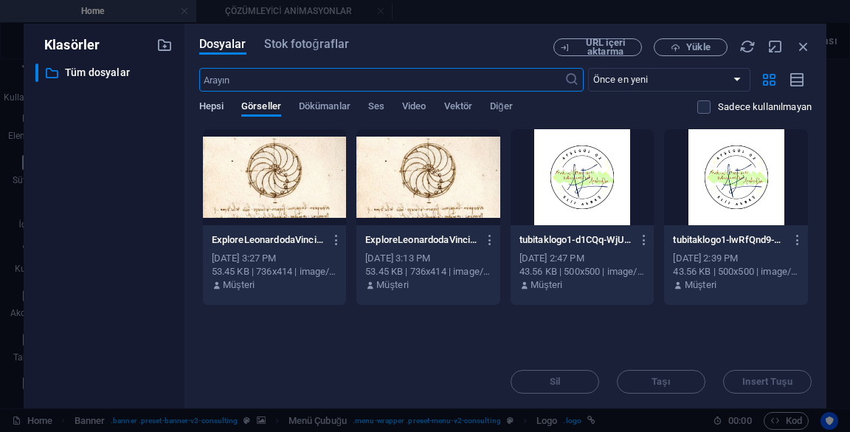
click at [214, 105] on span "Hepsi" at bounding box center [211, 107] width 24 height 21
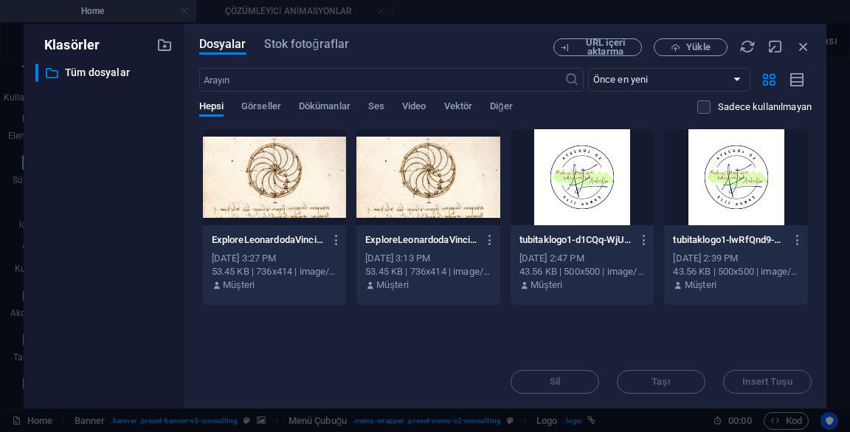
click at [190, 168] on div "Dosyalar Stok fotoğraflar URL içeri aktarma Yükle ​ Önce en yeni Önce en eski A…" at bounding box center [505, 216] width 642 height 384
click at [261, 107] on span "Görseller" at bounding box center [261, 107] width 40 height 21
click at [167, 49] on icon "button" at bounding box center [164, 45] width 16 height 16
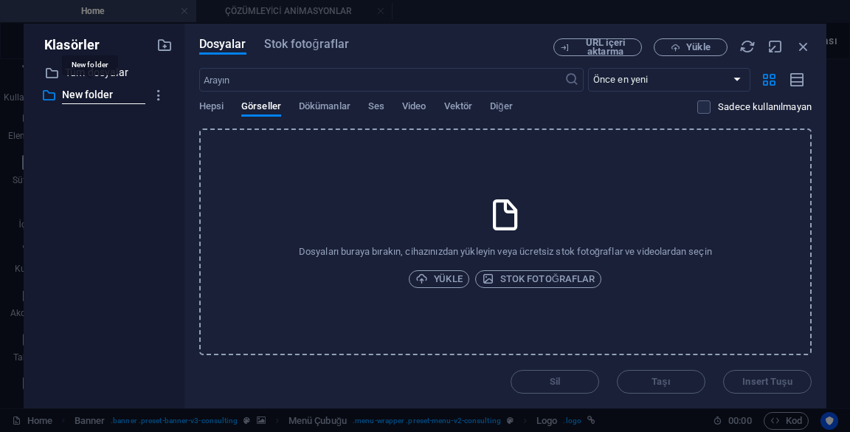
click at [809, 46] on icon "button" at bounding box center [803, 46] width 16 height 16
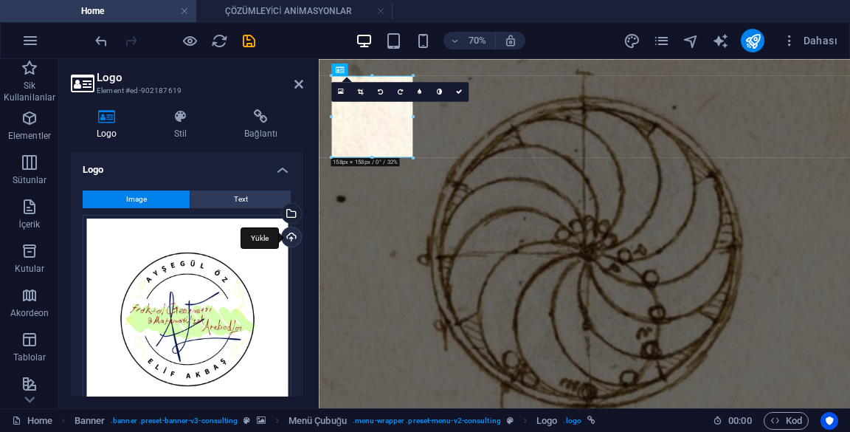
click at [287, 238] on div "Yükle" at bounding box center [290, 238] width 22 height 22
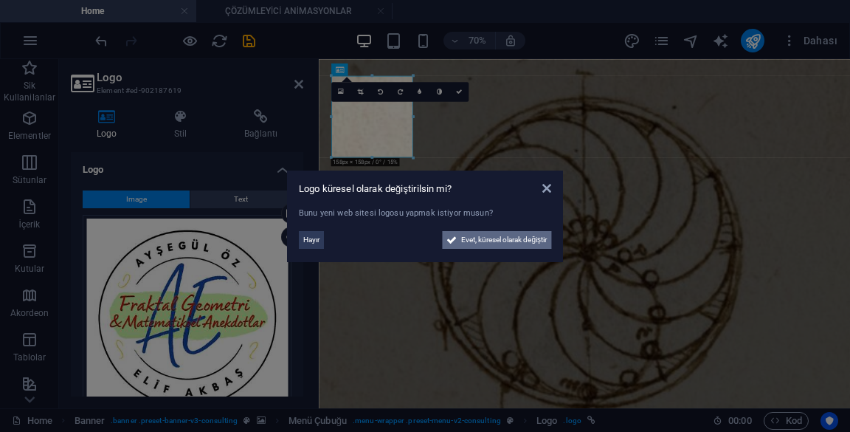
click at [472, 246] on span "Evet, küresel olarak değiştir" at bounding box center [504, 240] width 86 height 18
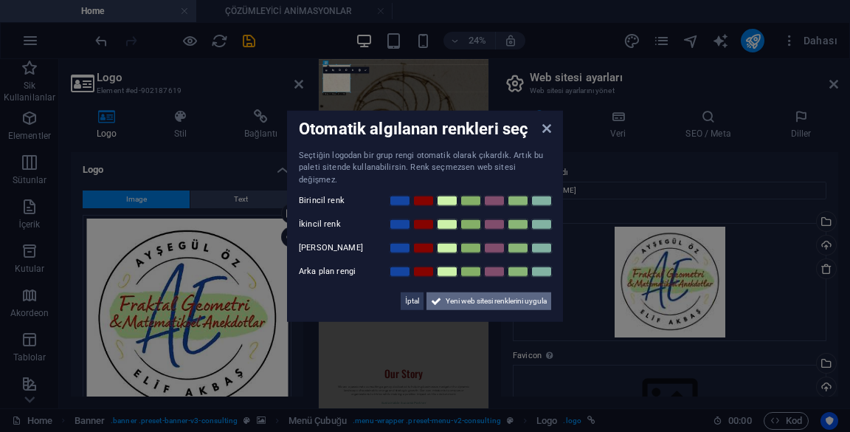
click at [496, 299] on span "Yeni web sitesi renklerini uygula" at bounding box center [496, 301] width 101 height 18
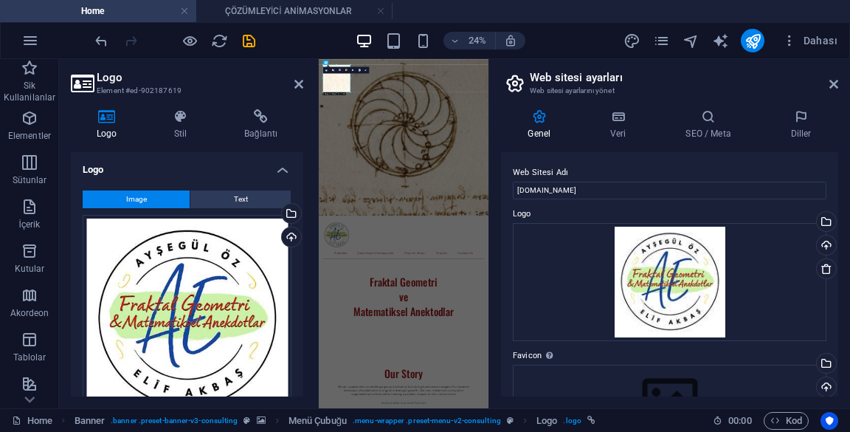
click at [827, 82] on h2 "Web sitesi ayarları" at bounding box center [684, 77] width 308 height 13
click at [817, 88] on header "Web sitesi ayarları Web sitesi ayarlarını yönet" at bounding box center [671, 78] width 334 height 38
click at [830, 81] on icon at bounding box center [833, 84] width 9 height 12
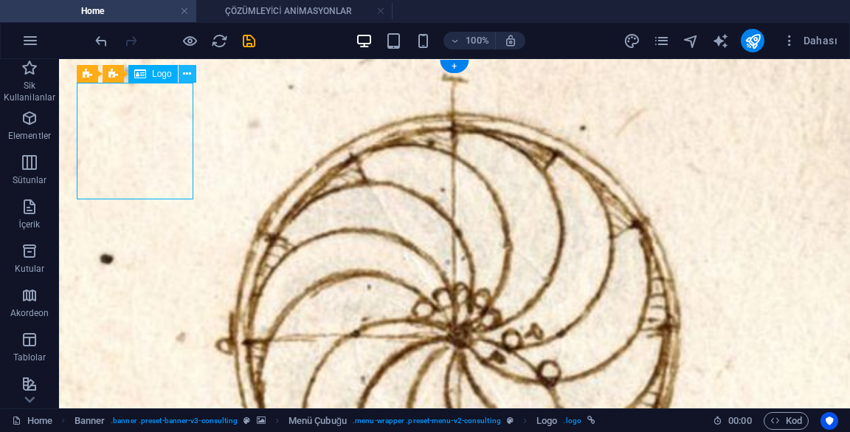
click at [182, 77] on button at bounding box center [188, 74] width 18 height 18
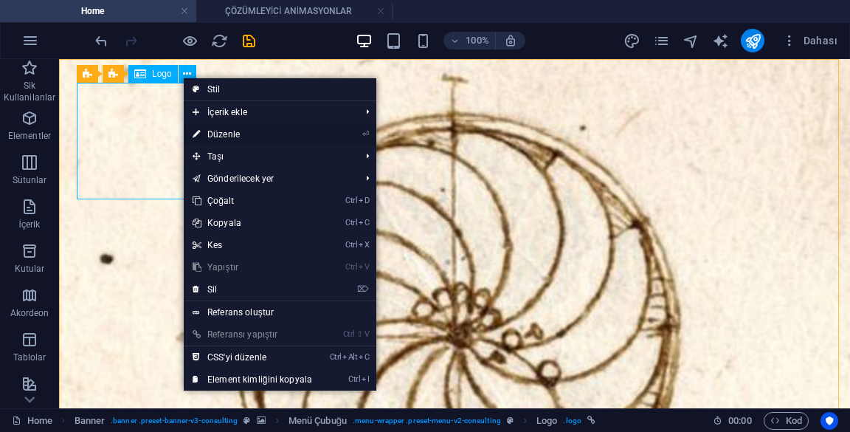
click at [219, 130] on link "⏎ Düzenle" at bounding box center [252, 134] width 137 height 22
select select "px"
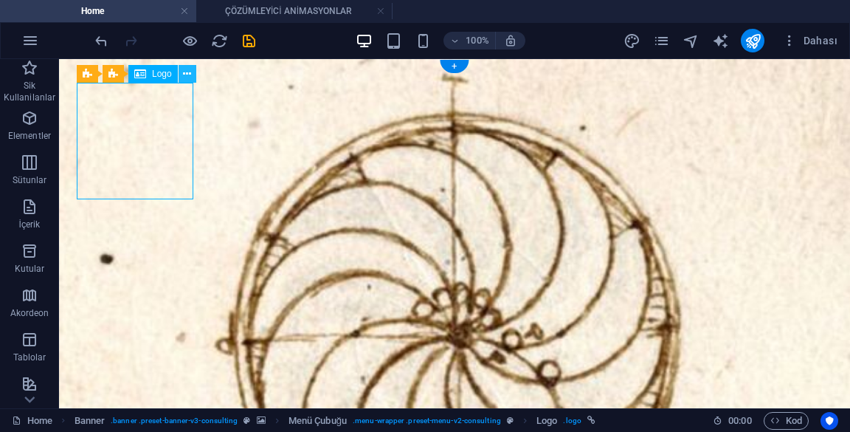
click at [182, 78] on button at bounding box center [188, 74] width 18 height 18
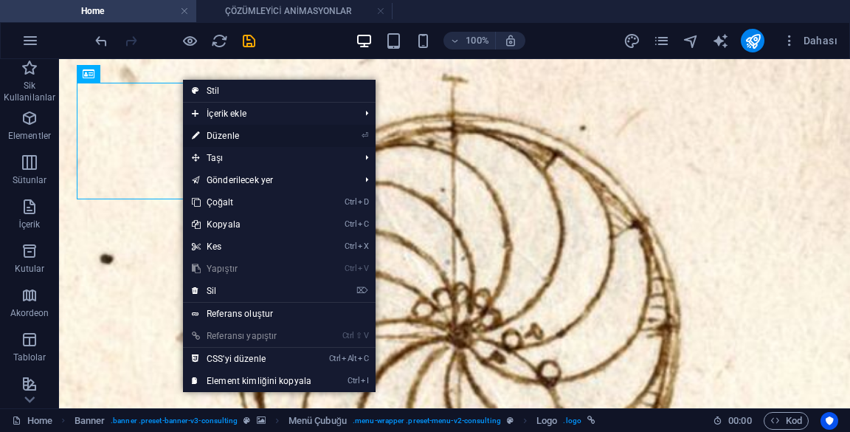
click at [342, 129] on li "⏎ Düzenle" at bounding box center [279, 136] width 193 height 22
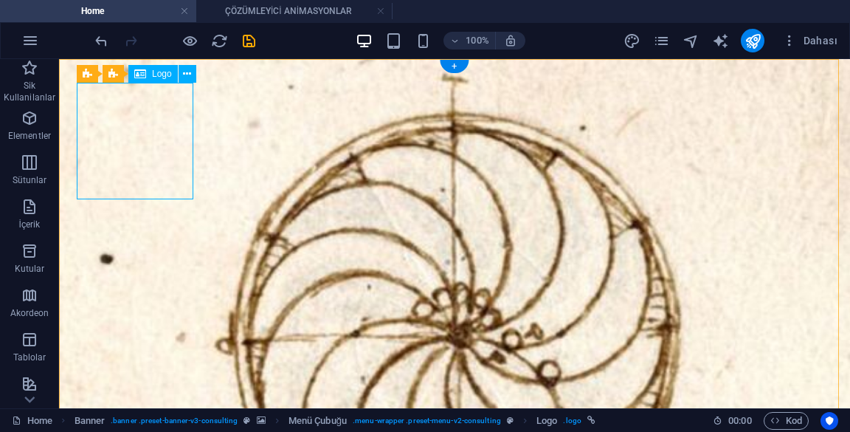
click at [176, 77] on div "Logo" at bounding box center [152, 74] width 49 height 18
click at [187, 75] on icon at bounding box center [187, 73] width 8 height 15
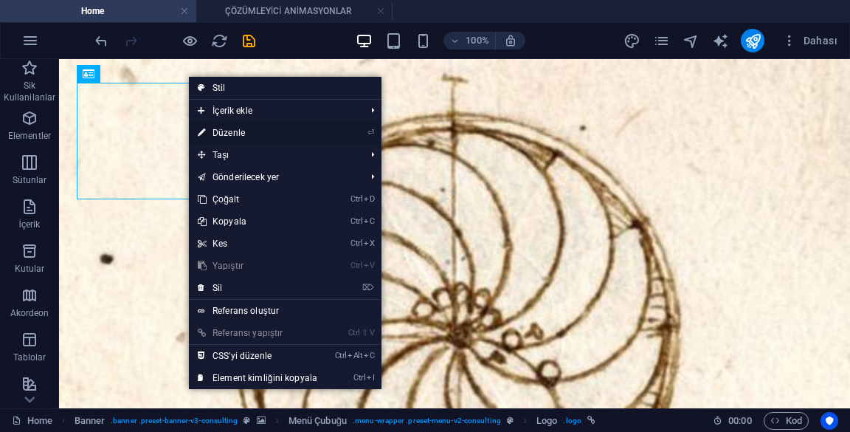
click at [328, 127] on li "⏎ Düzenle" at bounding box center [285, 133] width 193 height 22
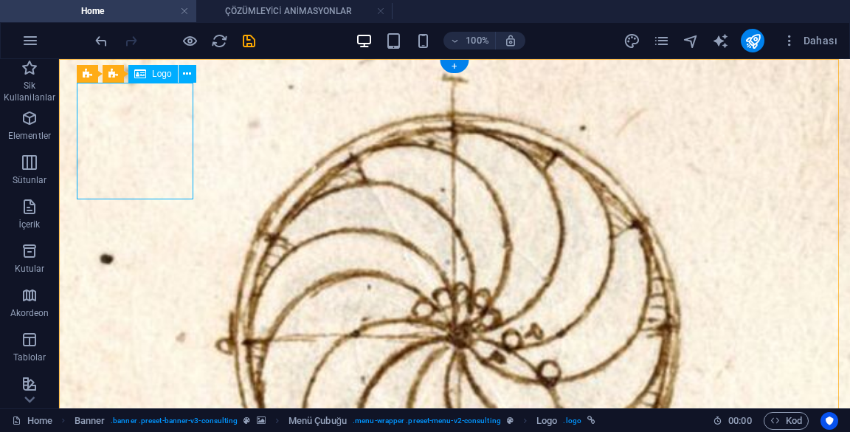
click at [187, 70] on icon at bounding box center [187, 73] width 8 height 15
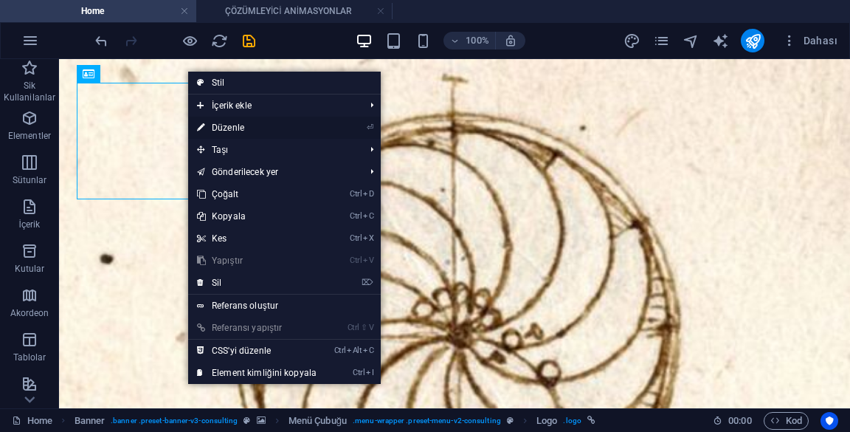
click at [322, 128] on link "⏎ Düzenle" at bounding box center [256, 128] width 137 height 22
select select "px"
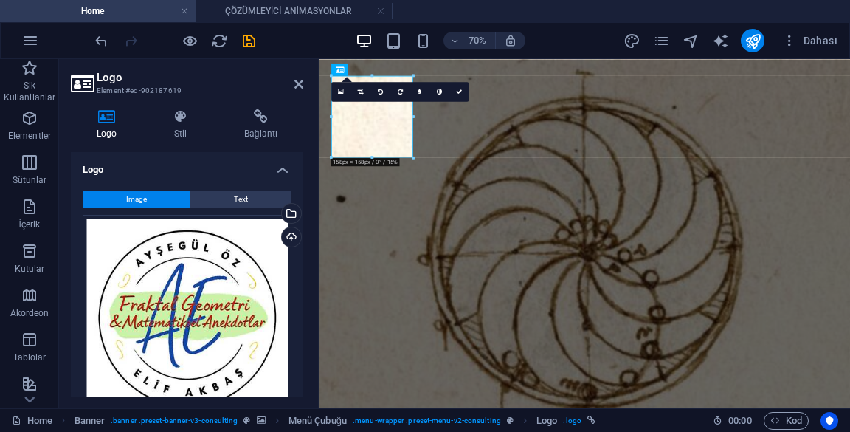
click at [412, 157] on div at bounding box center [413, 158] width 6 height 6
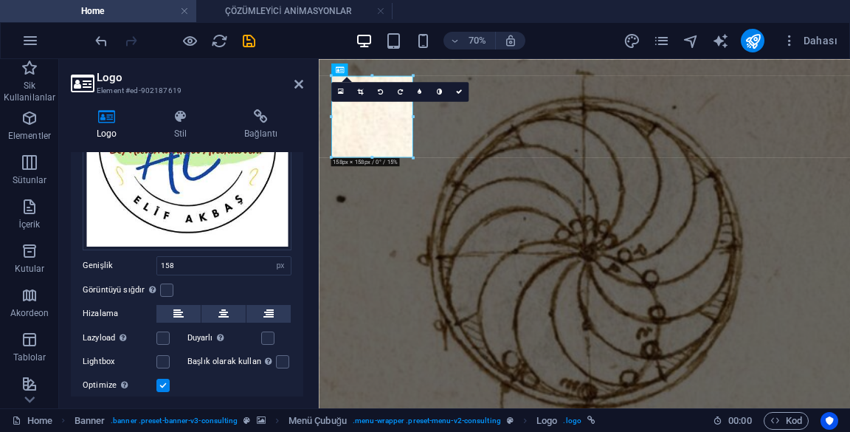
scroll to position [215, 0]
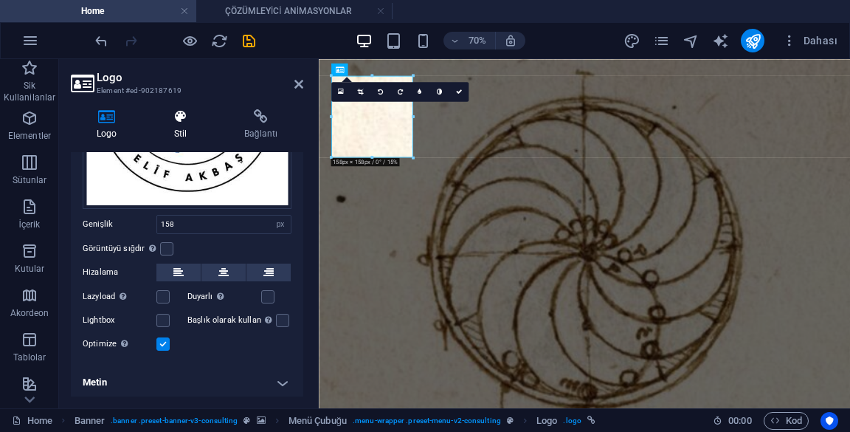
click at [174, 111] on icon at bounding box center [180, 116] width 64 height 15
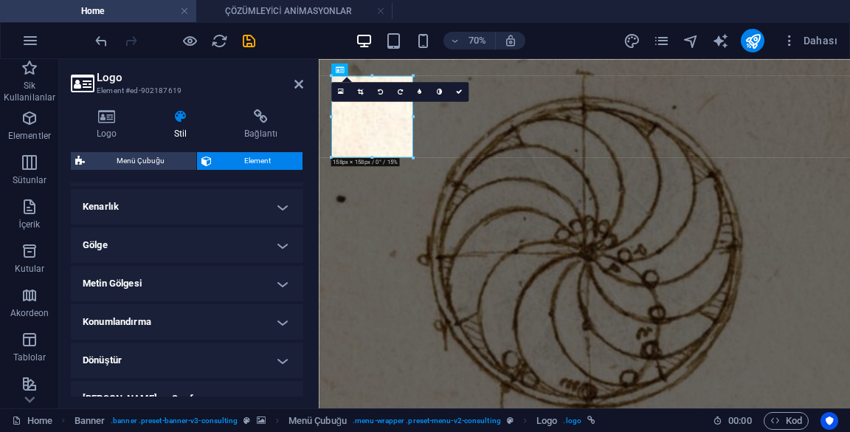
scroll to position [331, 0]
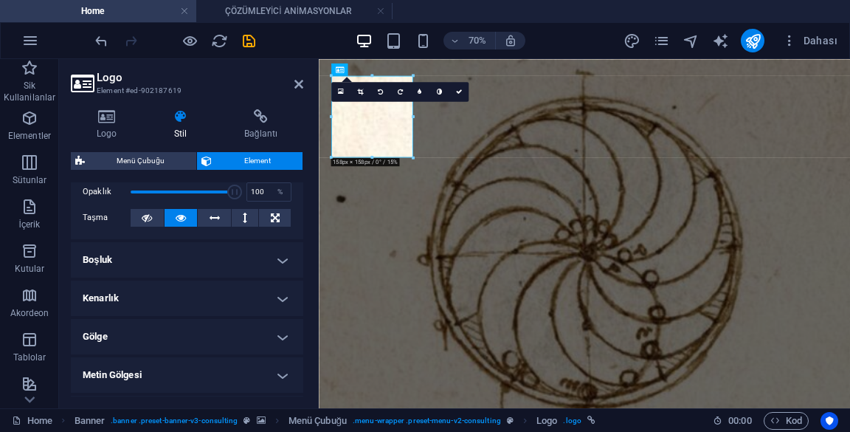
click at [206, 311] on h4 "Kenarlık" at bounding box center [187, 297] width 232 height 35
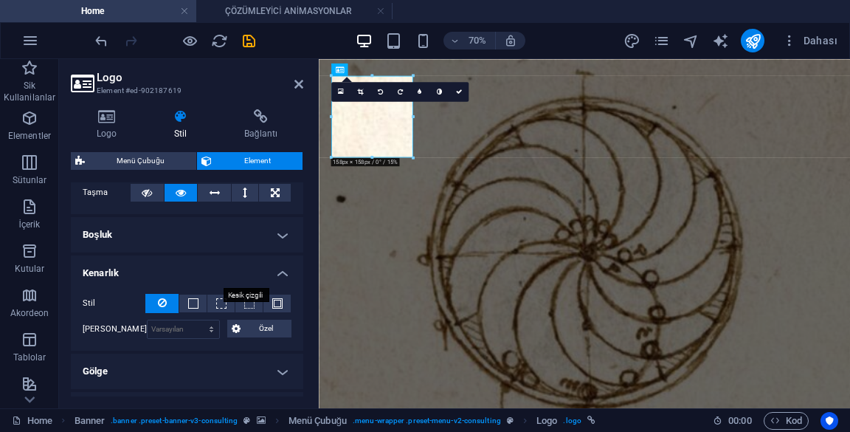
scroll to position [280, 0]
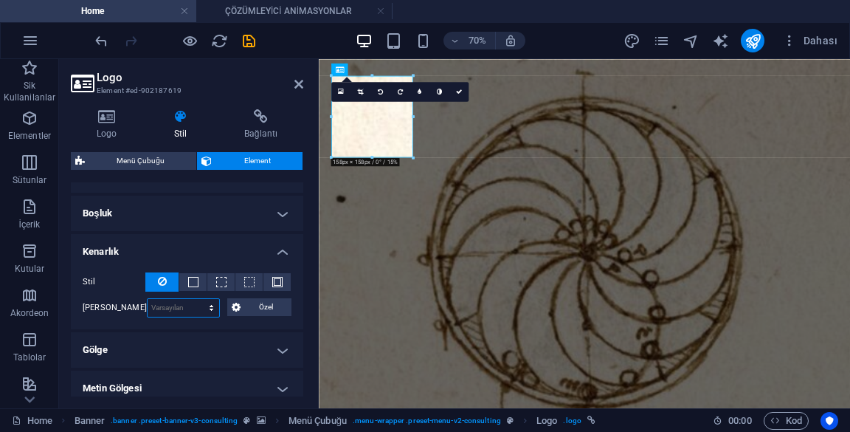
click at [190, 304] on select "Varsayılan px rem % vh vw Özel" at bounding box center [184, 308] width 72 height 18
select select "px"
click at [196, 299] on select "Varsayılan px rem % vh vw Özel" at bounding box center [184, 308] width 72 height 18
type input "0"
click at [159, 303] on input "0" at bounding box center [184, 308] width 72 height 18
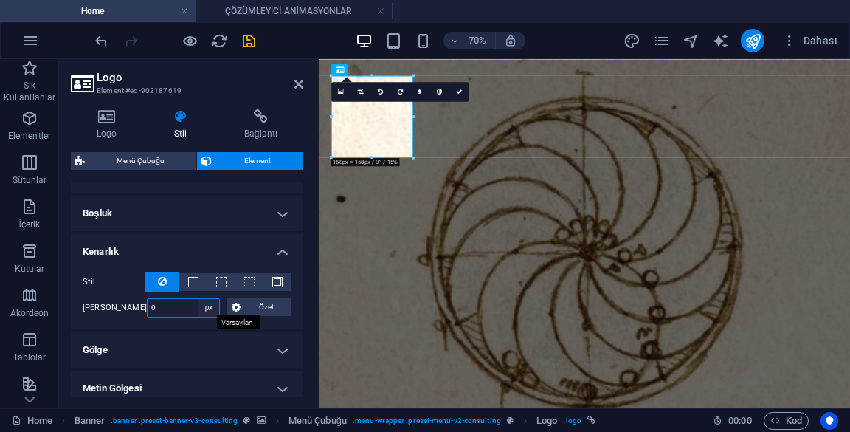
click at [199, 305] on select "Varsayılan px rem % vh vw Özel" at bounding box center [208, 308] width 21 height 18
select select "%"
click at [198, 299] on select "Varsayılan px rem % vh vw Özel" at bounding box center [208, 308] width 21 height 18
type input "100"
click at [410, 158] on div at bounding box center [413, 158] width 6 height 6
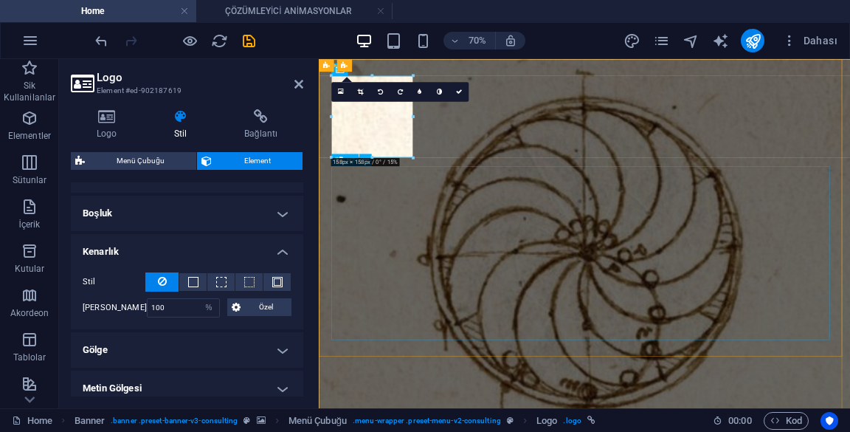
drag, startPoint x: 457, startPoint y: 195, endPoint x: 470, endPoint y: 215, distance: 24.6
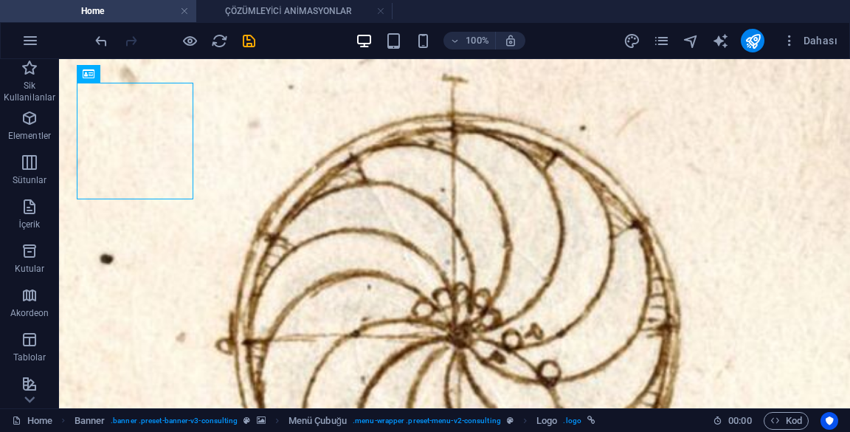
scroll to position [1, 0]
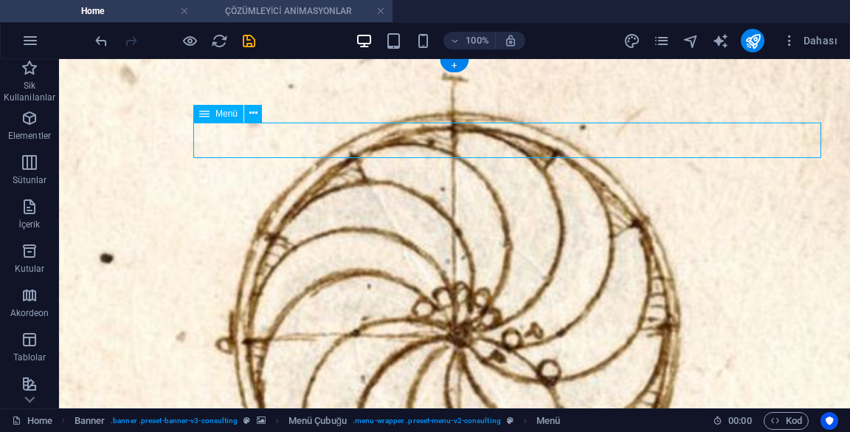
click at [236, 17] on h4 "ÇÖZÜMLEYİCİ ANİMASYONLAR" at bounding box center [294, 11] width 196 height 16
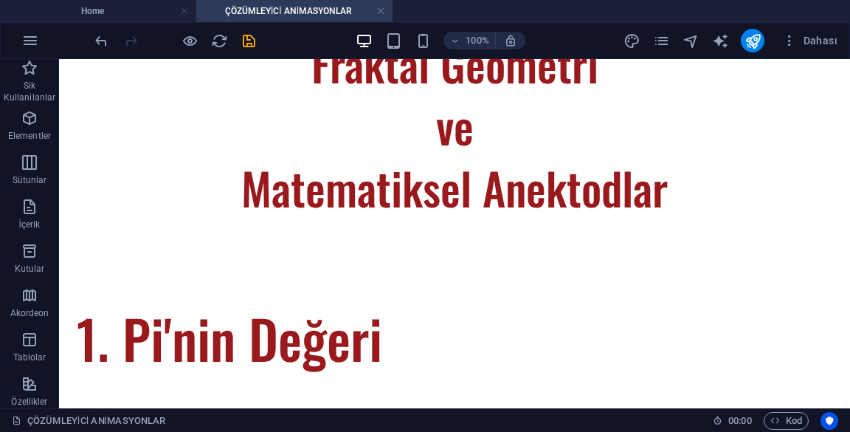
scroll to position [275, 0]
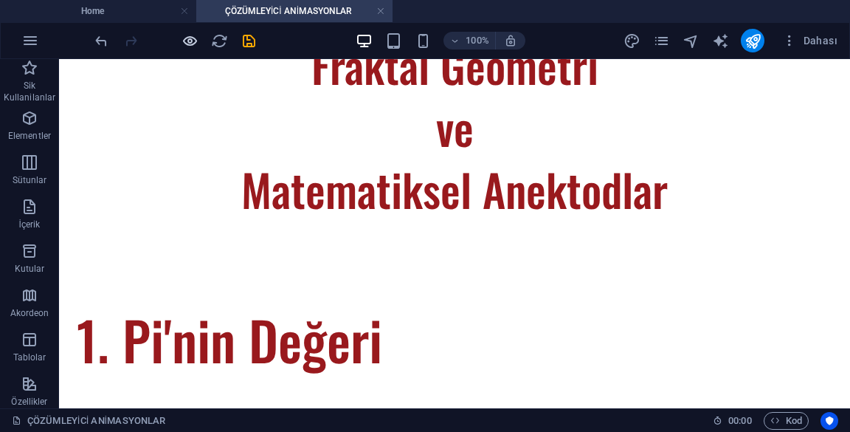
click at [184, 43] on icon "button" at bounding box center [190, 40] width 17 height 17
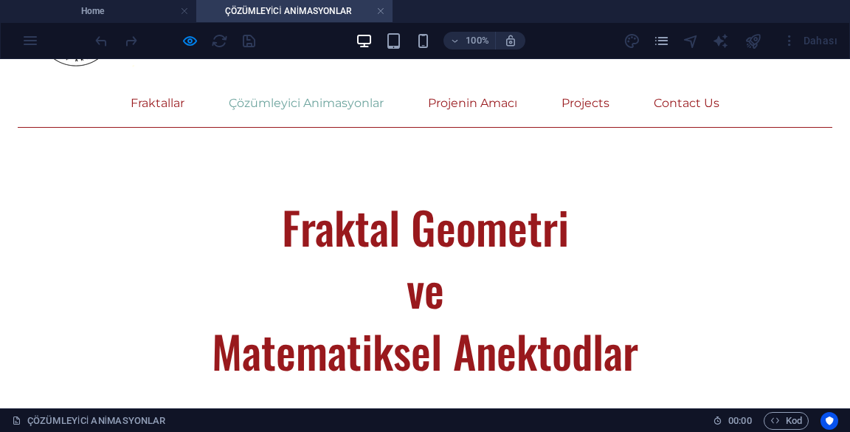
scroll to position [0, 0]
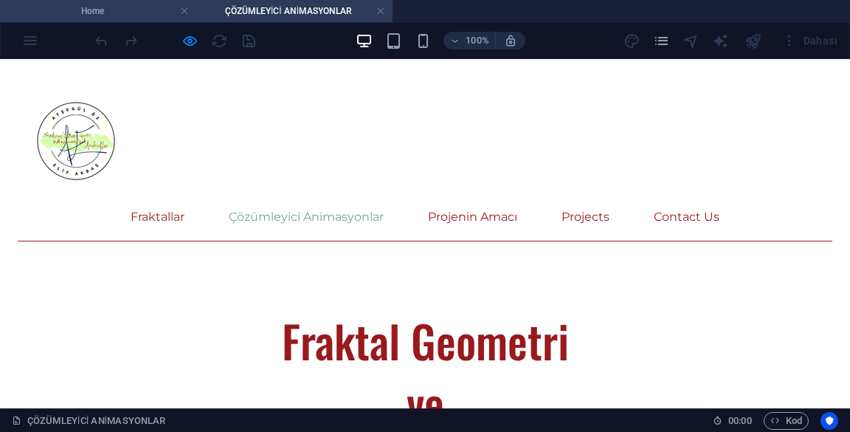
click at [72, 16] on h4 "Home" at bounding box center [98, 11] width 196 height 16
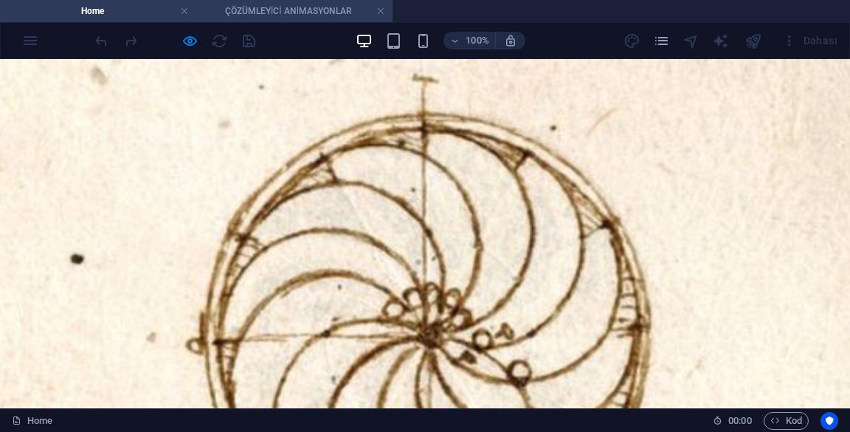
click at [237, 8] on h4 "ÇÖZÜMLEYİCİ ANİMASYONLAR" at bounding box center [294, 11] width 196 height 16
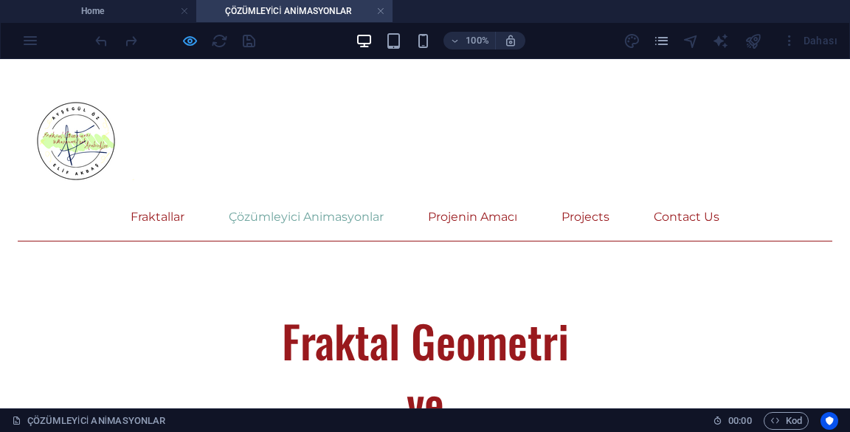
click at [187, 41] on icon "button" at bounding box center [190, 40] width 17 height 17
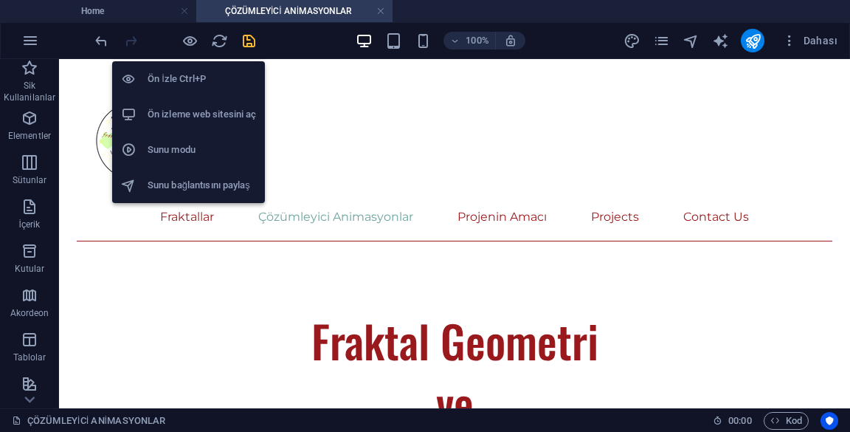
click at [249, 44] on icon "save" at bounding box center [249, 40] width 17 height 17
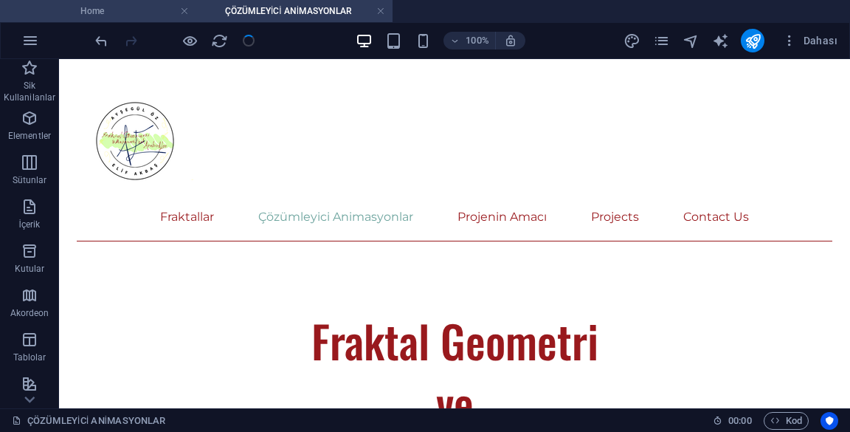
click at [122, 18] on h4 "Home" at bounding box center [98, 11] width 196 height 16
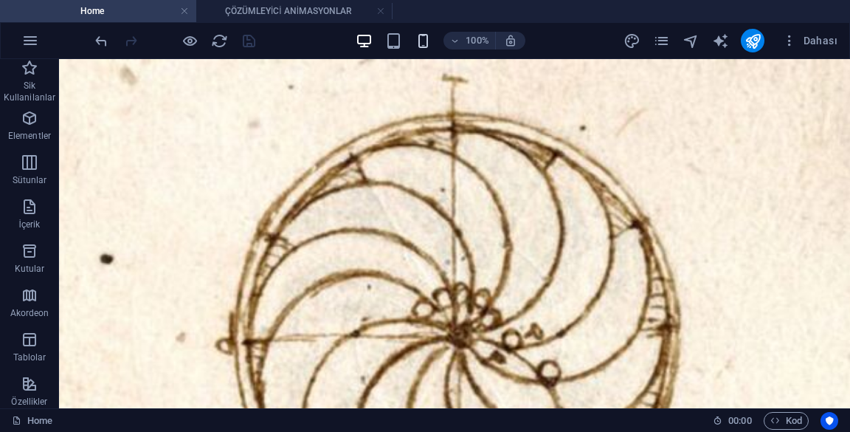
click at [417, 36] on icon "button" at bounding box center [423, 40] width 17 height 17
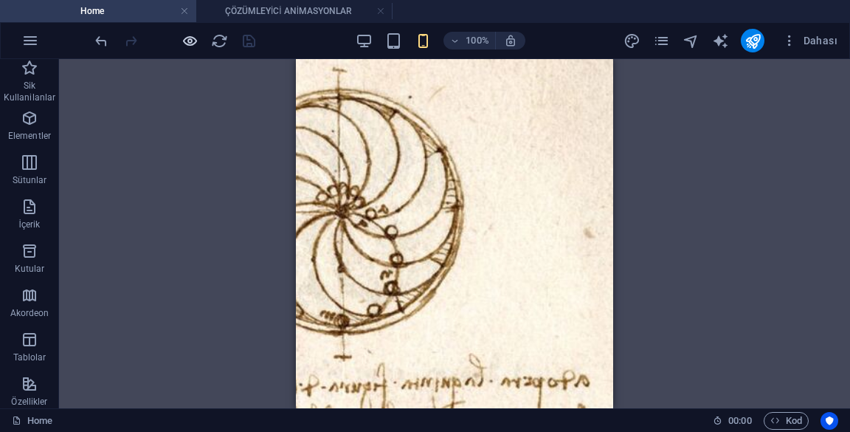
click at [187, 41] on icon "button" at bounding box center [190, 40] width 17 height 17
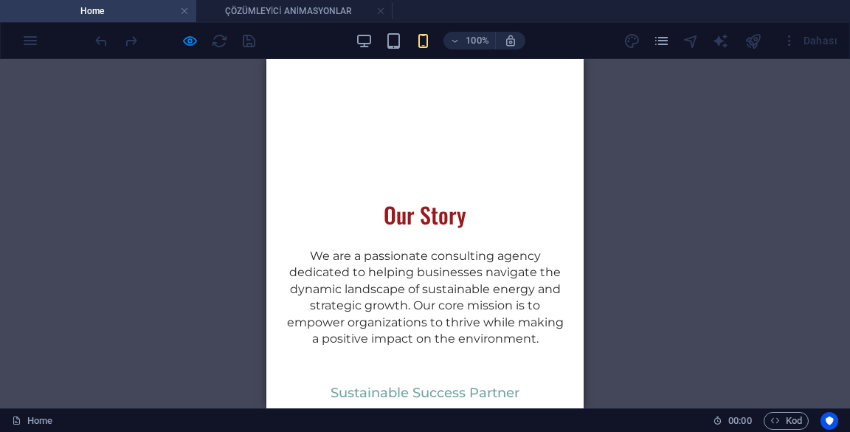
scroll to position [665, 0]
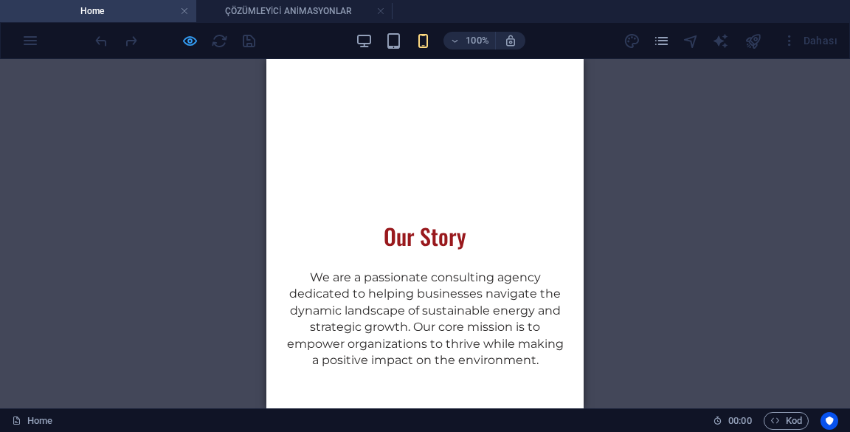
click at [193, 46] on icon "button" at bounding box center [190, 40] width 17 height 17
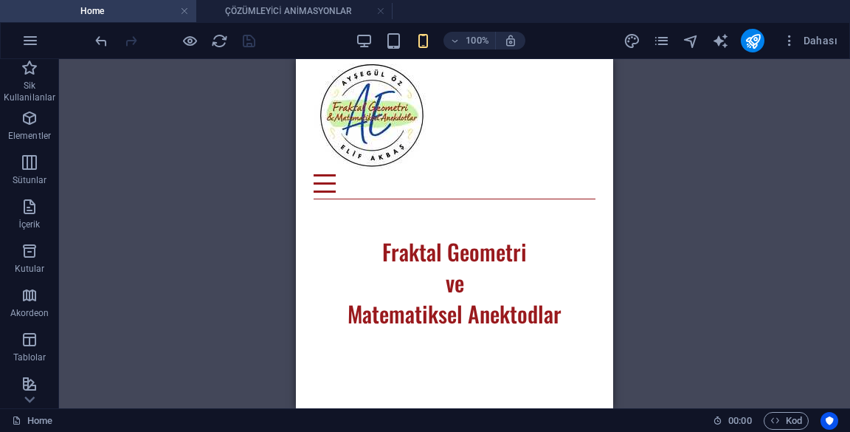
scroll to position [382, 0]
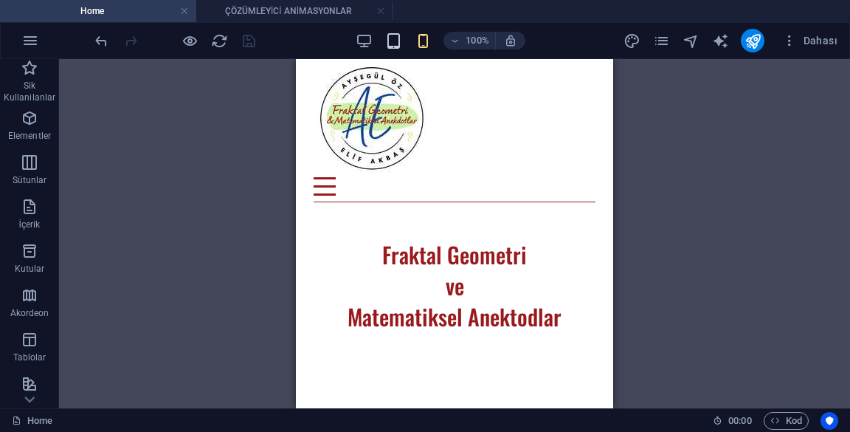
click at [394, 38] on icon "button" at bounding box center [393, 40] width 17 height 17
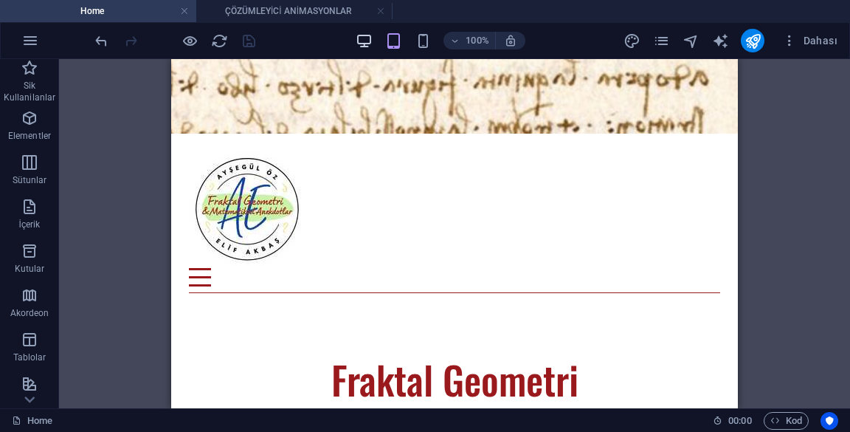
click at [362, 41] on icon "button" at bounding box center [364, 40] width 17 height 17
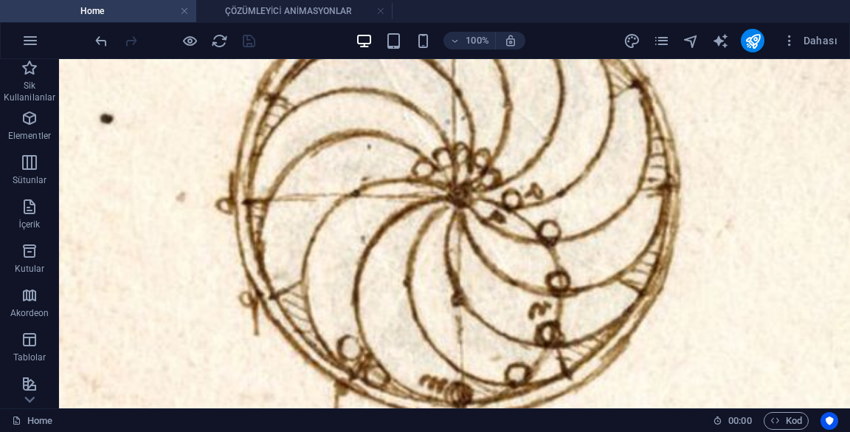
scroll to position [128, 0]
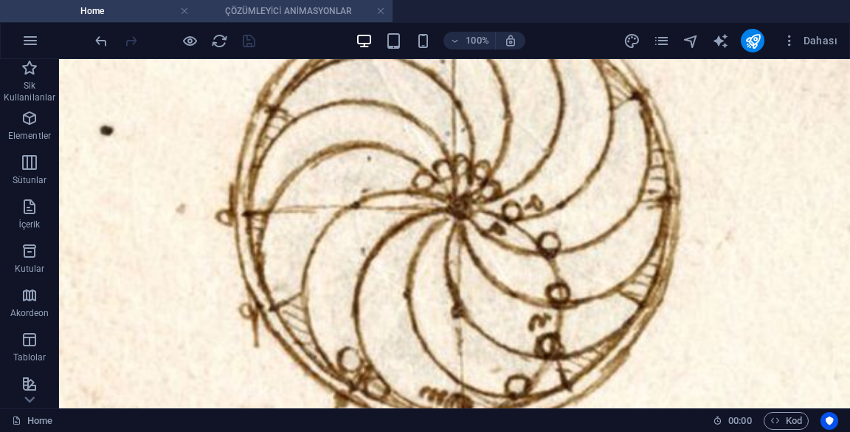
click at [226, 10] on h4 "ÇÖZÜMLEYİCİ ANİMASYONLAR" at bounding box center [294, 11] width 196 height 16
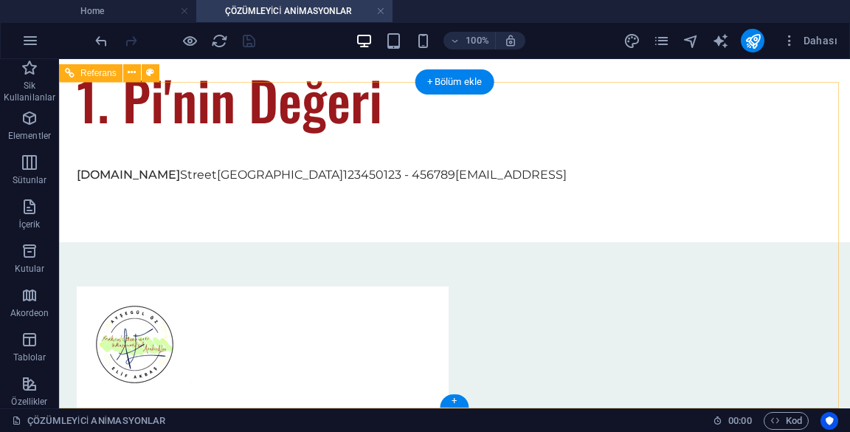
scroll to position [640, 0]
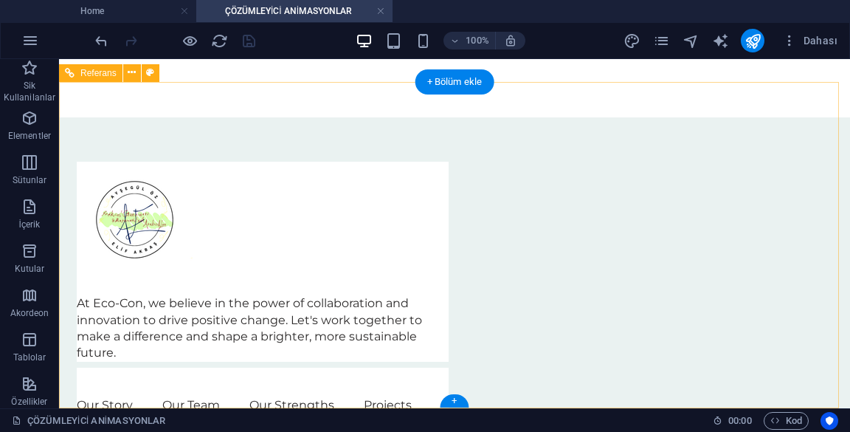
click at [336, 295] on div "At Eco-Con, we believe in the power of collaboration and innovation to drive po…" at bounding box center [263, 328] width 372 height 66
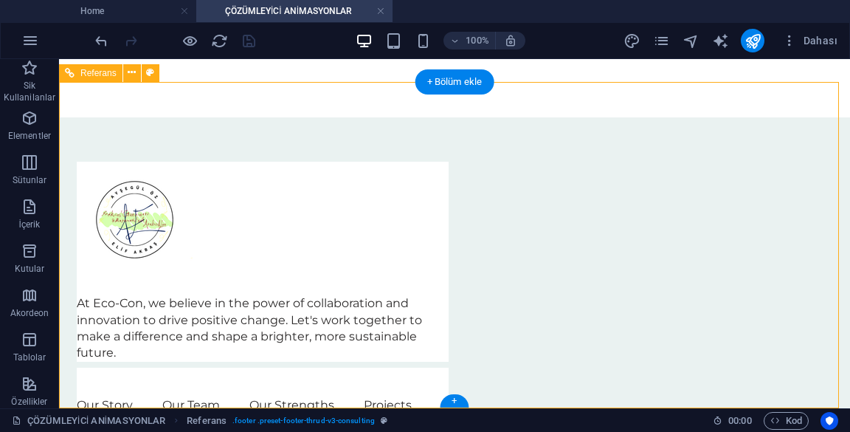
click at [362, 234] on div "At Eco-Con, we believe in the power of collaboration and innovation to drive po…" at bounding box center [263, 262] width 372 height 200
click at [332, 295] on div "At Eco-Con, we believe in the power of collaboration and innovation to drive po…" at bounding box center [263, 328] width 372 height 66
click at [325, 295] on div "At Eco-Con, we believe in the power of collaboration and innovation to drive po…" at bounding box center [263, 328] width 372 height 66
click at [299, 295] on div "At Eco-Con, we believe in the power of collaboration and innovation to drive po…" at bounding box center [263, 328] width 372 height 66
click at [285, 299] on div "At Eco-Con, we believe in the power of collaboration and innovation to drive po…" at bounding box center [263, 328] width 372 height 66
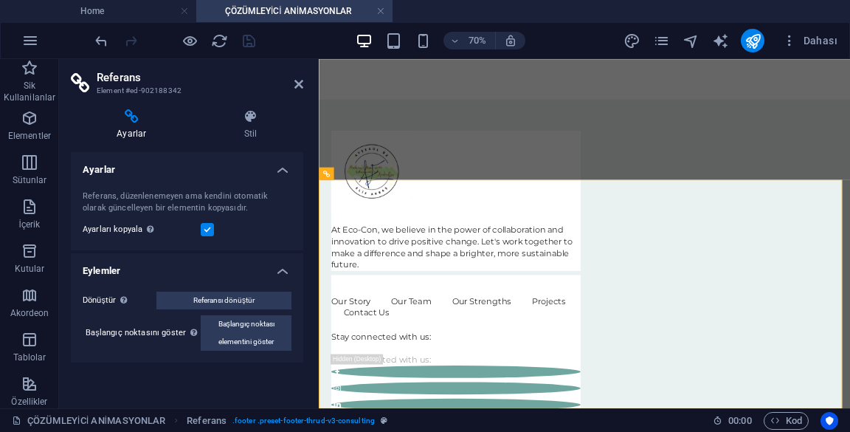
scroll to position [490, 0]
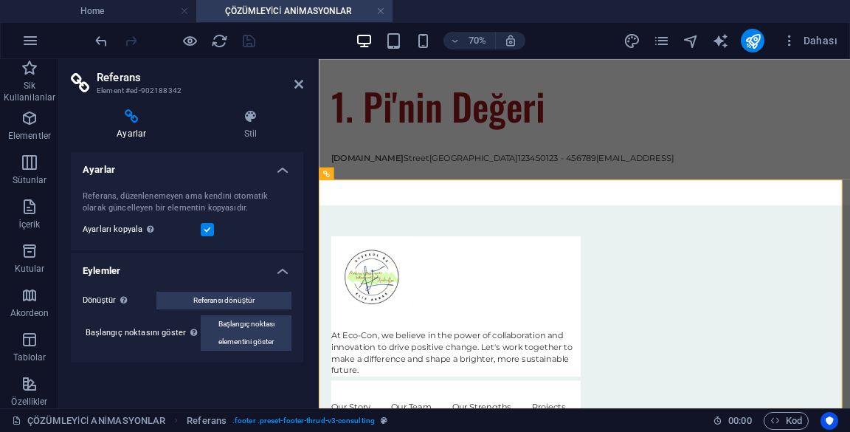
click at [466, 191] on div "1. Pi'nin Değeri [DOMAIN_NAME] [GEOGRAPHIC_DATA] 12345 0123 - 456789 [EMAIL_ADD…" at bounding box center [698, 148] width 759 height 238
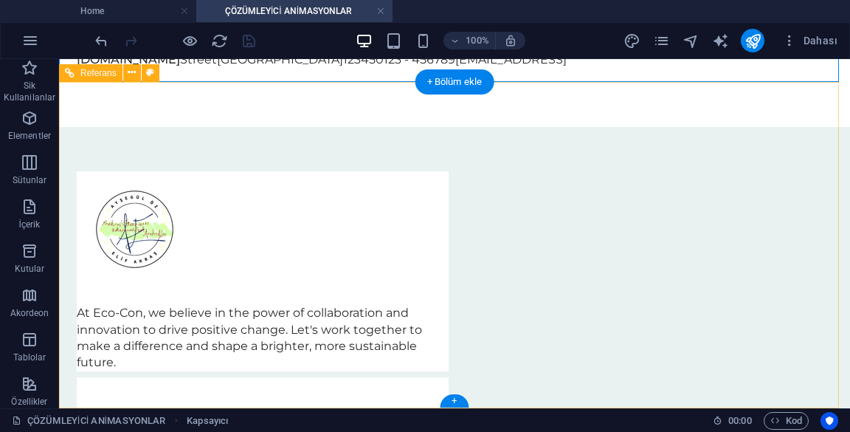
scroll to position [640, 0]
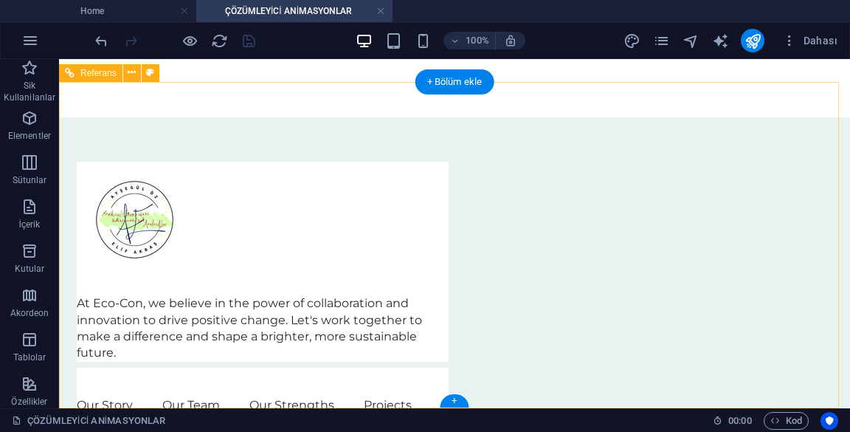
click at [289, 295] on div "At Eco-Con, we believe in the power of collaboration and innovation to drive po…" at bounding box center [263, 328] width 372 height 66
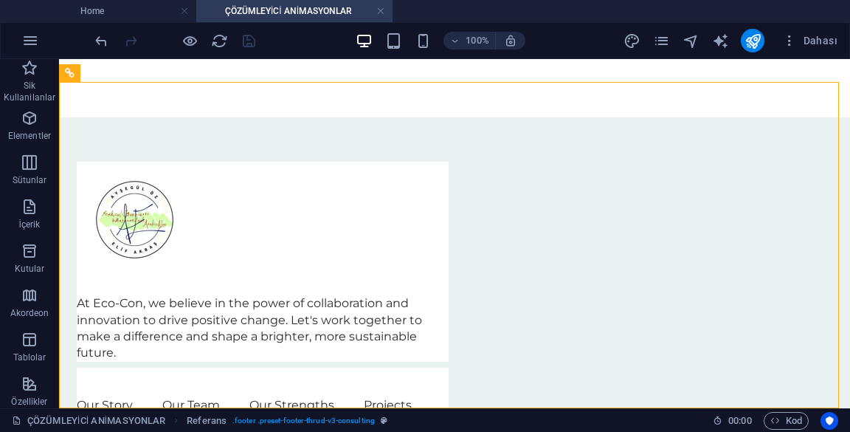
click at [283, 295] on div "At Eco-Con, we believe in the power of collaboration and innovation to drive po…" at bounding box center [263, 328] width 372 height 66
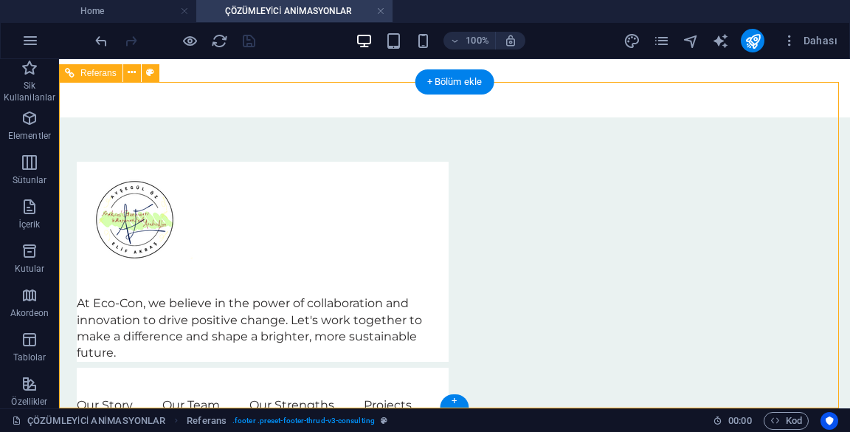
click at [307, 295] on div "At Eco-Con, we believe in the power of collaboration and innovation to drive po…" at bounding box center [263, 328] width 372 height 66
click at [311, 295] on div "At Eco-Con, we believe in the power of collaboration and innovation to drive po…" at bounding box center [263, 328] width 372 height 66
click at [150, 193] on div at bounding box center [263, 220] width 372 height 116
click at [104, 72] on span "Referans" at bounding box center [98, 73] width 36 height 9
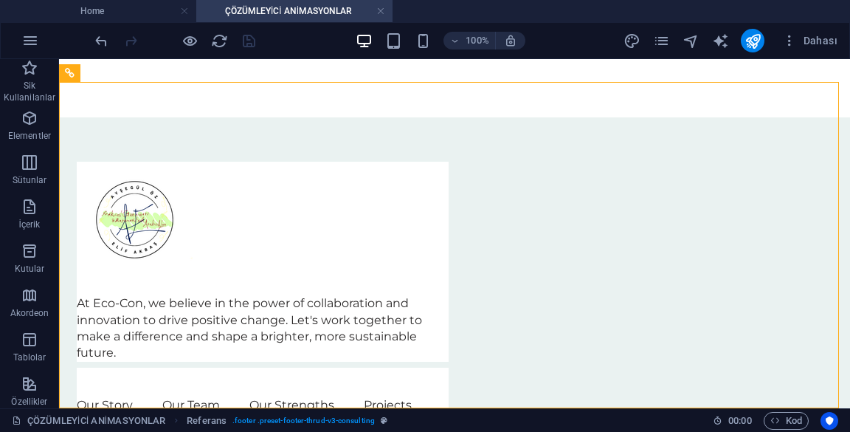
click at [66, 72] on icon at bounding box center [70, 73] width 10 height 18
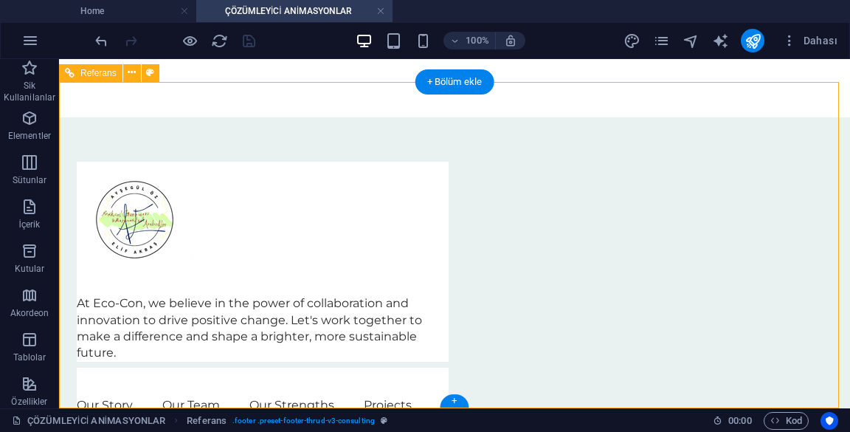
click at [125, 76] on button at bounding box center [132, 73] width 18 height 18
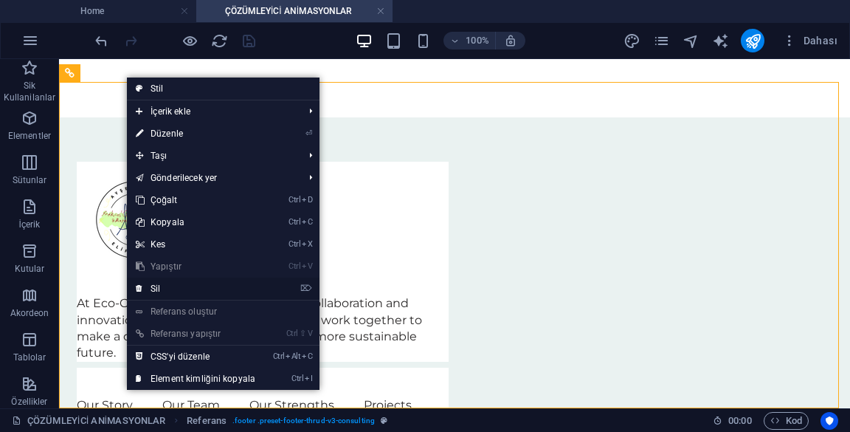
click at [235, 286] on link "⌦ Sil" at bounding box center [195, 288] width 137 height 22
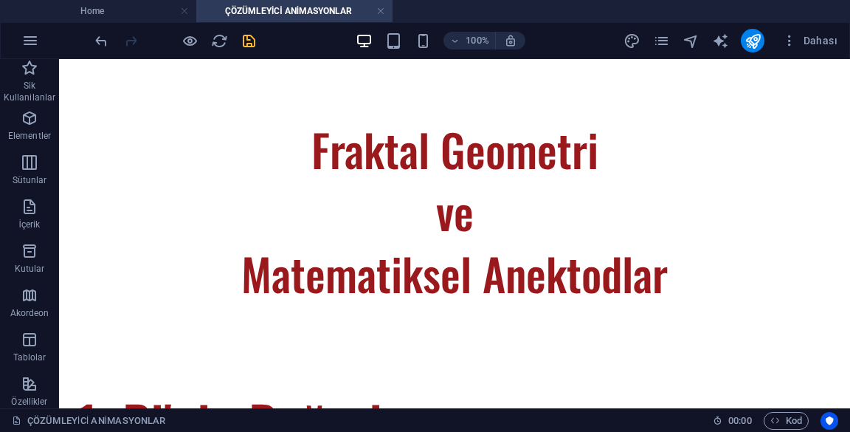
scroll to position [190, 0]
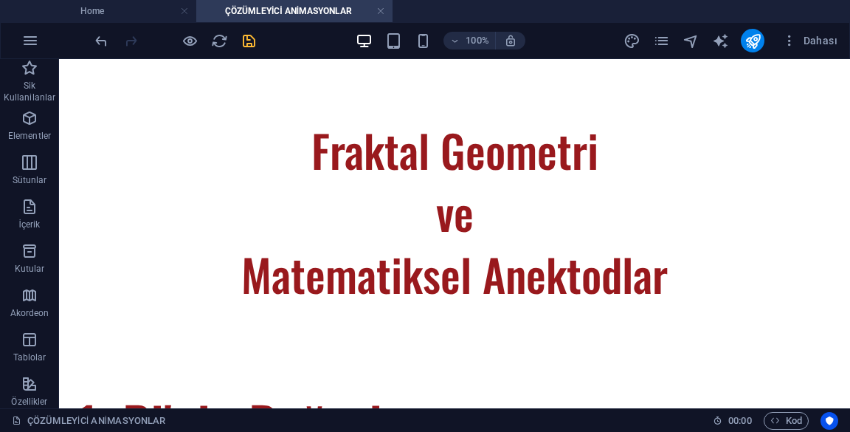
click at [346, 228] on div "Fraktal Geometri ve Matematiksel Anektodlar" at bounding box center [455, 181] width 756 height 248
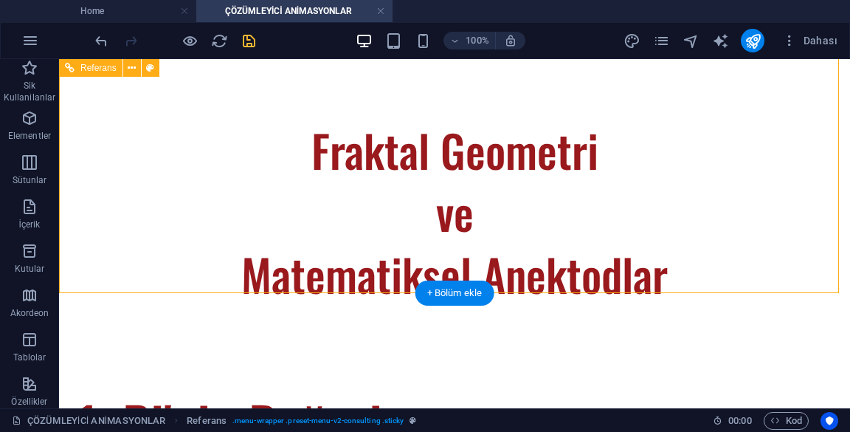
click at [260, 242] on div "Fraktal Geometri ve Matematiksel Anektodlar" at bounding box center [455, 181] width 756 height 248
click at [270, 251] on div "Fraktal Geometri ve Matematiksel Anektodlar" at bounding box center [455, 181] width 756 height 248
click at [270, 258] on div "Fraktal Geometri ve Matematiksel Anektodlar" at bounding box center [455, 181] width 756 height 248
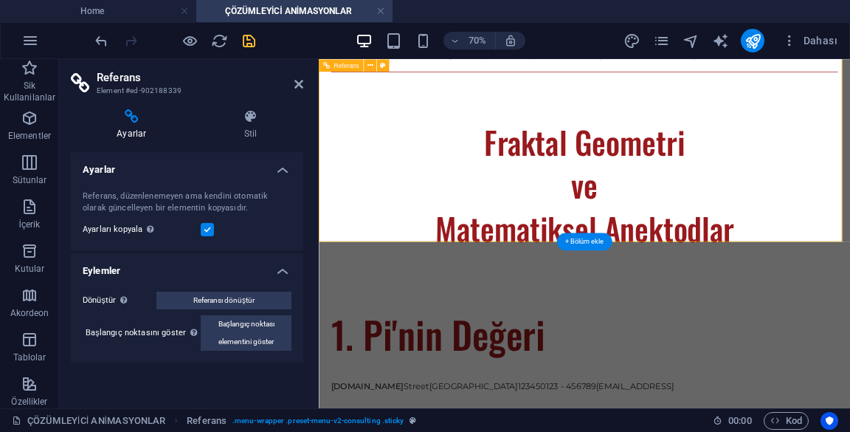
click at [752, 211] on div "Fraktal Geometri ve Matematiksel Anektodlar" at bounding box center [698, 207] width 724 height 248
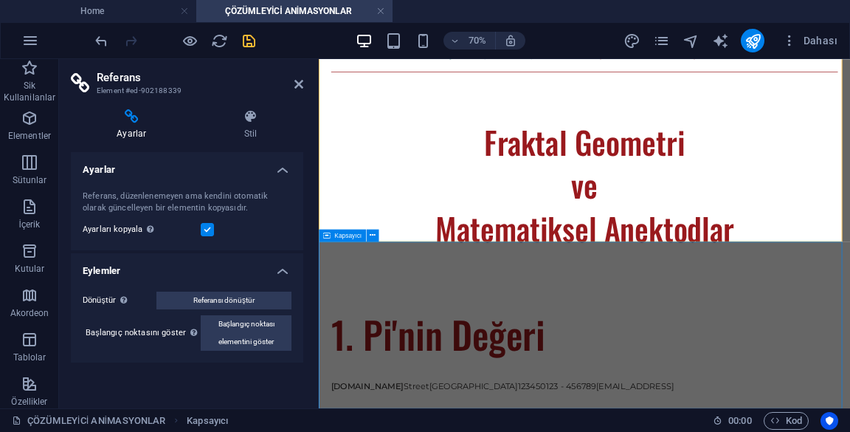
scroll to position [190, 0]
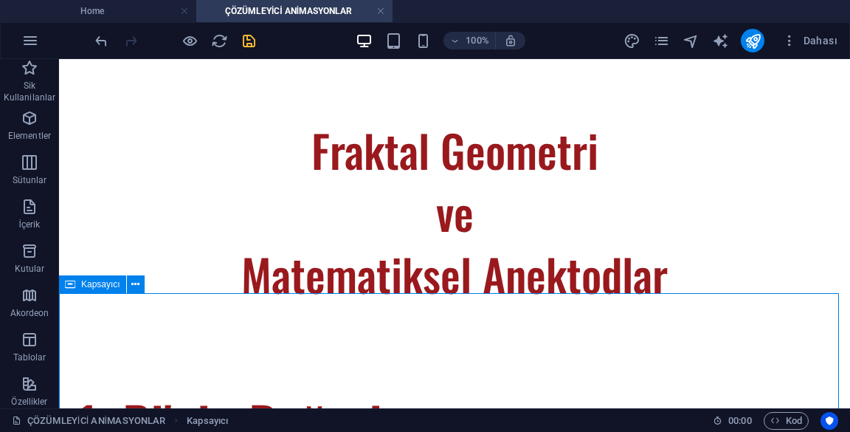
click at [464, 238] on div "Fraktal Geometri ve Matematiksel Anektodlar" at bounding box center [455, 181] width 756 height 248
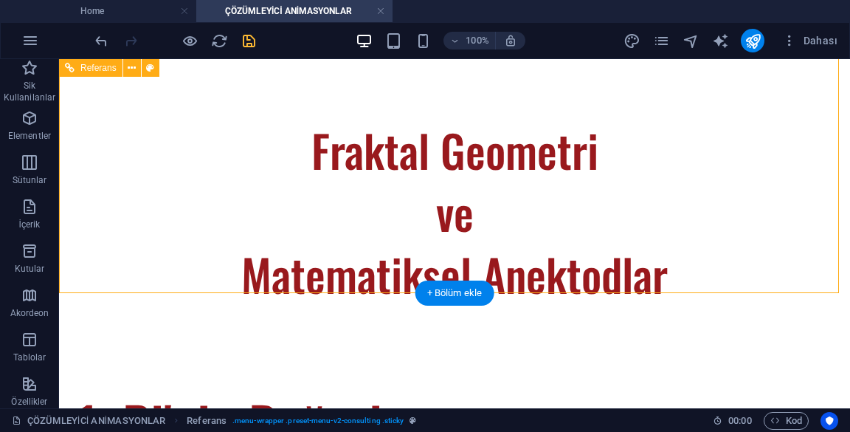
click at [539, 242] on div "Fraktal Geometri ve Matematiksel Anektodlar" at bounding box center [455, 181] width 756 height 248
click at [476, 292] on div "+ Bölüm ekle" at bounding box center [454, 292] width 79 height 25
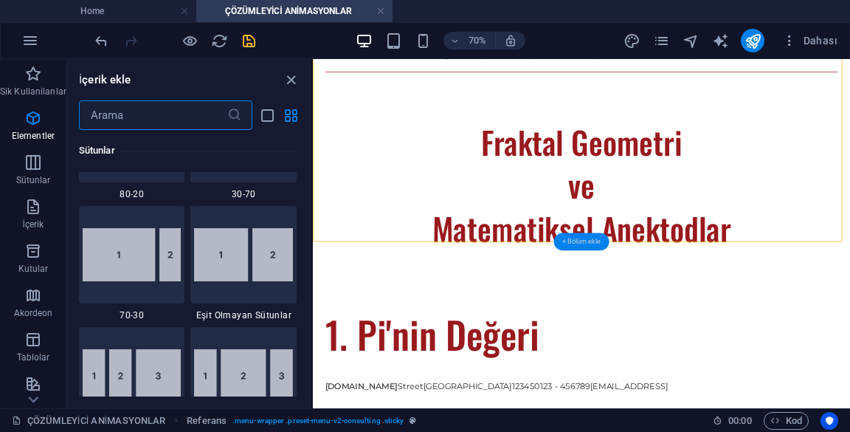
scroll to position [2582, 0]
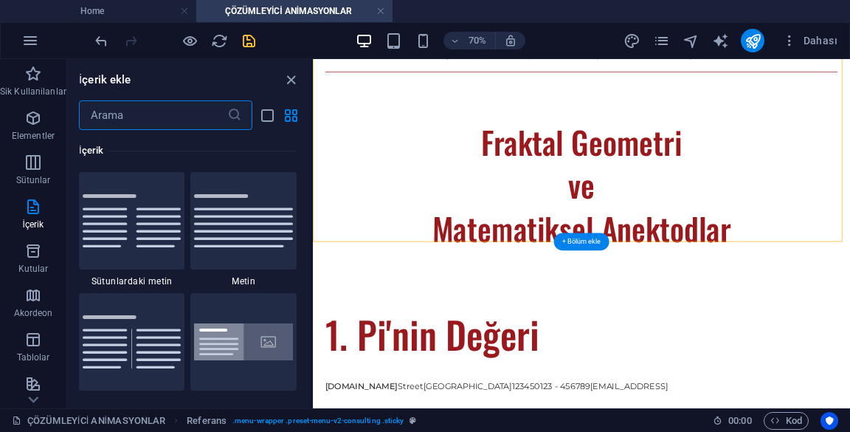
click at [756, 261] on div "Fraktal Geometri ve Matematiksel Anektodlar" at bounding box center [697, 207] width 732 height 248
click at [595, 239] on div "+ Bölüm ekle" at bounding box center [581, 241] width 55 height 18
click at [293, 72] on icon "close panel" at bounding box center [291, 80] width 17 height 17
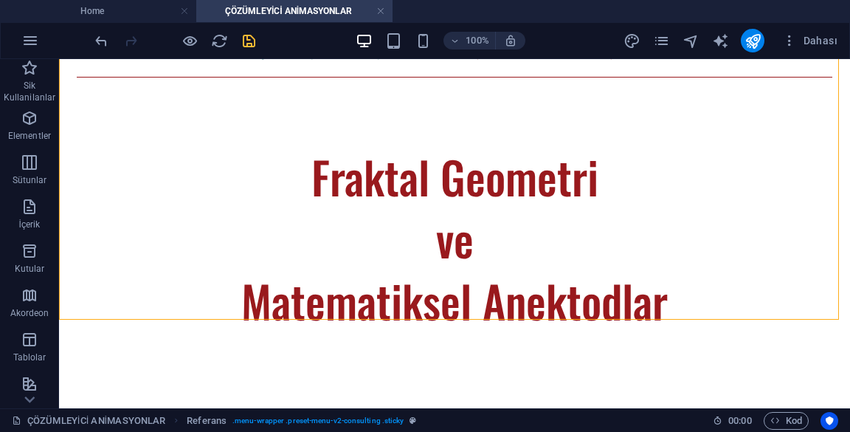
click at [586, 149] on div "Fraktal Geometri ve Matematiksel Anektodlar" at bounding box center [455, 207] width 756 height 248
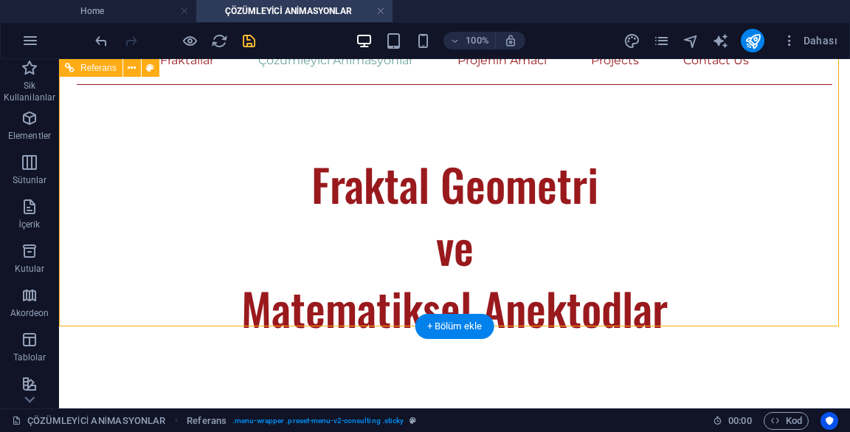
scroll to position [154, 0]
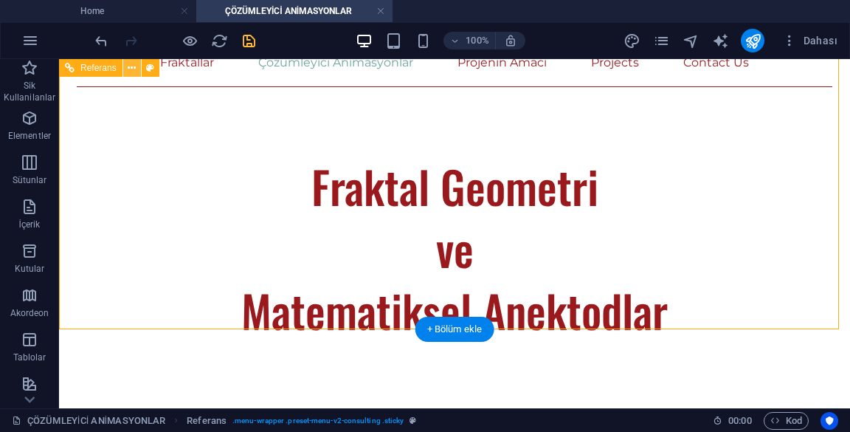
click at [130, 66] on icon at bounding box center [132, 68] width 8 height 15
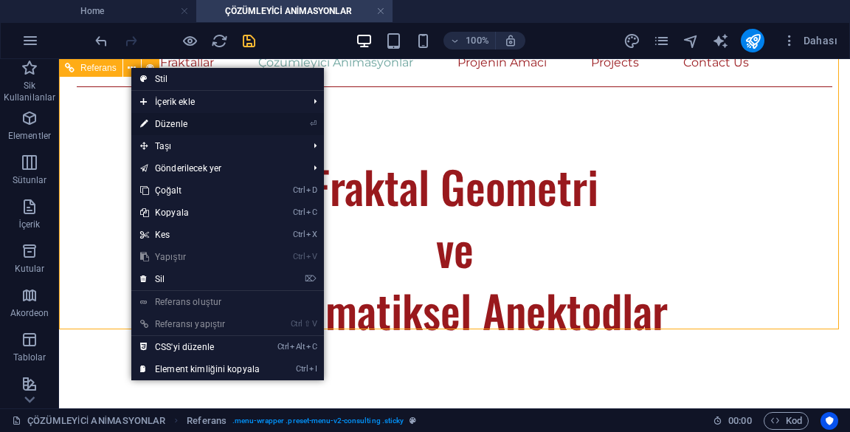
click at [148, 124] on link "⏎ Düzenle" at bounding box center [199, 124] width 137 height 22
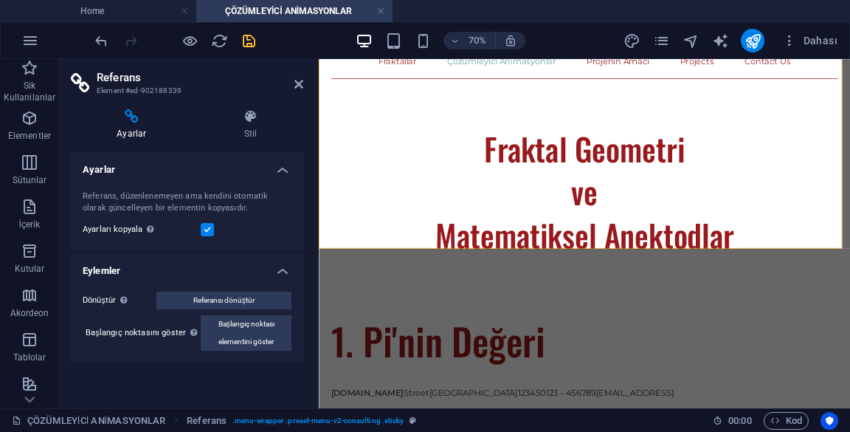
click at [165, 273] on h4 "Eylemler" at bounding box center [187, 266] width 232 height 27
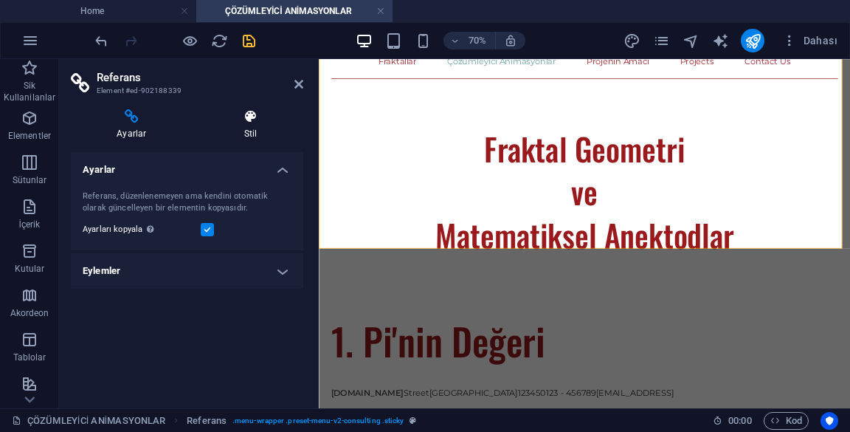
click at [263, 133] on h4 "Stil" at bounding box center [250, 124] width 105 height 31
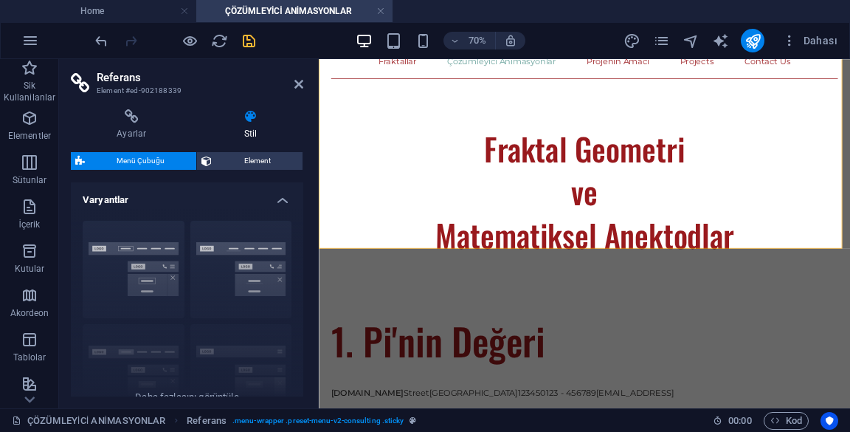
click at [293, 201] on h4 "Varyantlar" at bounding box center [187, 195] width 232 height 27
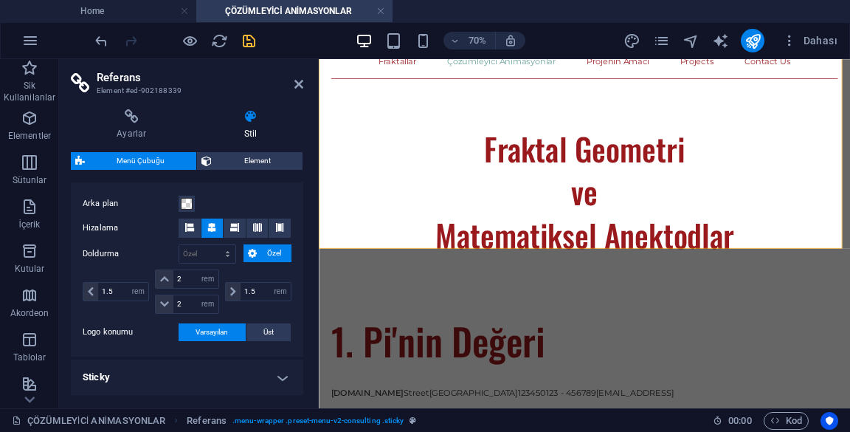
scroll to position [69, 0]
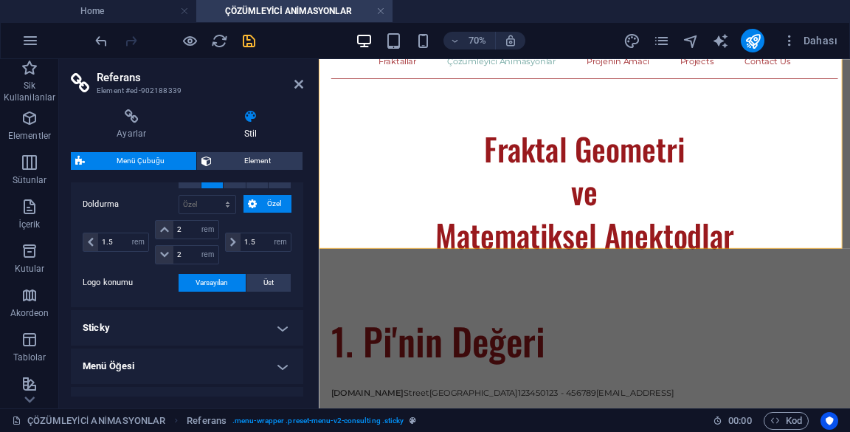
click at [274, 325] on h4 "Sticky" at bounding box center [187, 327] width 232 height 35
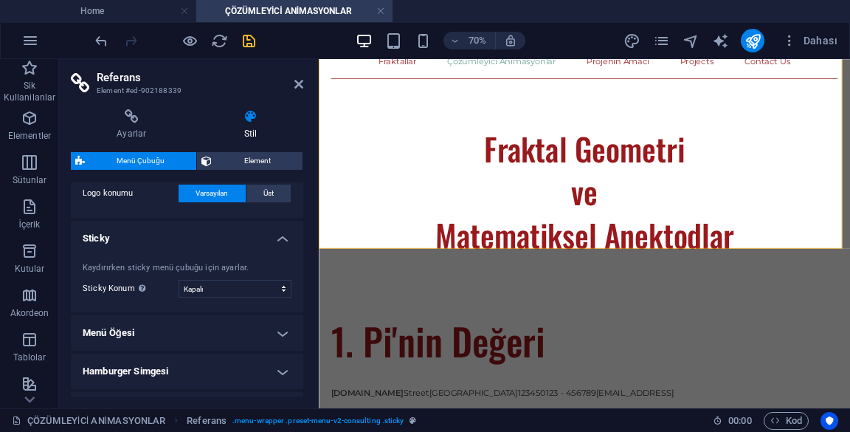
scroll to position [215, 0]
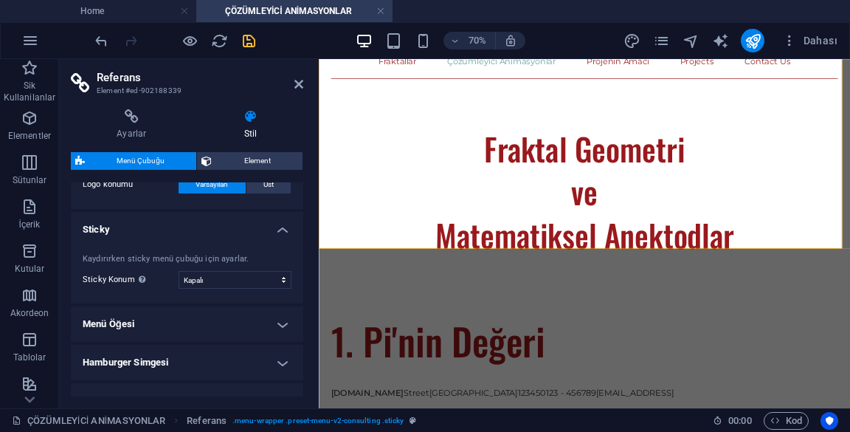
click at [283, 233] on h4 "Sticky" at bounding box center [187, 225] width 232 height 27
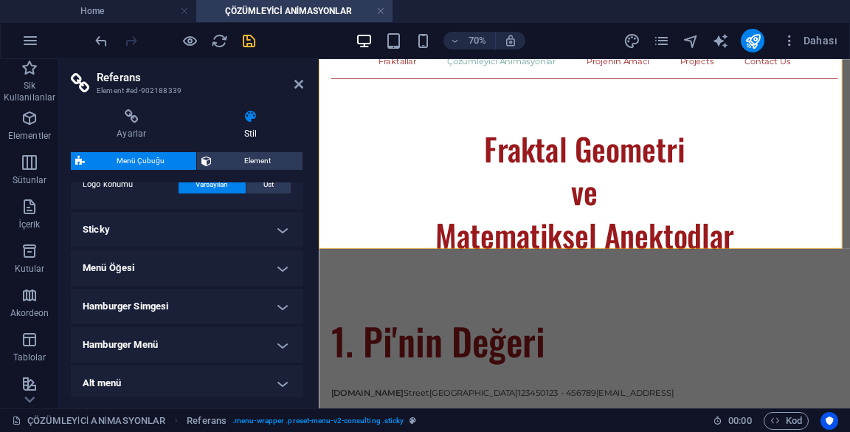
click at [269, 273] on h4 "Menü Öğesi" at bounding box center [187, 267] width 232 height 35
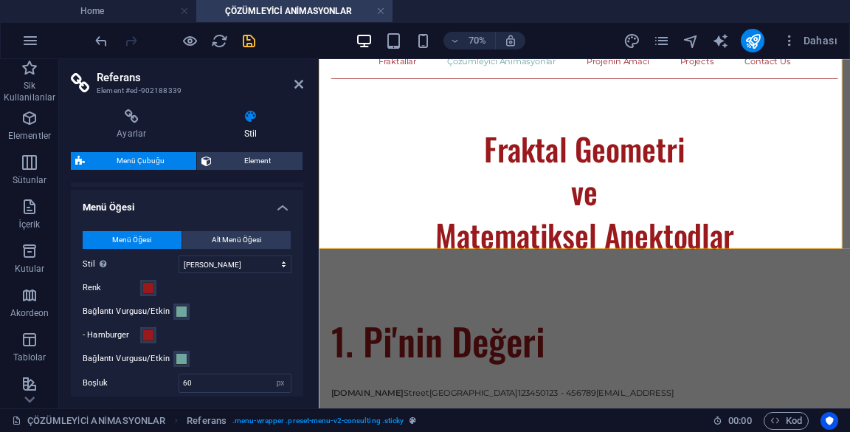
scroll to position [279, 0]
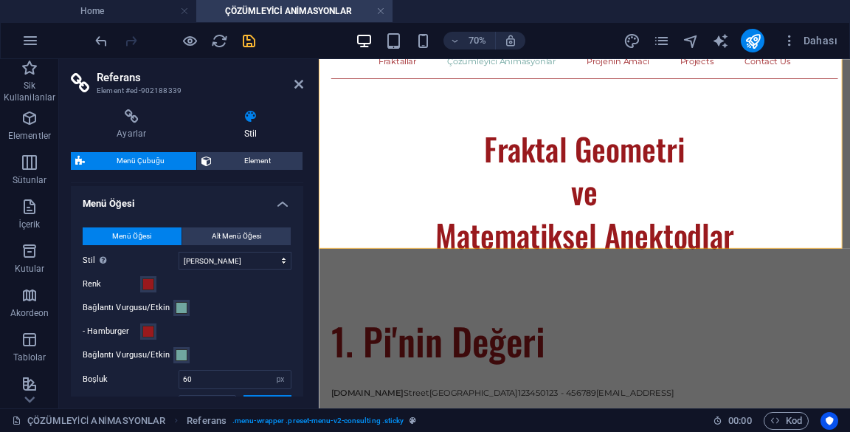
click at [287, 213] on div "Menü Öğesi Alt Menü Öğesi Stil Ön izleme moduna geç ve efekti test etmek için f…" at bounding box center [187, 422] width 238 height 419
click at [254, 238] on span "Alt Menü Öğesi" at bounding box center [236, 236] width 49 height 18
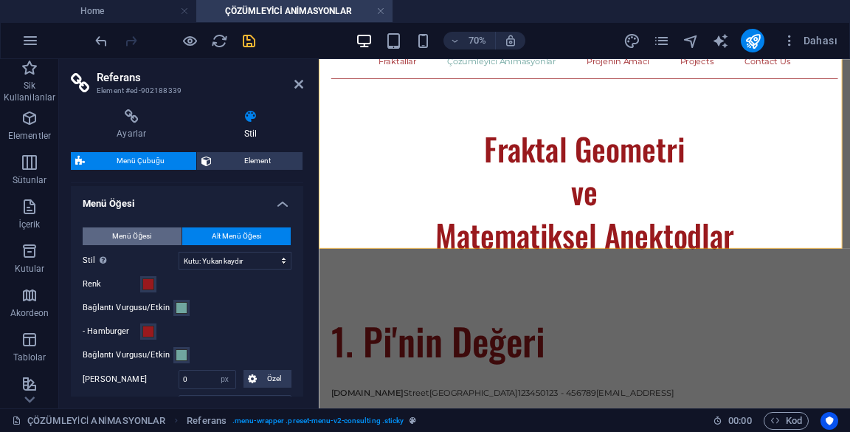
click at [153, 241] on button "Menü Öğesi" at bounding box center [132, 236] width 99 height 18
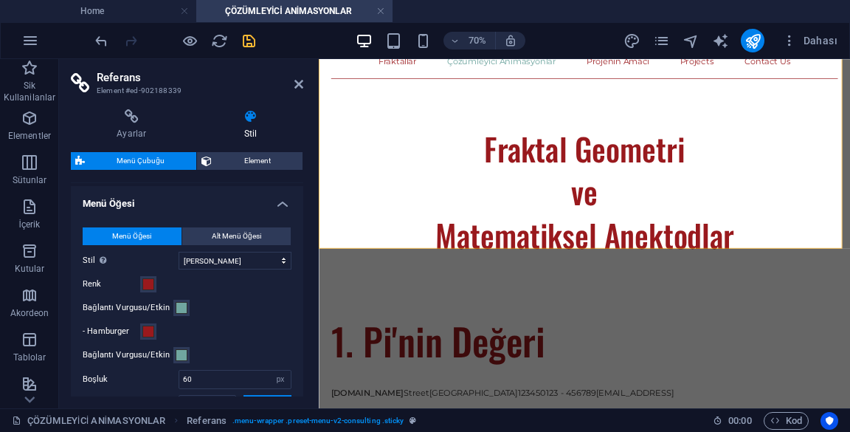
click at [275, 202] on h4 "Menü Öğesi" at bounding box center [187, 199] width 232 height 27
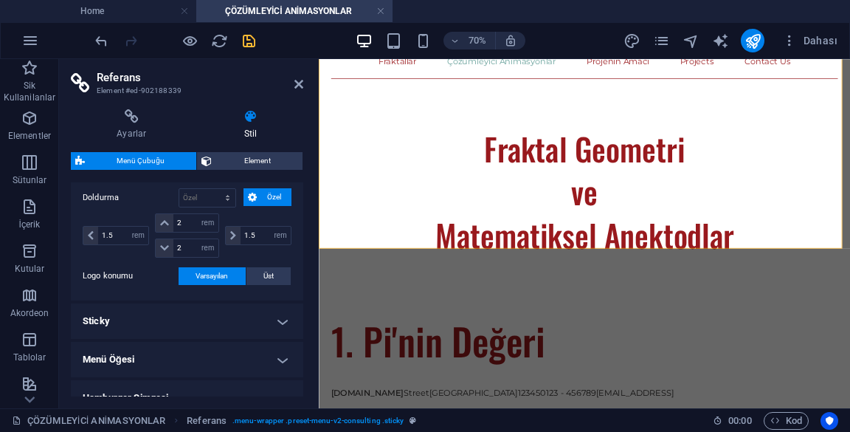
scroll to position [122, 0]
click at [298, 89] on icon at bounding box center [298, 84] width 9 height 12
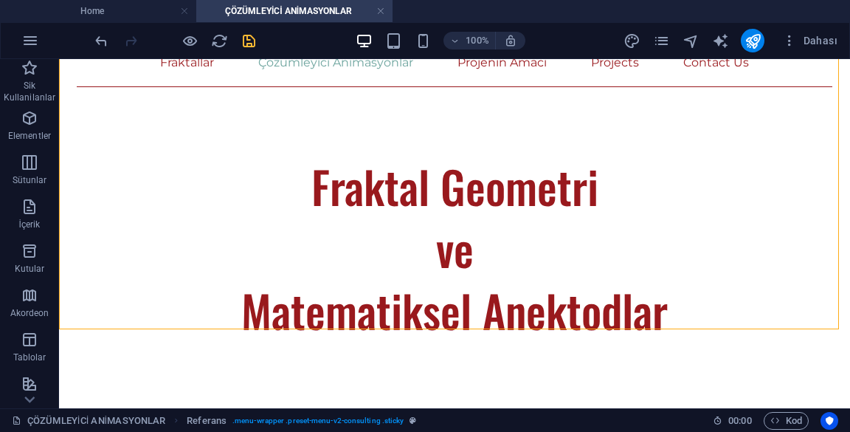
click at [472, 176] on div "Fraktal Geometri ve Matematiksel Anektodlar" at bounding box center [455, 217] width 756 height 248
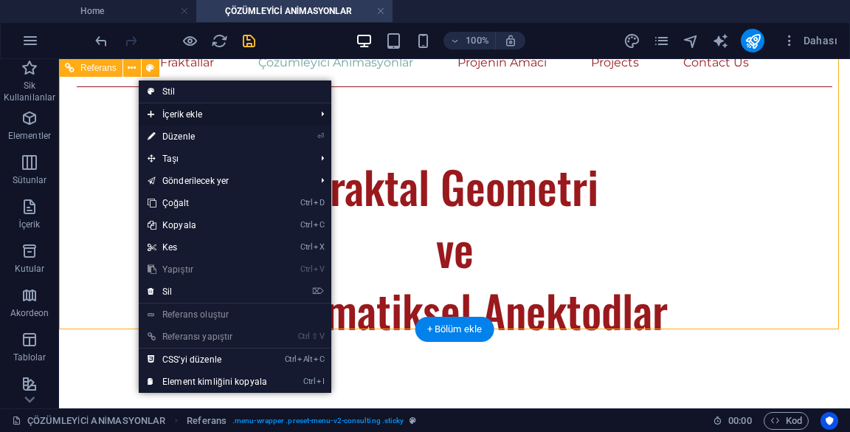
click at [282, 120] on span "İçerik ekle" at bounding box center [224, 114] width 170 height 22
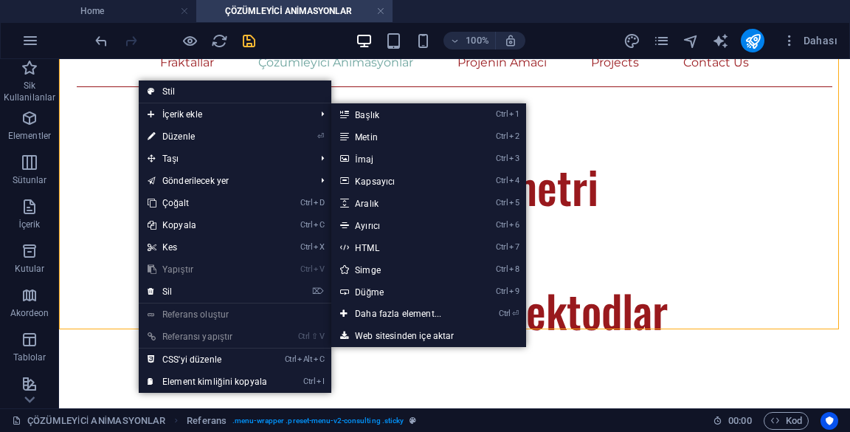
click at [598, 160] on div "Fraktal Geometri ve Matematiksel Anektodlar" at bounding box center [455, 217] width 756 height 248
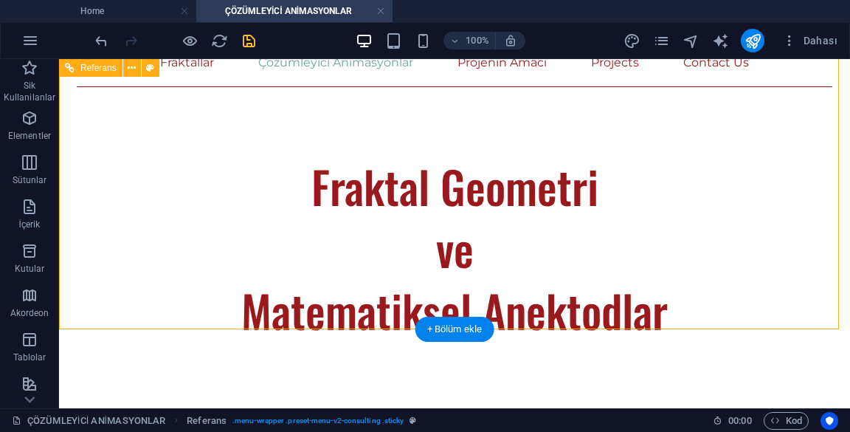
click at [520, 181] on div "Fraktal Geometri ve Matematiksel Anektodlar" at bounding box center [455, 217] width 756 height 248
click at [131, 76] on button at bounding box center [132, 68] width 18 height 18
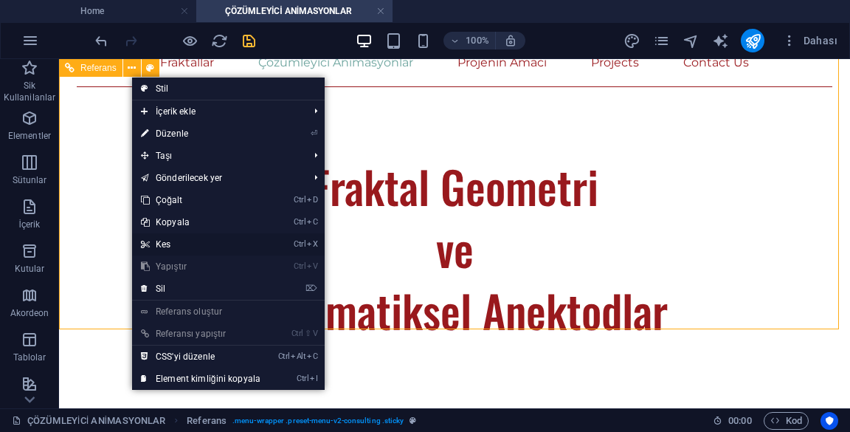
click at [242, 242] on link "Ctrl X Kes" at bounding box center [200, 244] width 137 height 22
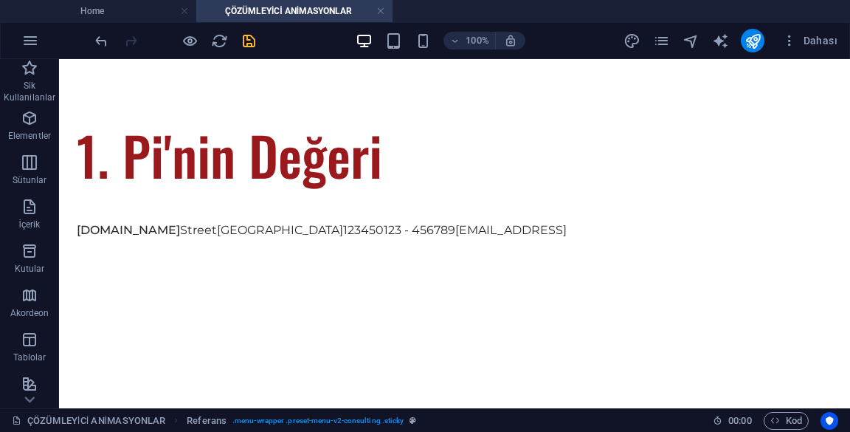
scroll to position [0, 0]
click at [35, 128] on span "Elementler" at bounding box center [29, 126] width 59 height 35
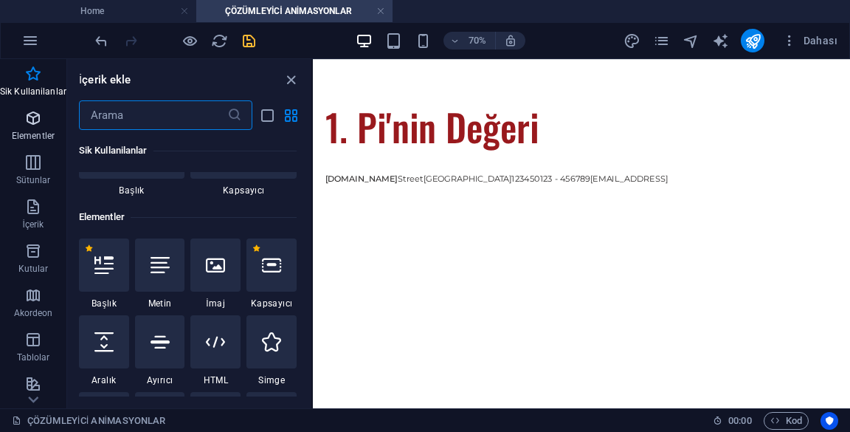
scroll to position [90, 0]
click at [80, 271] on div at bounding box center [104, 265] width 50 height 53
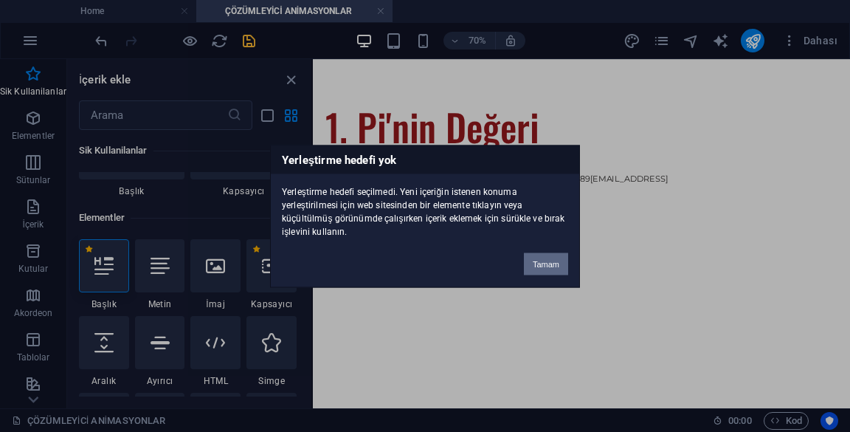
click at [560, 265] on button "Tamam" at bounding box center [546, 263] width 44 height 22
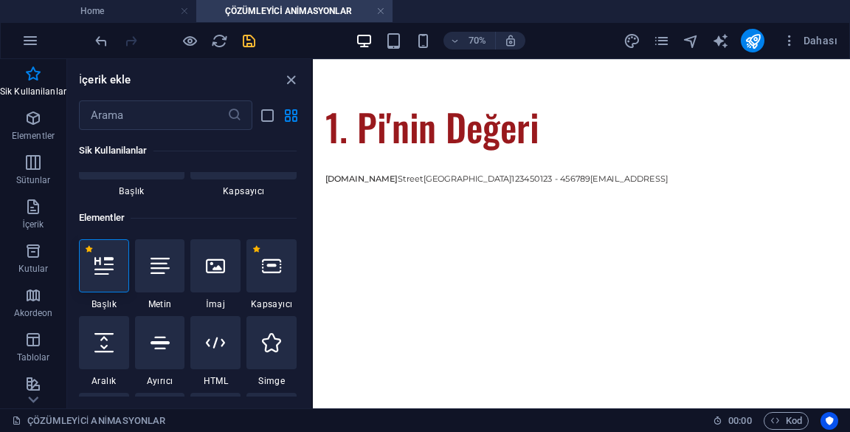
click at [826, 159] on div "1. Pi'nin Değeri" at bounding box center [697, 155] width 732 height 75
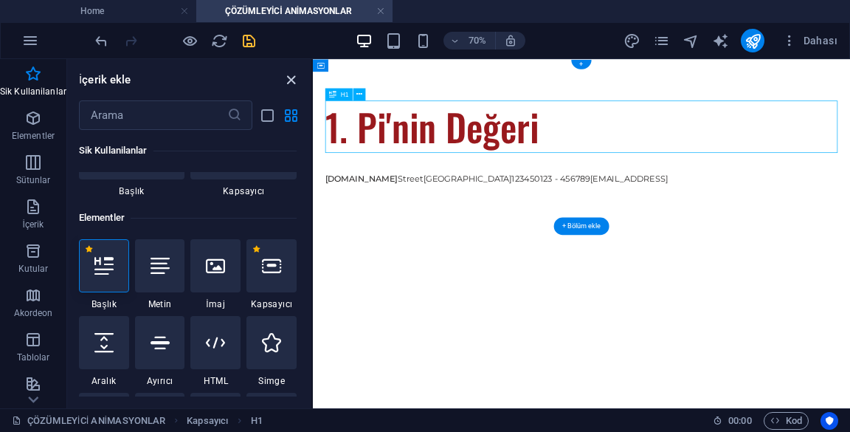
click at [297, 83] on icon "close panel" at bounding box center [291, 80] width 17 height 17
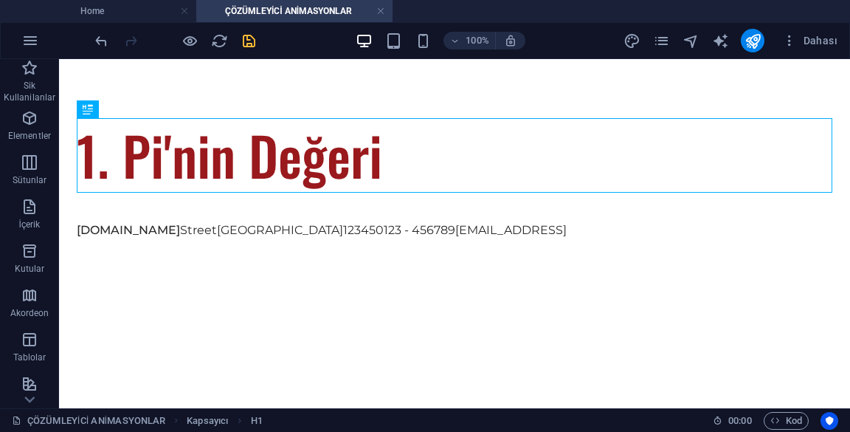
click at [209, 81] on div "1. Pi'nin Değeri [DOMAIN_NAME] [GEOGRAPHIC_DATA] 12345 0123 - 456789 [EMAIL_ADD…" at bounding box center [454, 178] width 791 height 238
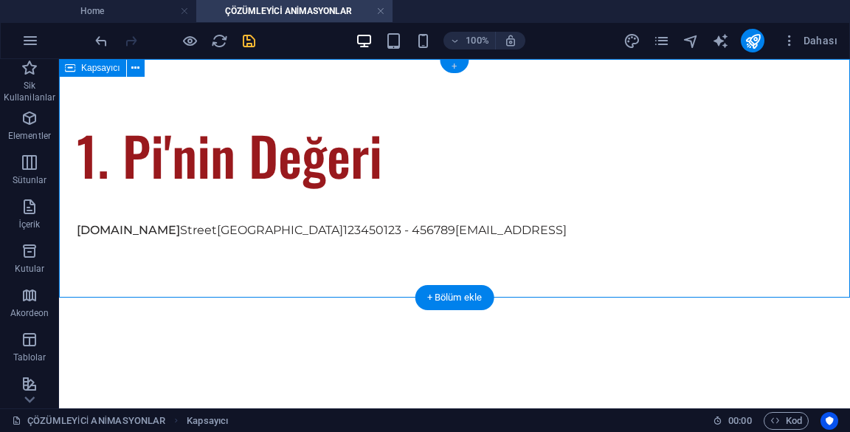
click at [462, 69] on div "+" at bounding box center [454, 66] width 29 height 13
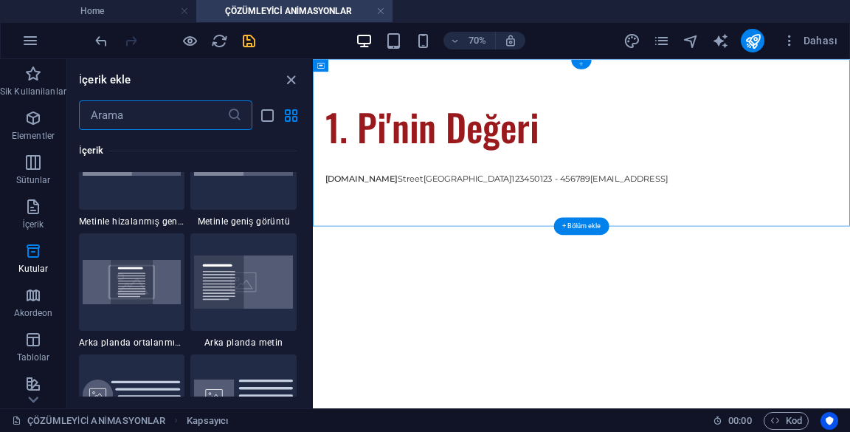
scroll to position [3004, 0]
click at [159, 285] on img at bounding box center [132, 282] width 99 height 45
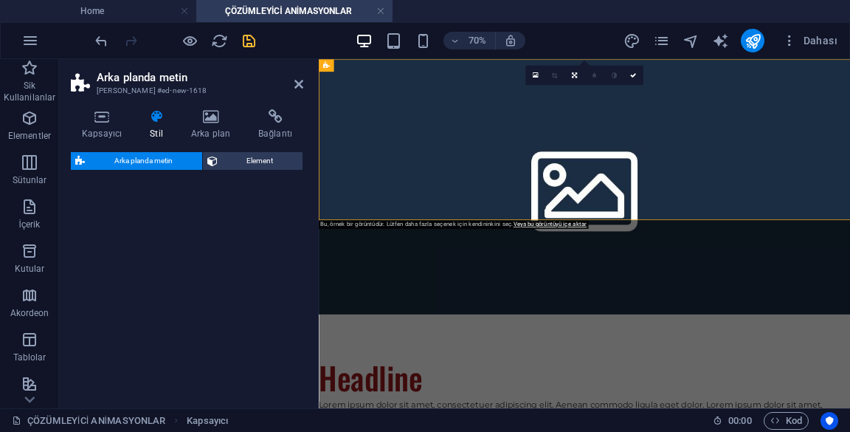
select select "%"
select select "rem"
select select "px"
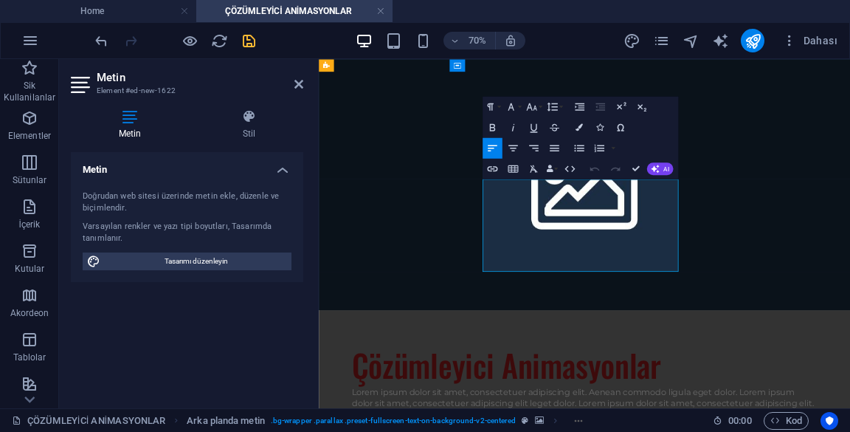
click at [849, 170] on figure at bounding box center [698, 238] width 759 height 359
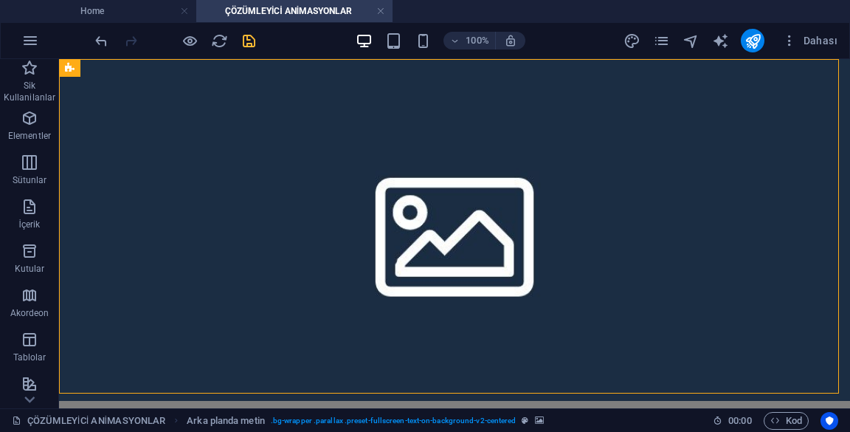
click at [113, 108] on figure at bounding box center [454, 230] width 791 height 342
click at [176, 155] on figure at bounding box center [454, 230] width 791 height 342
click at [179, 158] on figure at bounding box center [454, 230] width 791 height 342
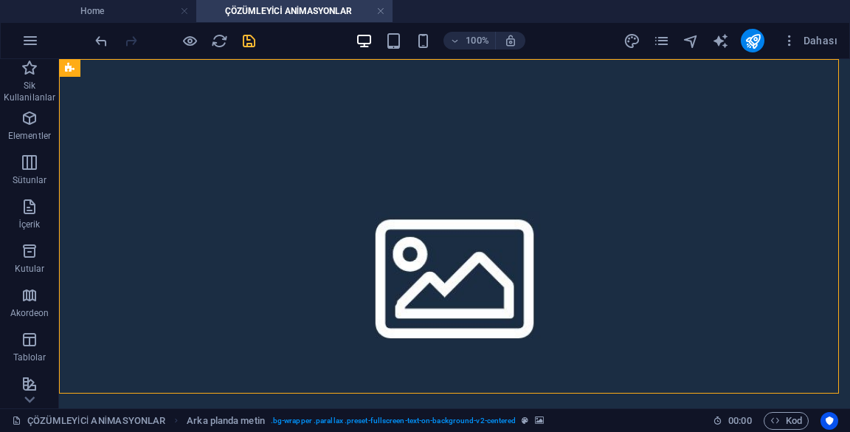
select select "%"
select select "rem"
select select "px"
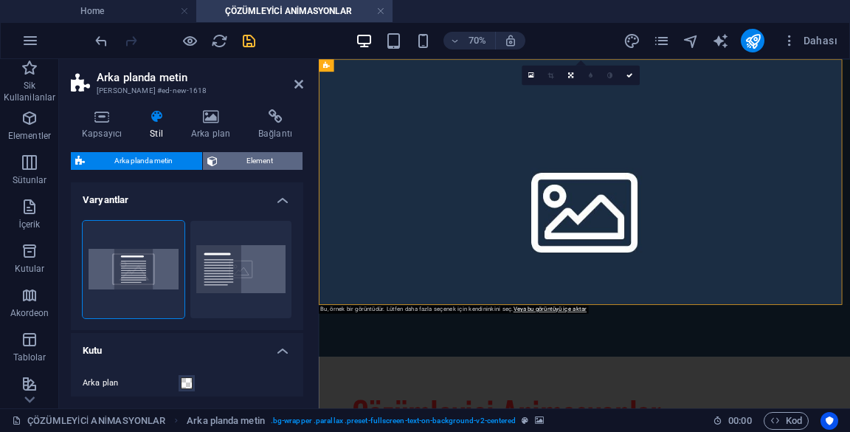
click at [274, 165] on span "Element" at bounding box center [260, 161] width 77 height 18
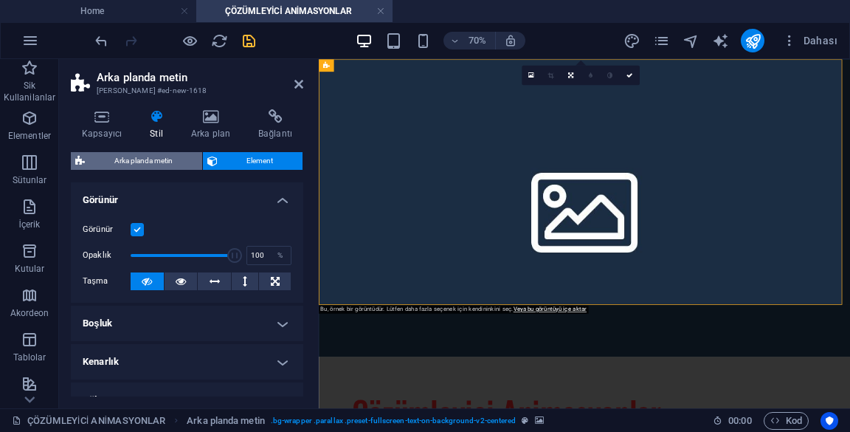
click at [167, 162] on span "Arka planda metin" at bounding box center [143, 161] width 108 height 18
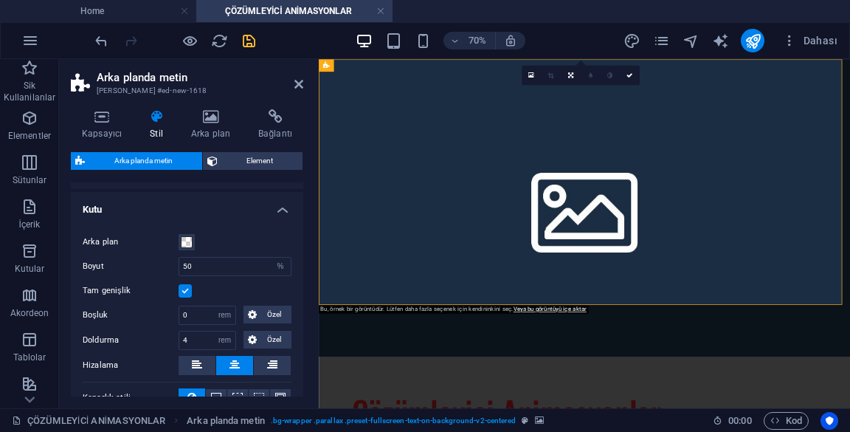
scroll to position [145, 0]
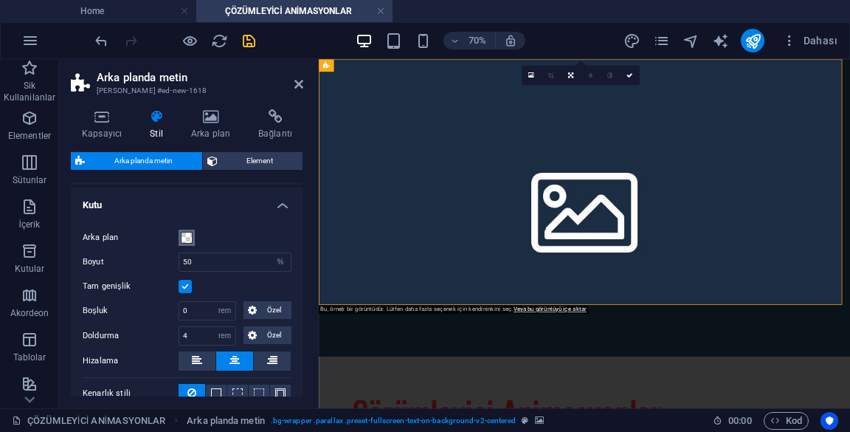
click at [181, 238] on span at bounding box center [187, 238] width 12 height 12
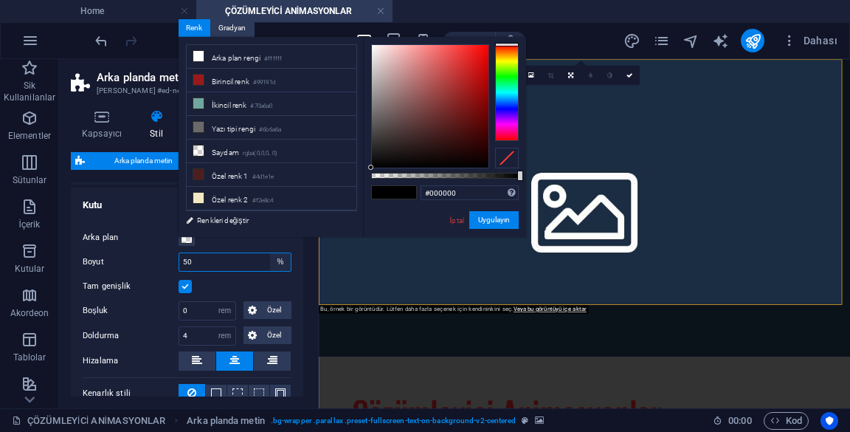
click at [285, 262] on select "px rem % vh vw" at bounding box center [280, 262] width 21 height 18
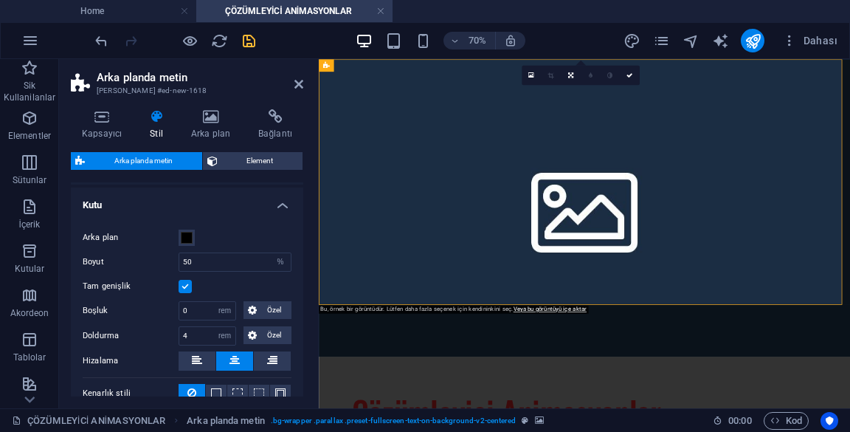
click at [280, 207] on h4 "Kutu" at bounding box center [187, 200] width 232 height 27
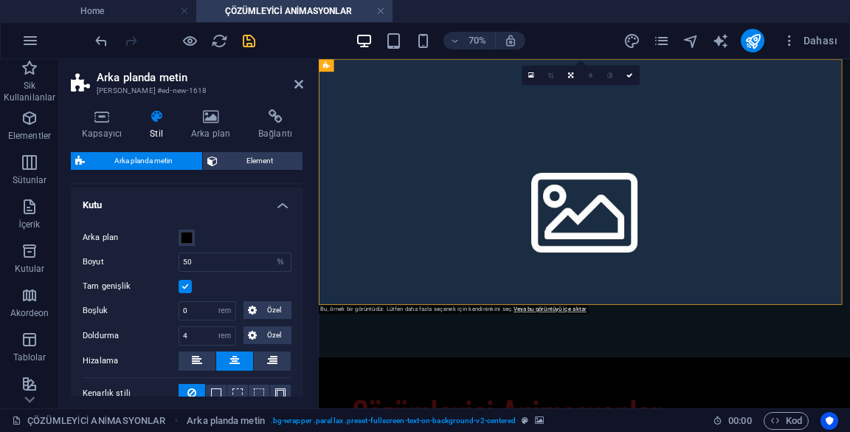
scroll to position [30, 0]
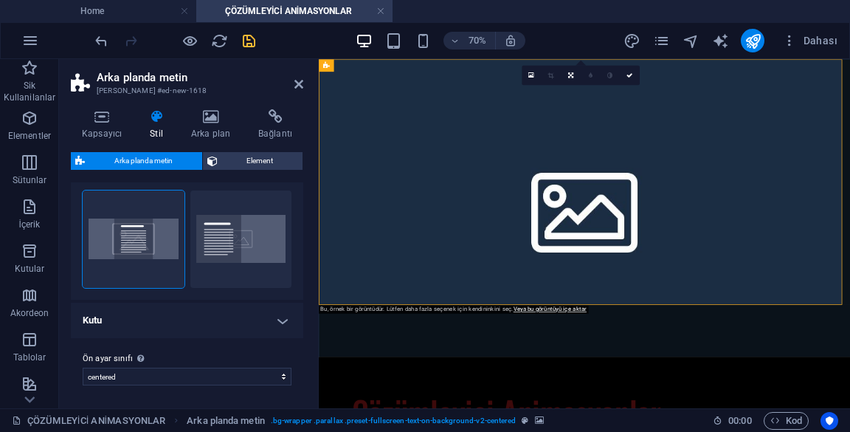
click at [254, 317] on h4 "Kutu" at bounding box center [187, 320] width 232 height 35
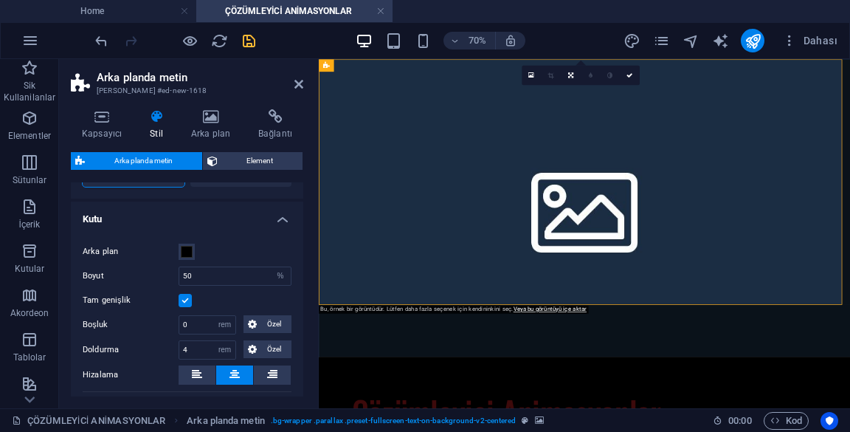
scroll to position [119, 0]
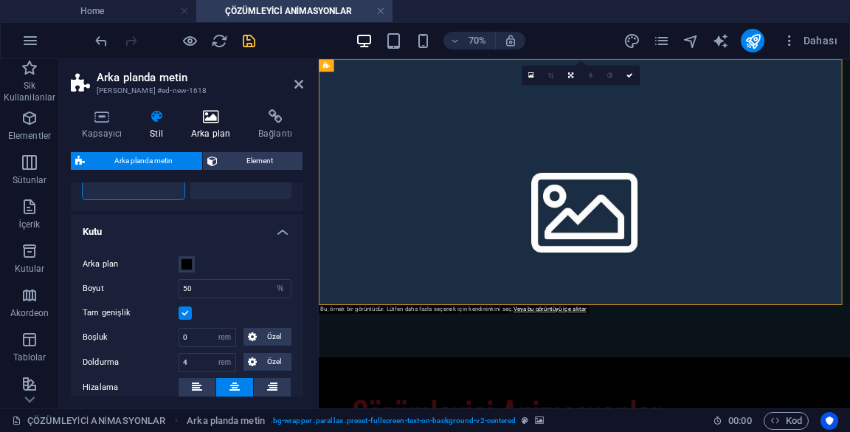
click at [220, 133] on h4 "Arka plan" at bounding box center [213, 124] width 67 height 31
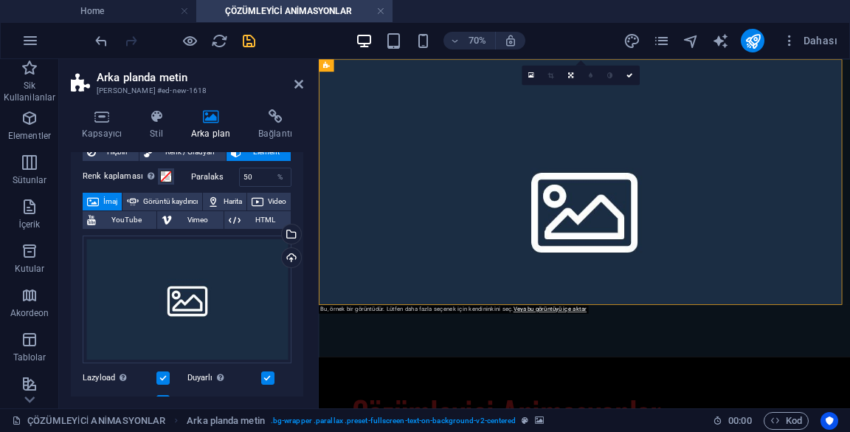
scroll to position [71, 0]
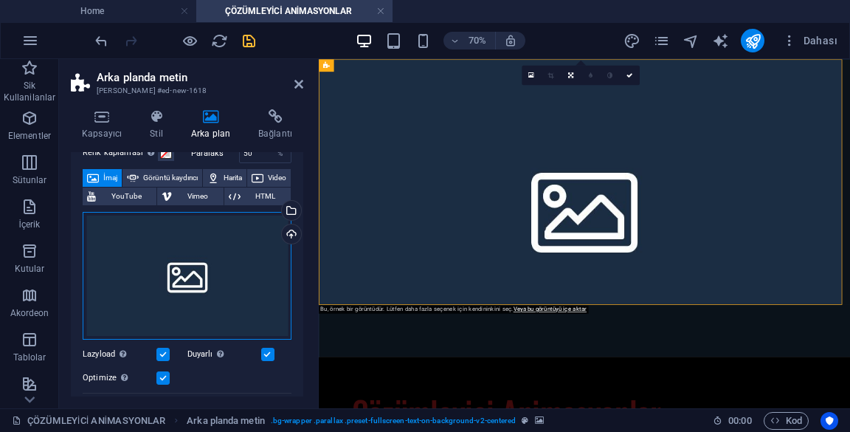
click at [246, 276] on div "Dosyaları buraya sürükleyin, dosyaları seçmek için tıklayın veya Dosyalardan ya…" at bounding box center [187, 276] width 209 height 128
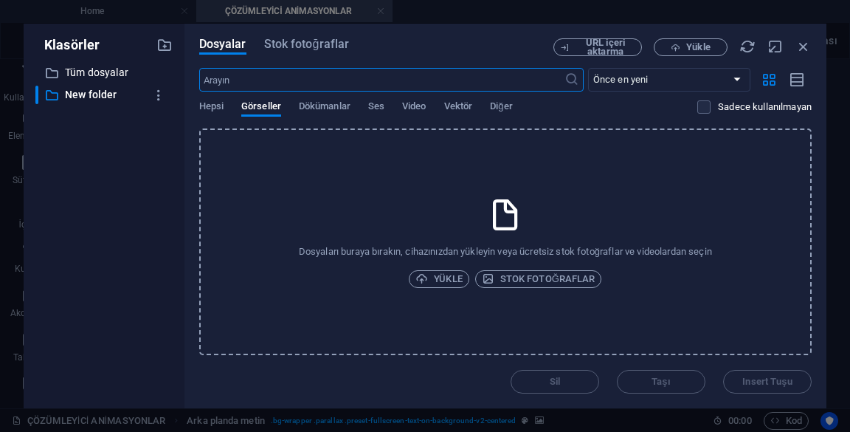
click at [501, 223] on icon at bounding box center [505, 214] width 37 height 37
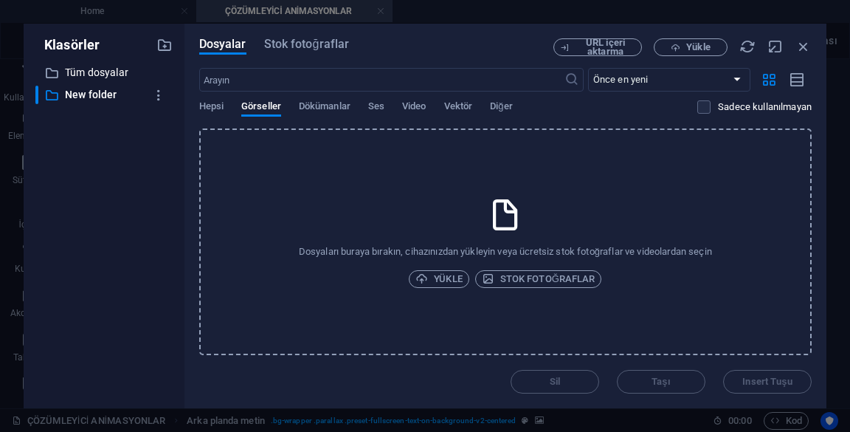
click at [622, 207] on div "Dosyaları buraya bırakın, cihazınızdan yükleyin veya ücretsiz stok fotoğraflar …" at bounding box center [505, 241] width 612 height 227
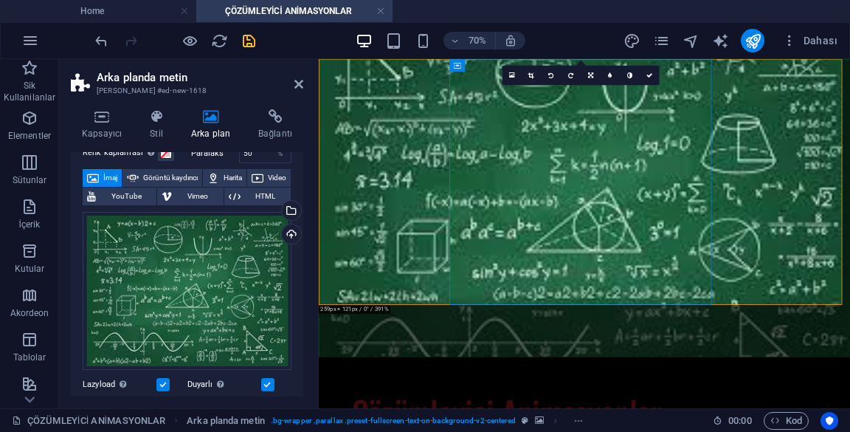
click at [849, 182] on figure at bounding box center [698, 271] width 759 height 425
click at [849, 223] on figure at bounding box center [698, 271] width 759 height 425
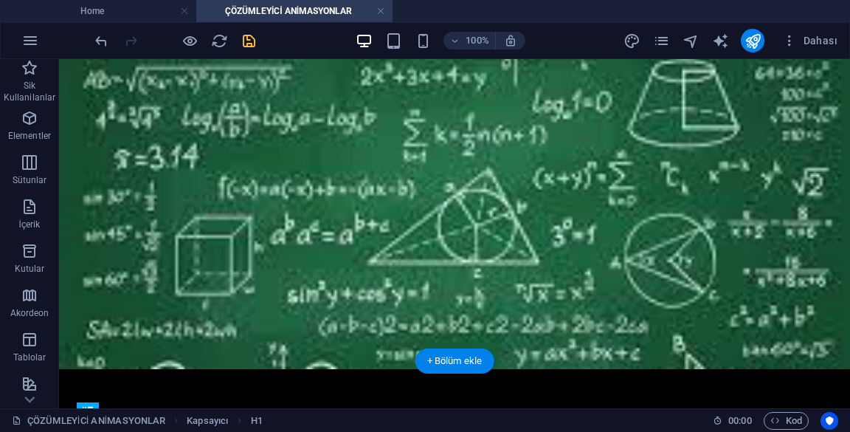
scroll to position [0, 0]
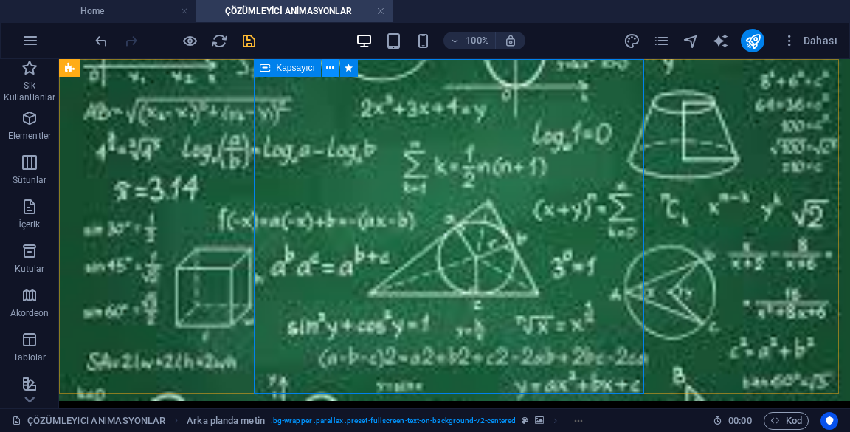
click at [329, 75] on icon at bounding box center [330, 68] width 8 height 15
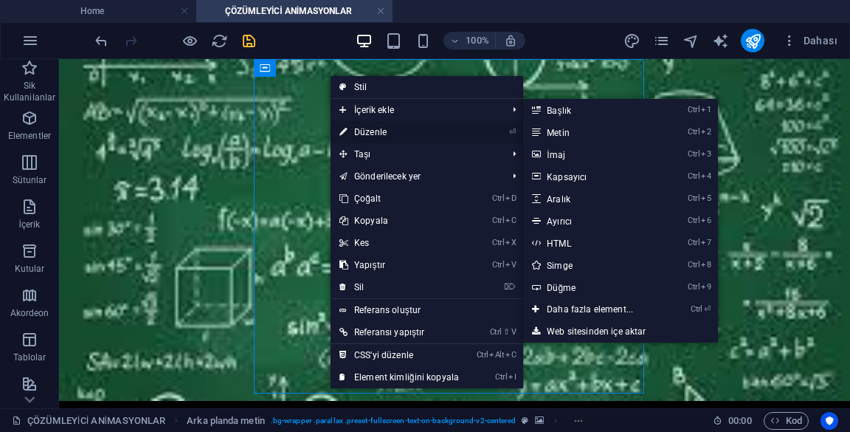
click at [415, 133] on link "⏎ Düzenle" at bounding box center [399, 132] width 137 height 22
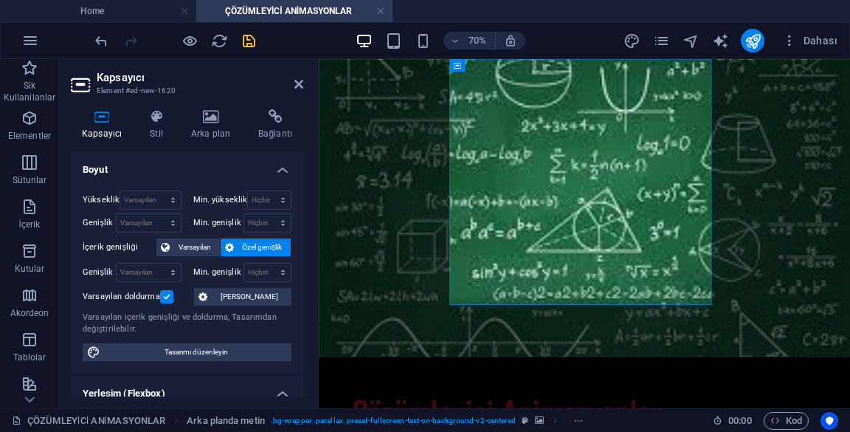
click at [260, 173] on h4 "Boyut" at bounding box center [187, 165] width 232 height 27
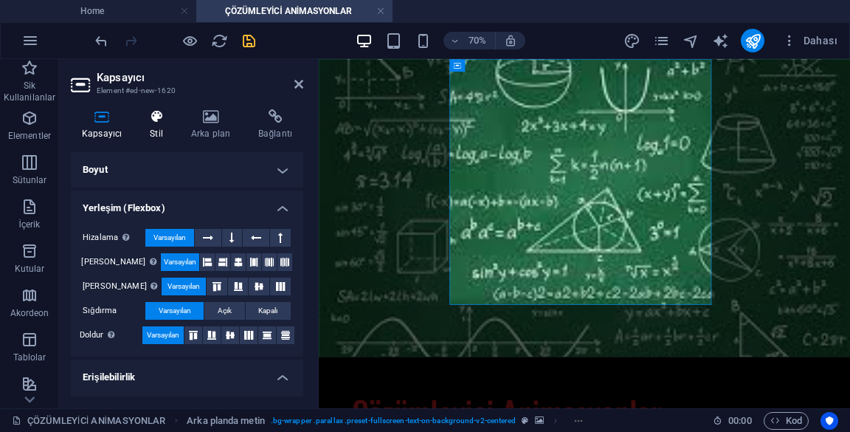
click at [159, 125] on h4 "Stil" at bounding box center [159, 124] width 41 height 31
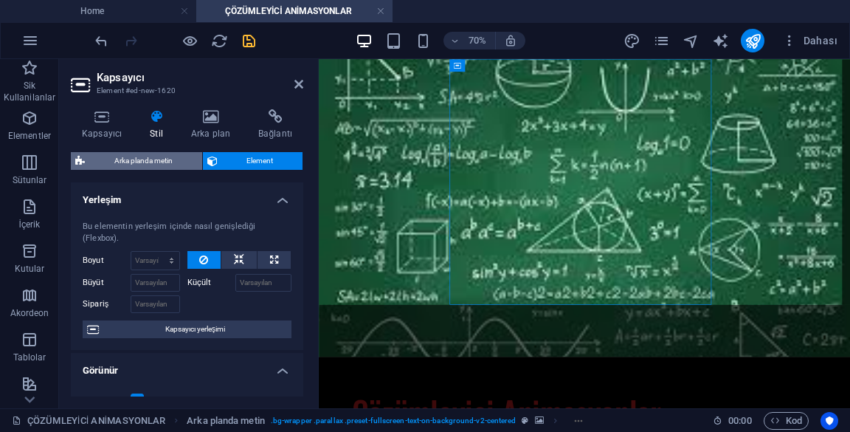
click at [193, 162] on span "Arka planda metin" at bounding box center [143, 161] width 108 height 18
select select "%"
select select "rem"
select select "px"
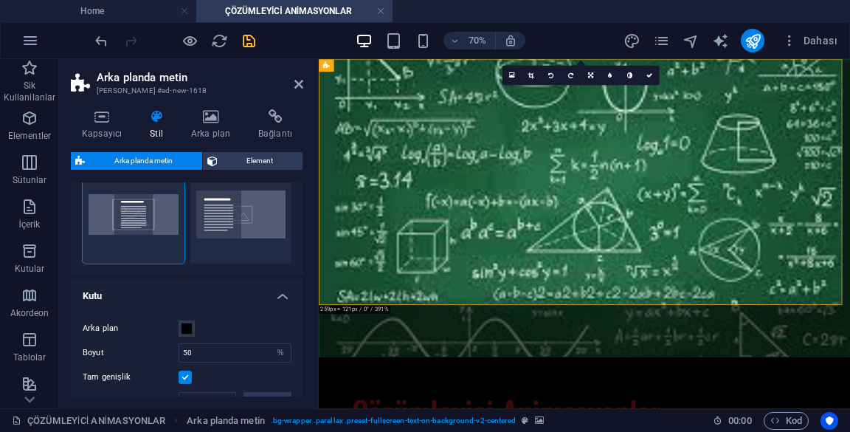
scroll to position [55, 0]
click at [189, 325] on span at bounding box center [187, 328] width 12 height 12
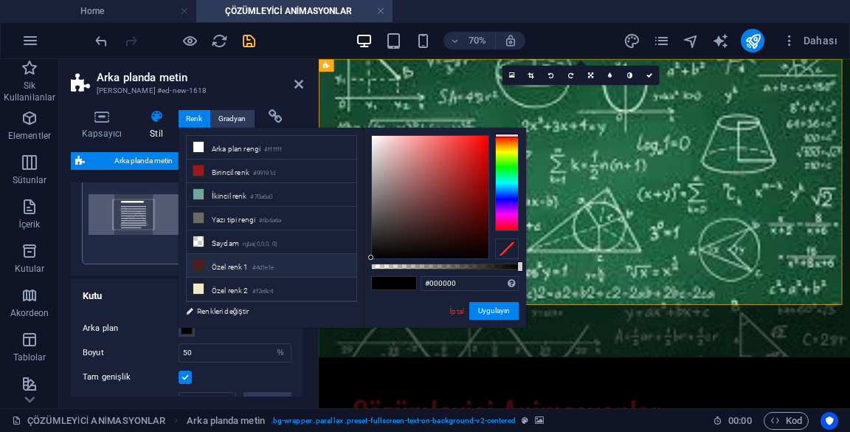
click at [254, 239] on small "rgba(0,0,0,.0)" at bounding box center [260, 244] width 35 height 10
type input "rgba(0, 0, 0, 0)"
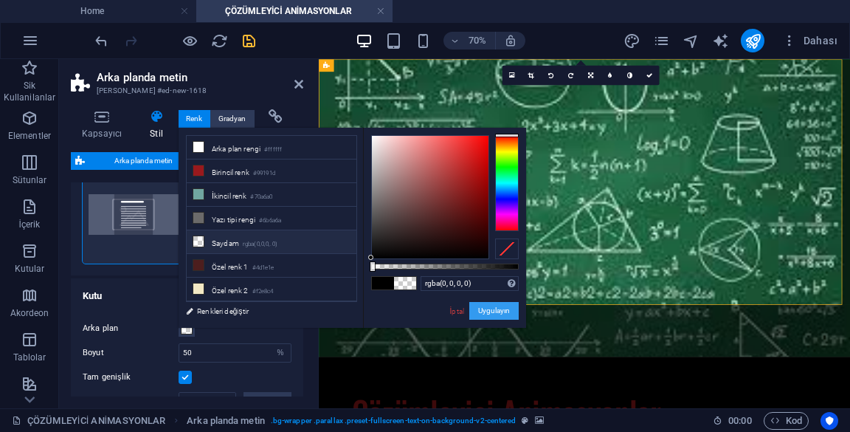
click at [490, 311] on button "Uygulayın" at bounding box center [493, 311] width 49 height 18
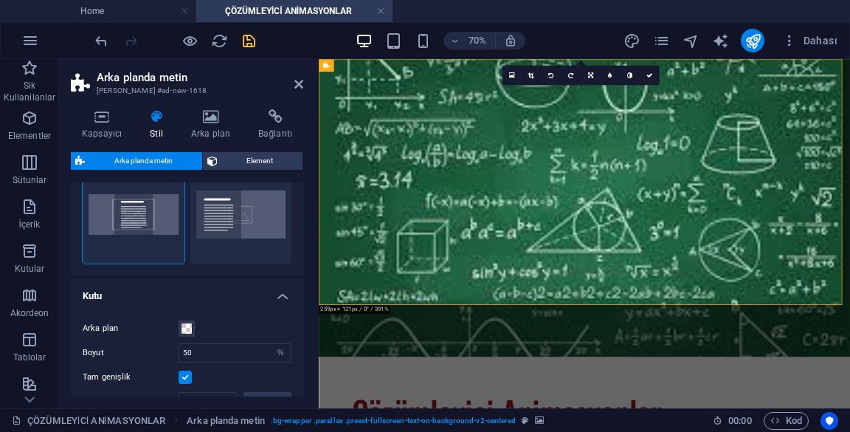
click at [446, 309] on figure at bounding box center [698, 271] width 759 height 425
click at [303, 83] on icon at bounding box center [298, 84] width 9 height 12
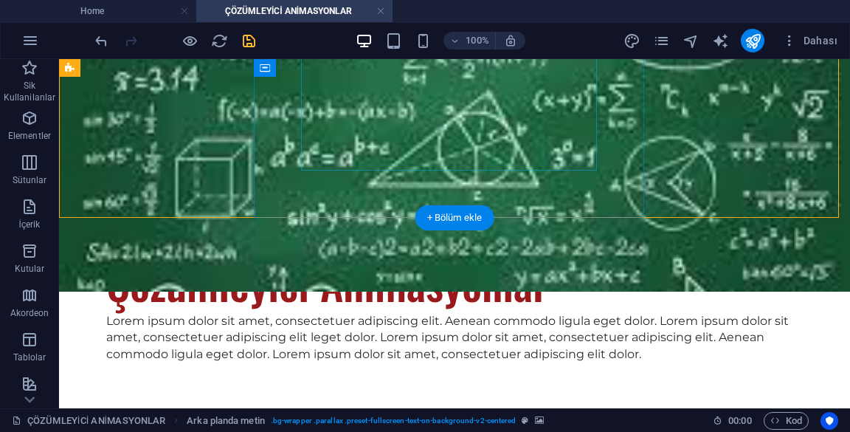
scroll to position [223, 0]
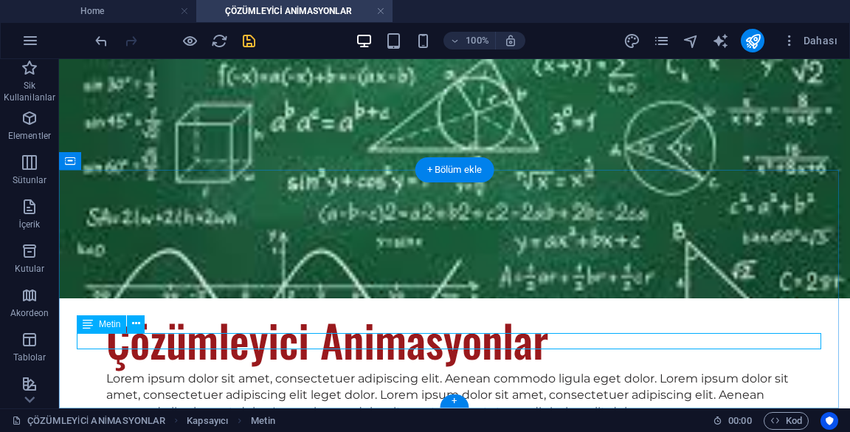
scroll to position [74, 0]
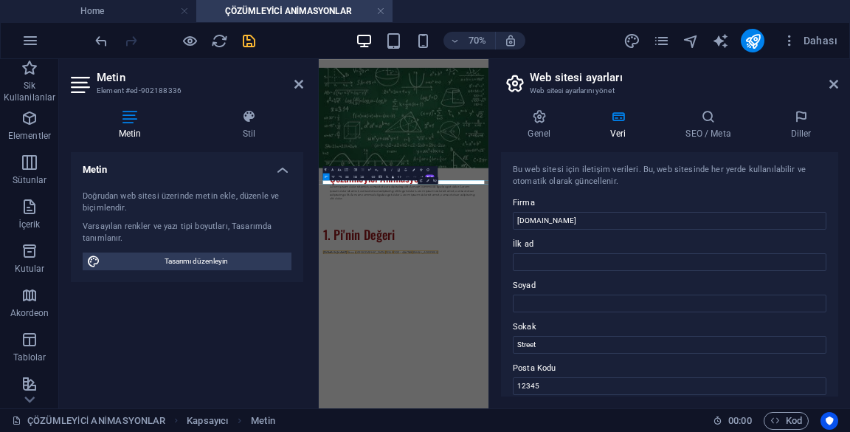
scroll to position [0, 0]
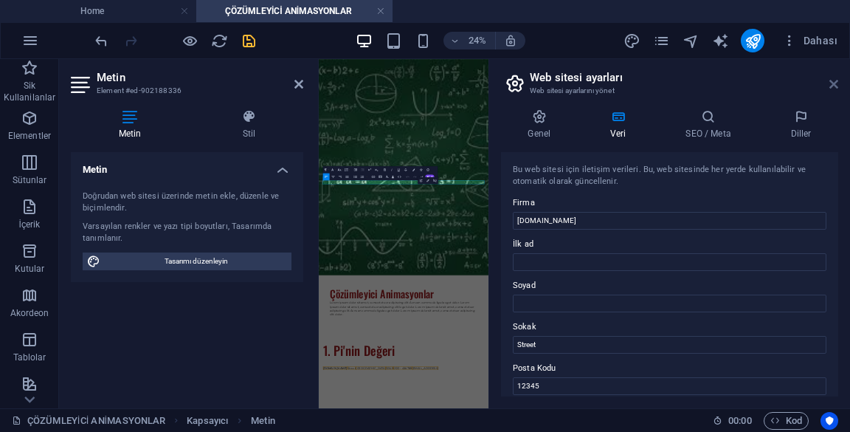
click at [830, 81] on icon at bounding box center [833, 84] width 9 height 12
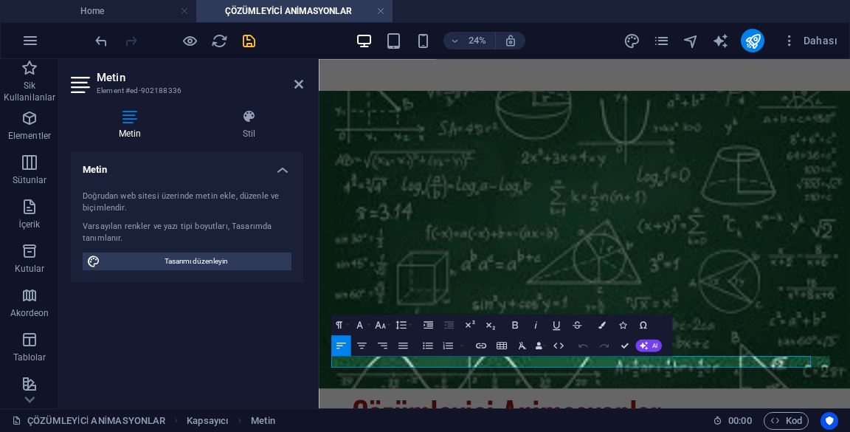
scroll to position [90, 0]
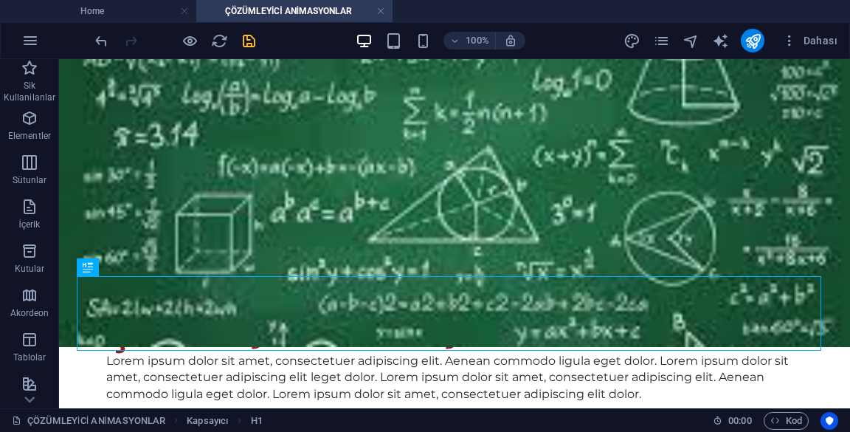
scroll to position [207, 0]
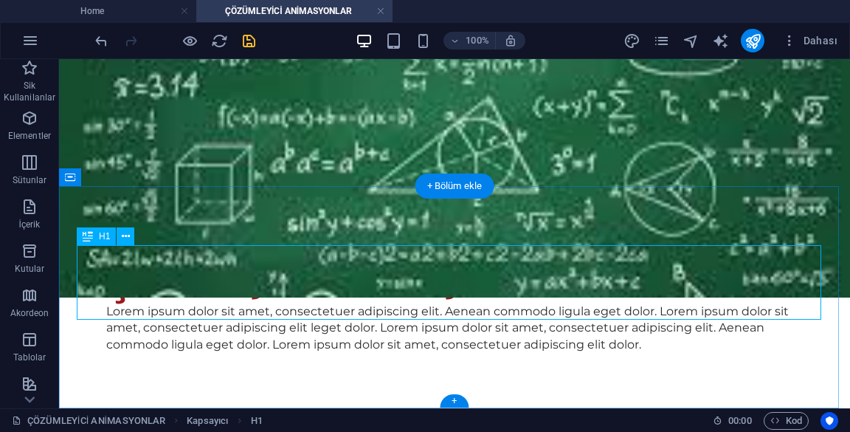
click at [125, 234] on icon at bounding box center [126, 236] width 8 height 15
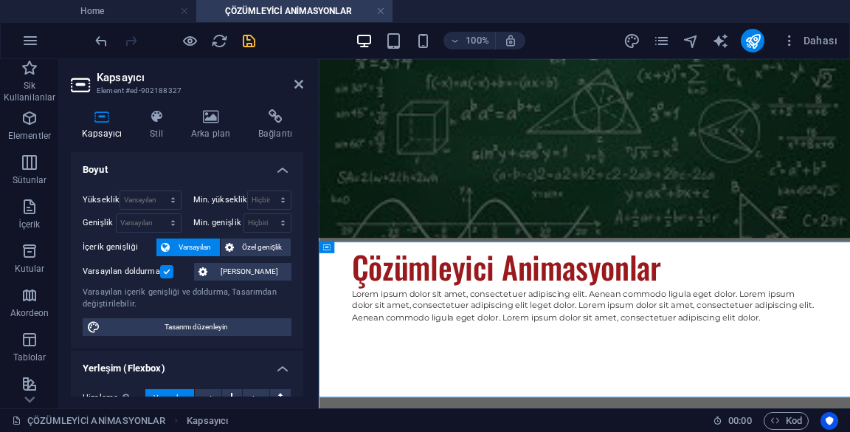
scroll to position [74, 0]
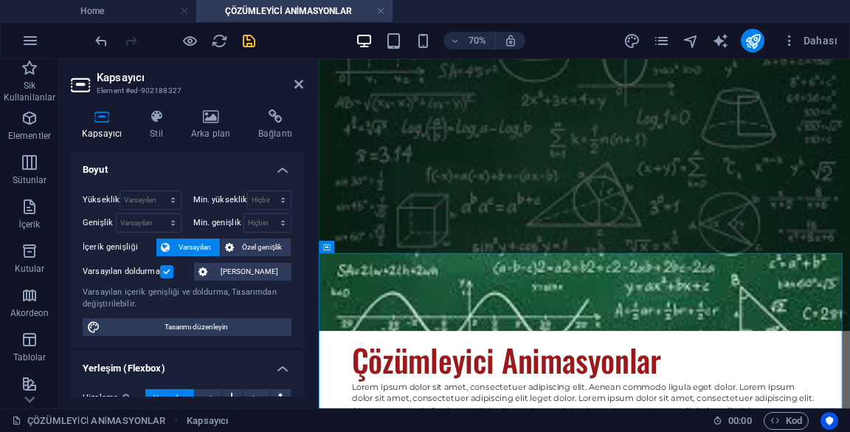
click at [297, 91] on header "Kapsayıcı Element #ed-902188327" at bounding box center [187, 78] width 232 height 38
click at [291, 84] on header "Kapsayıcı Element #ed-902188327" at bounding box center [187, 78] width 232 height 38
click at [294, 79] on h2 "Kapsayıcı" at bounding box center [200, 77] width 207 height 13
click at [293, 84] on header "Kapsayıcı Element #ed-902188327" at bounding box center [187, 78] width 232 height 38
click at [299, 83] on icon at bounding box center [298, 84] width 9 height 12
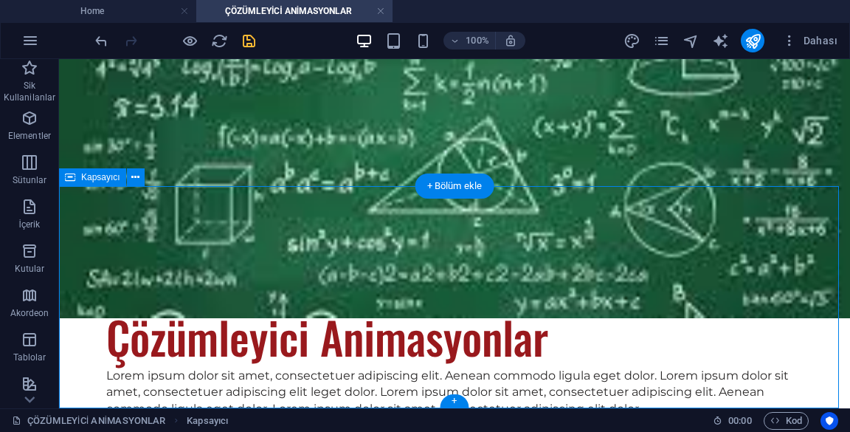
scroll to position [207, 0]
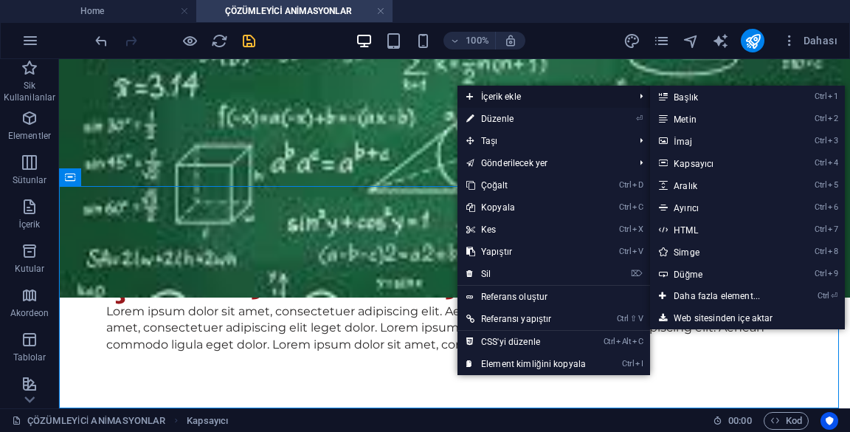
click at [567, 97] on span "İçerik ekle" at bounding box center [542, 97] width 170 height 22
click at [690, 290] on link "Ctrl ⏎ Daha fazla element..." at bounding box center [719, 296] width 139 height 22
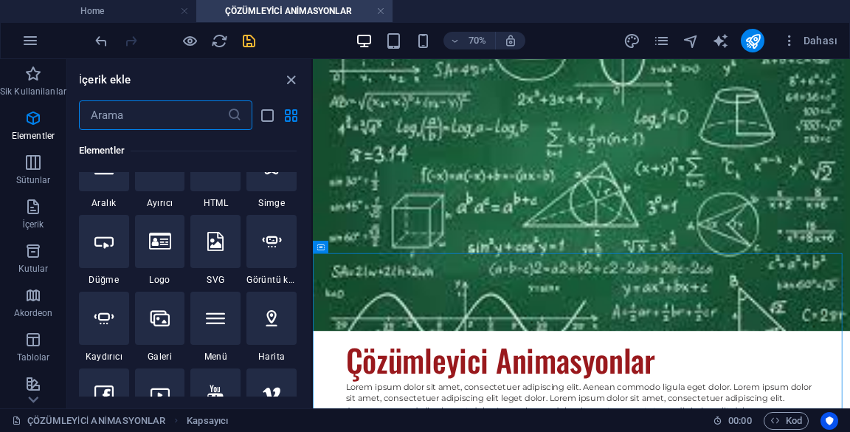
scroll to position [272, 0]
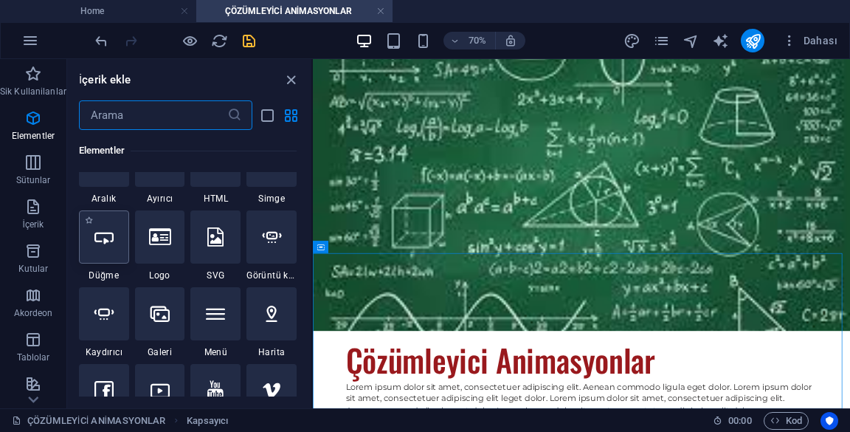
click at [104, 241] on icon at bounding box center [103, 236] width 19 height 19
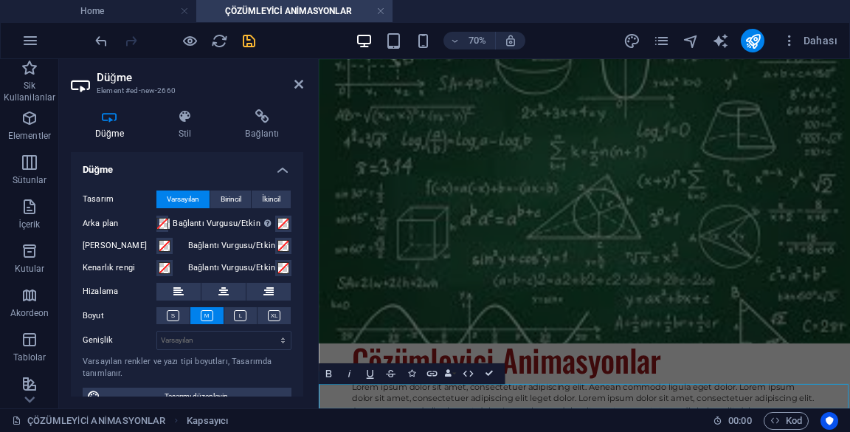
scroll to position [109, 0]
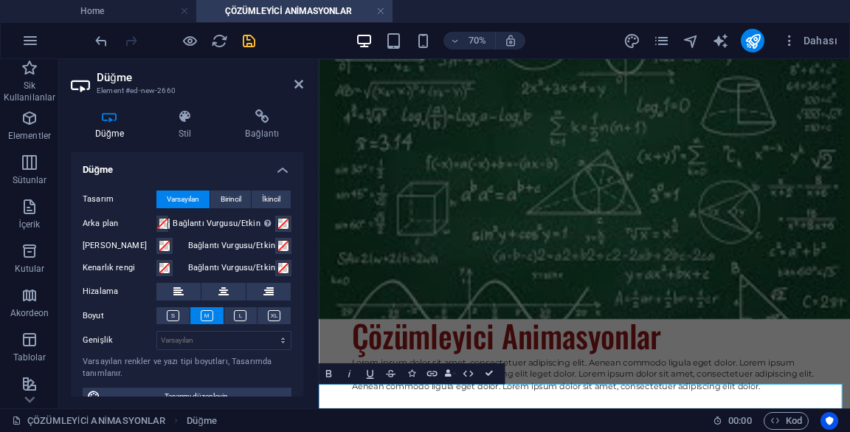
click at [297, 75] on h2 "Düğme" at bounding box center [200, 77] width 207 height 13
click at [291, 85] on header "Düğme Element #ed-new-2660" at bounding box center [187, 78] width 232 height 38
click at [300, 82] on icon at bounding box center [298, 84] width 9 height 12
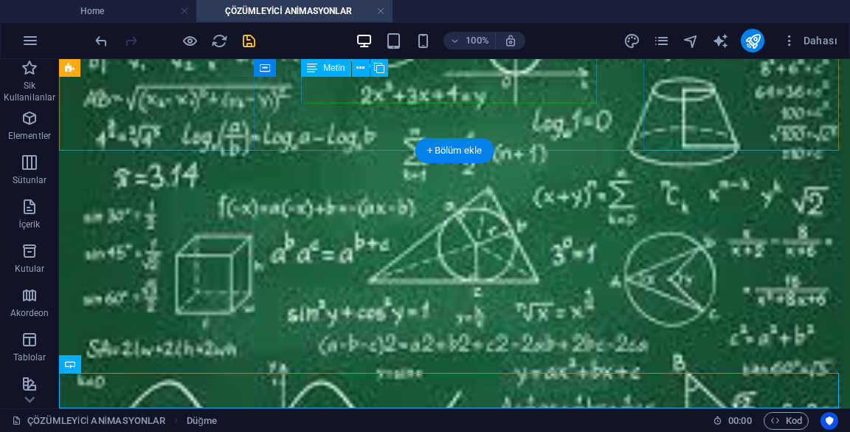
scroll to position [242, 0]
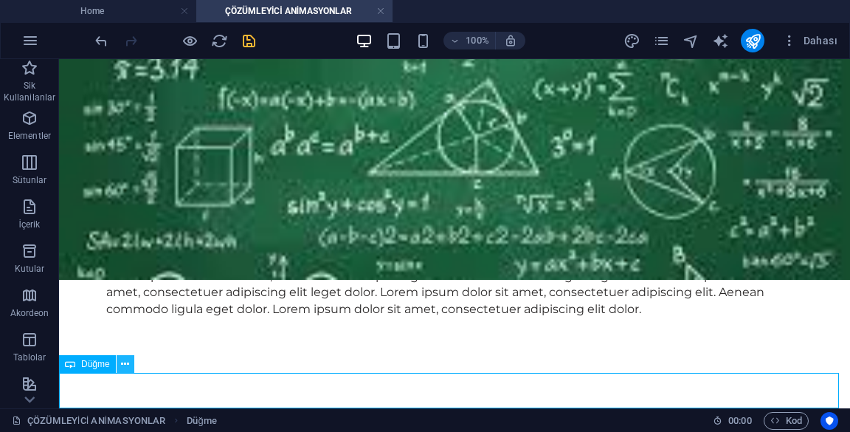
click at [122, 362] on icon at bounding box center [125, 363] width 8 height 15
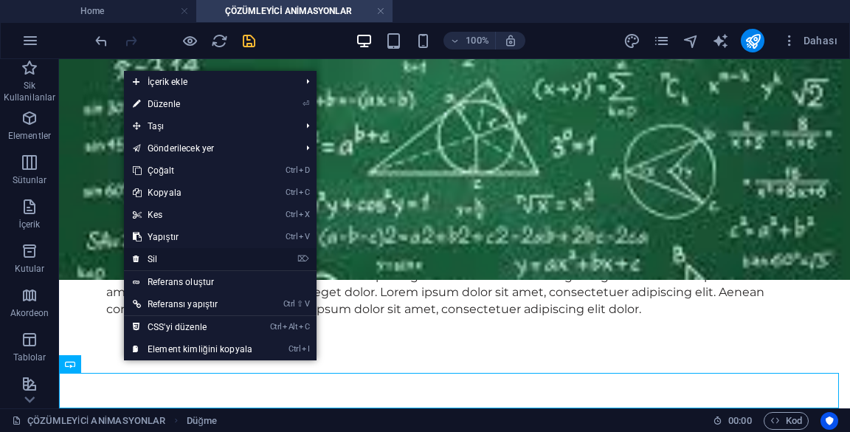
click at [212, 259] on link "⌦ Sil" at bounding box center [192, 259] width 137 height 22
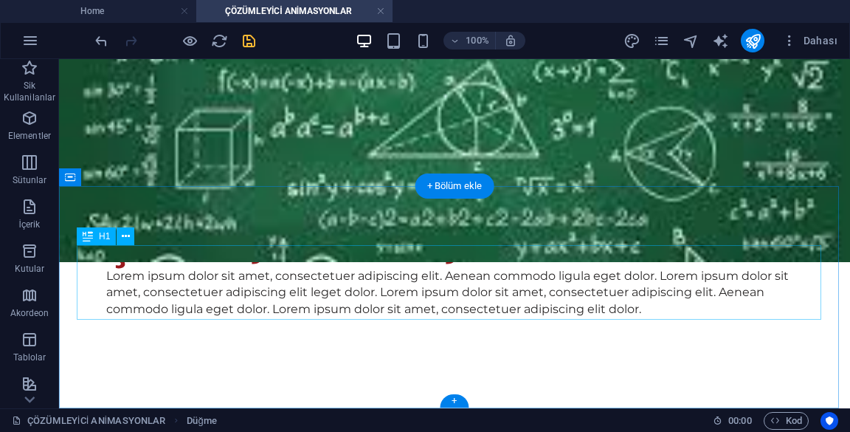
scroll to position [207, 0]
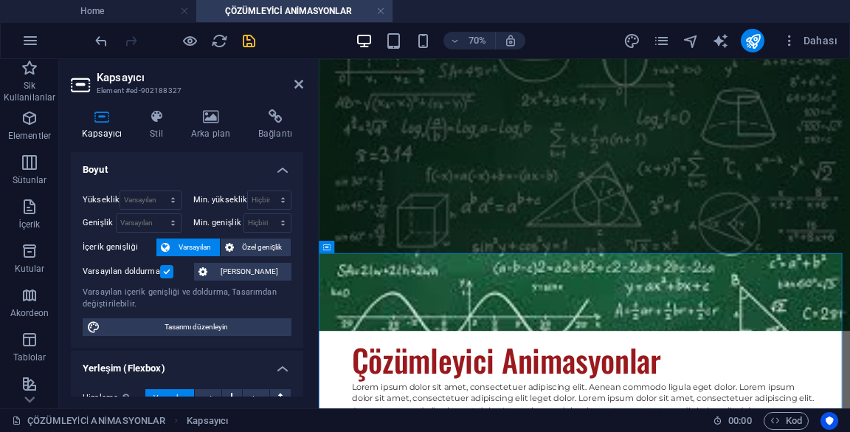
click at [298, 70] on header "Kapsayıcı Element #ed-902188327" at bounding box center [187, 78] width 232 height 38
click at [294, 86] on icon at bounding box center [298, 84] width 9 height 12
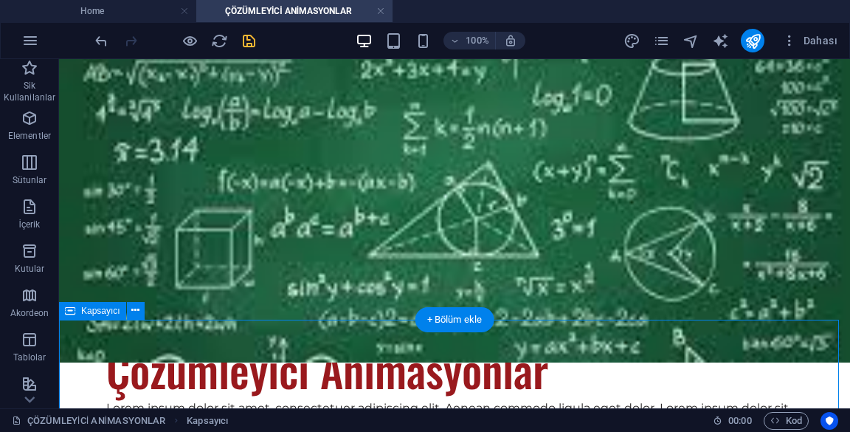
scroll to position [207, 0]
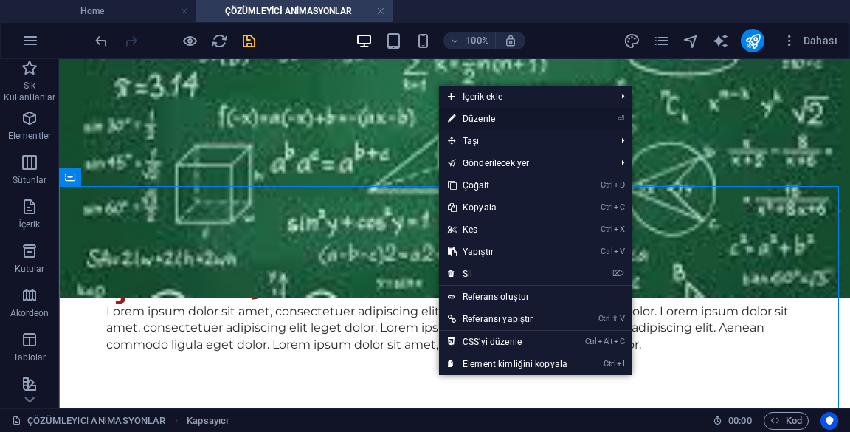
click at [508, 116] on link "⏎ Düzenle" at bounding box center [507, 119] width 137 height 22
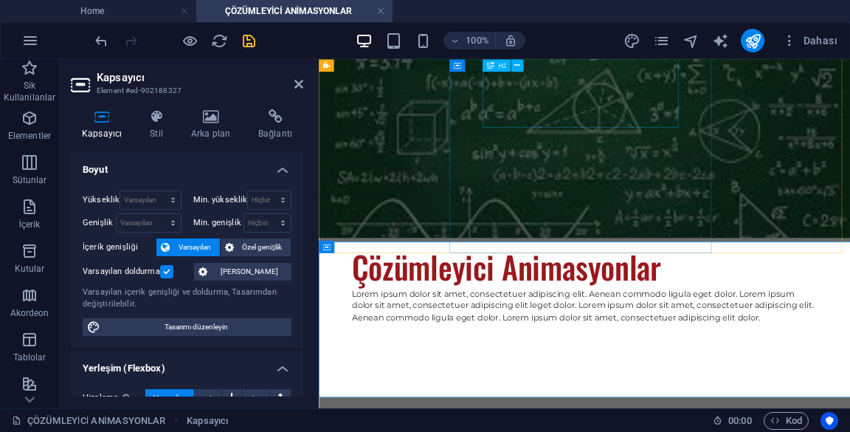
scroll to position [74, 0]
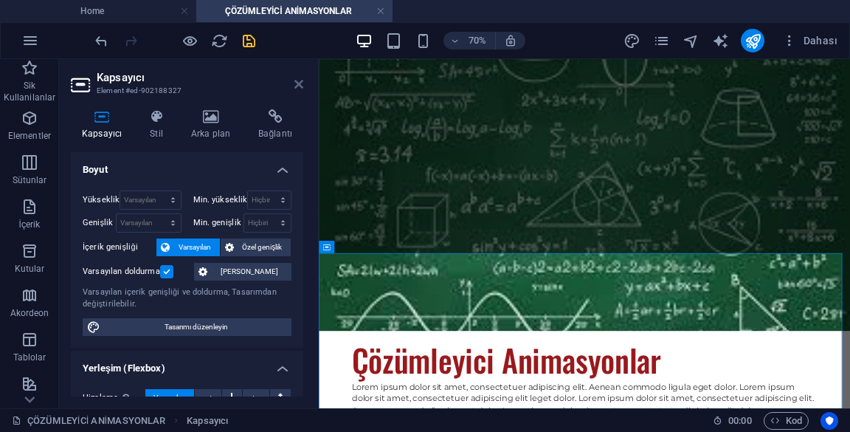
click at [294, 79] on icon at bounding box center [298, 84] width 9 height 12
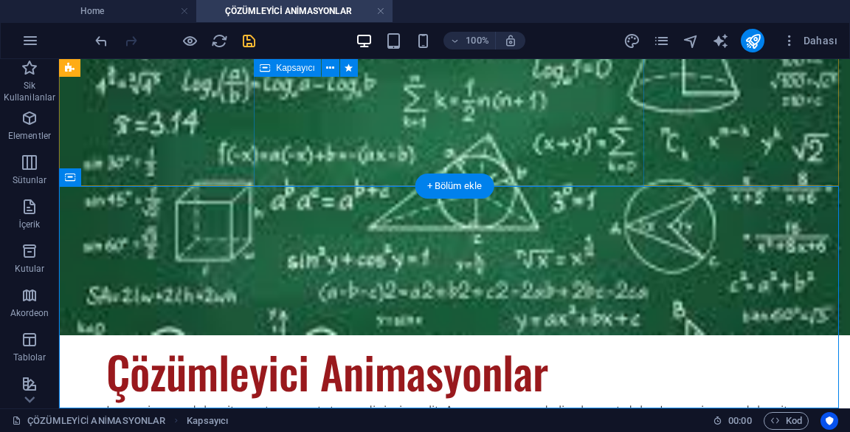
scroll to position [207, 0]
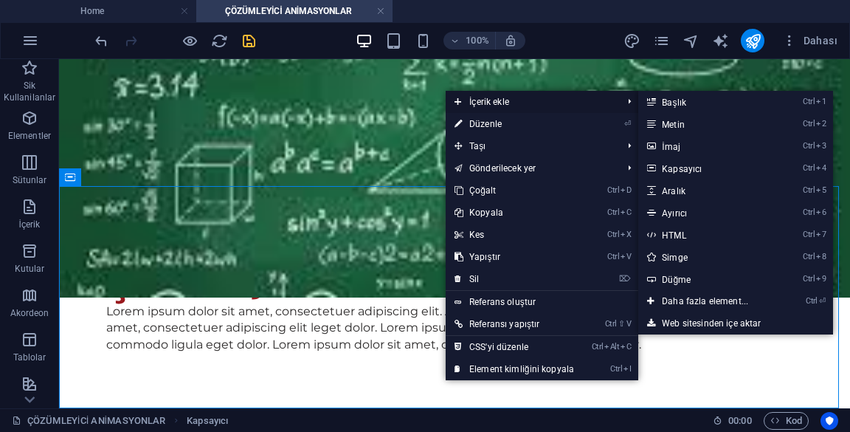
click at [528, 103] on span "İçerik ekle" at bounding box center [531, 102] width 170 height 22
click at [686, 303] on link "Ctrl ⏎ Daha fazla element..." at bounding box center [707, 301] width 139 height 22
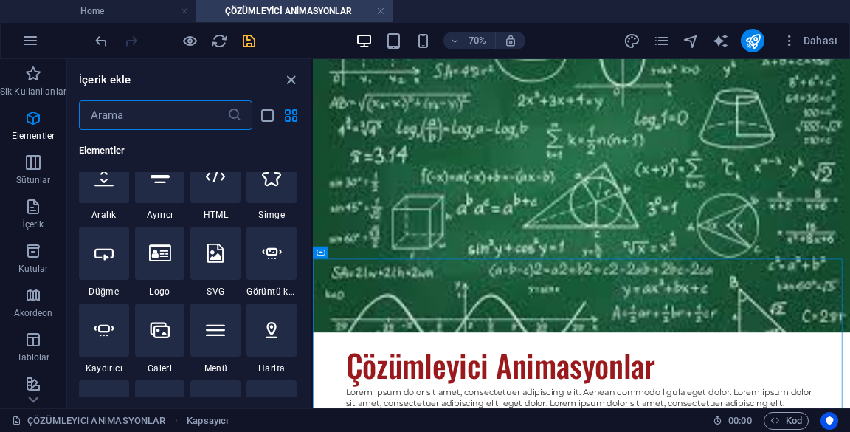
scroll to position [58, 0]
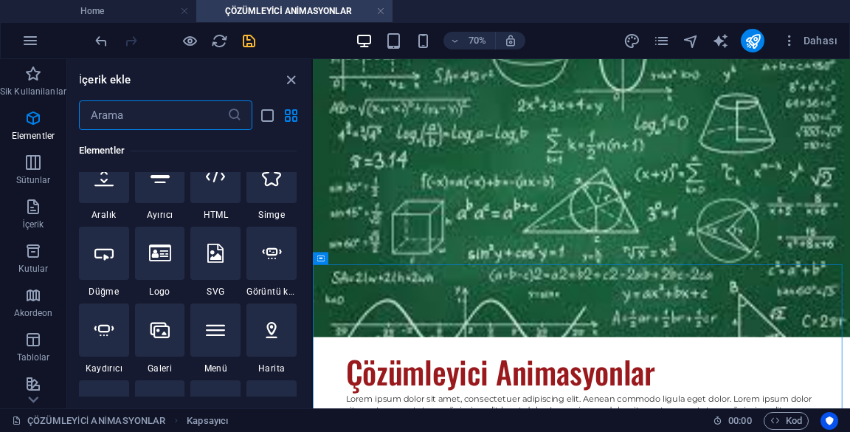
click at [256, 29] on div at bounding box center [174, 41] width 165 height 24
click at [245, 37] on icon "save" at bounding box center [249, 40] width 17 height 17
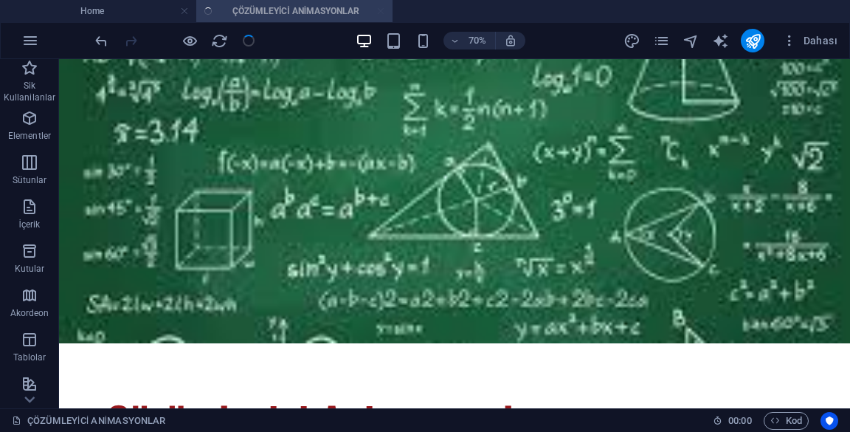
scroll to position [0, 0]
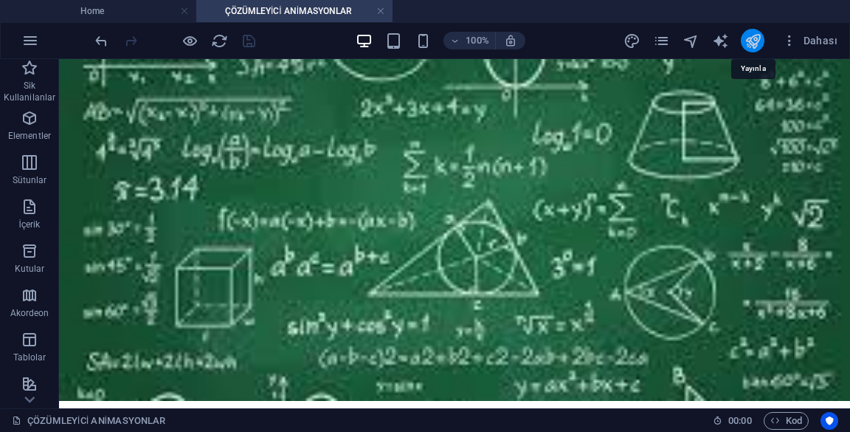
click at [759, 41] on icon "publish" at bounding box center [753, 40] width 17 height 17
